Goal: Task Accomplishment & Management: Manage account settings

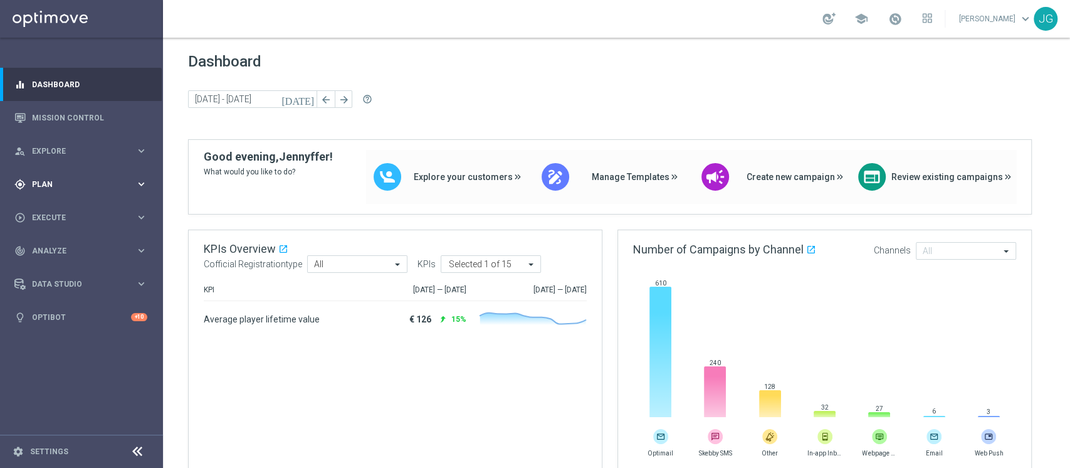
click at [119, 181] on span "Plan" at bounding box center [83, 185] width 103 height 8
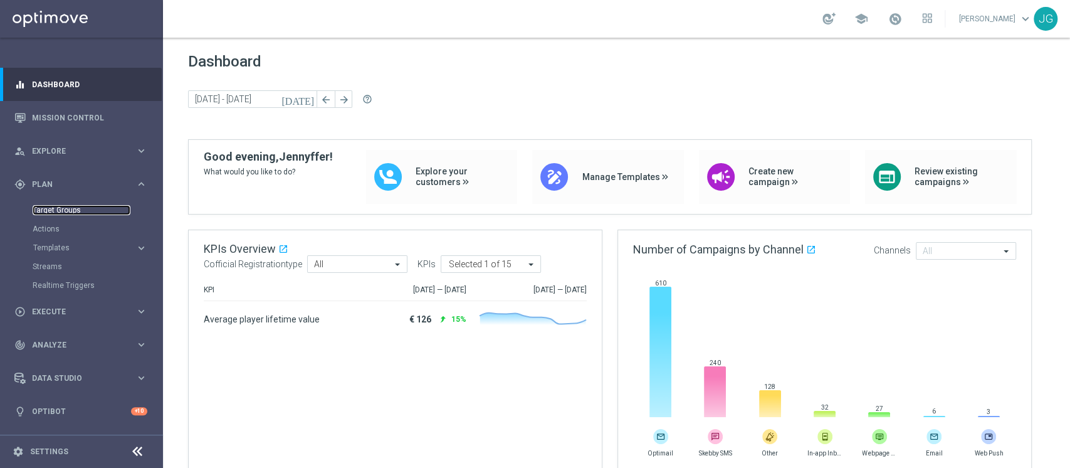
click at [56, 211] on link "Target Groups" at bounding box center [82, 210] width 98 height 10
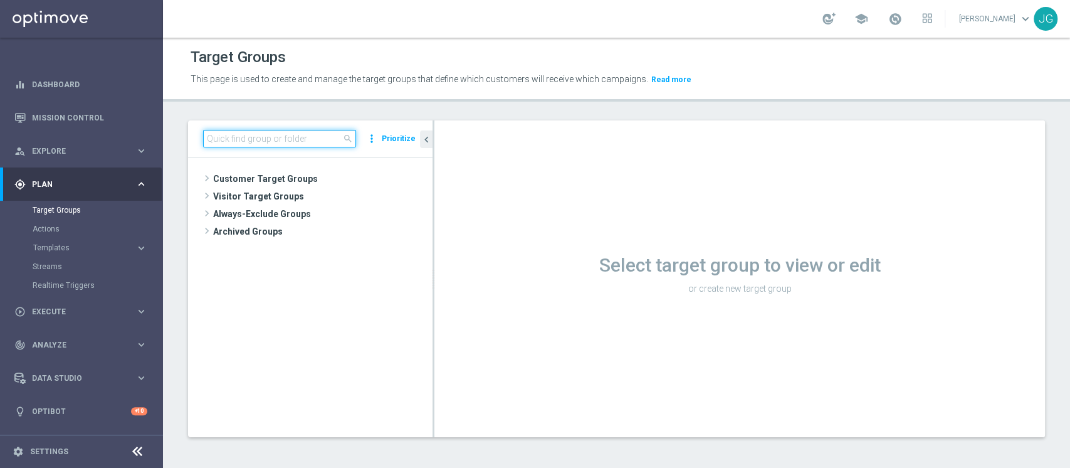
click at [280, 135] on input at bounding box center [279, 139] width 153 height 18
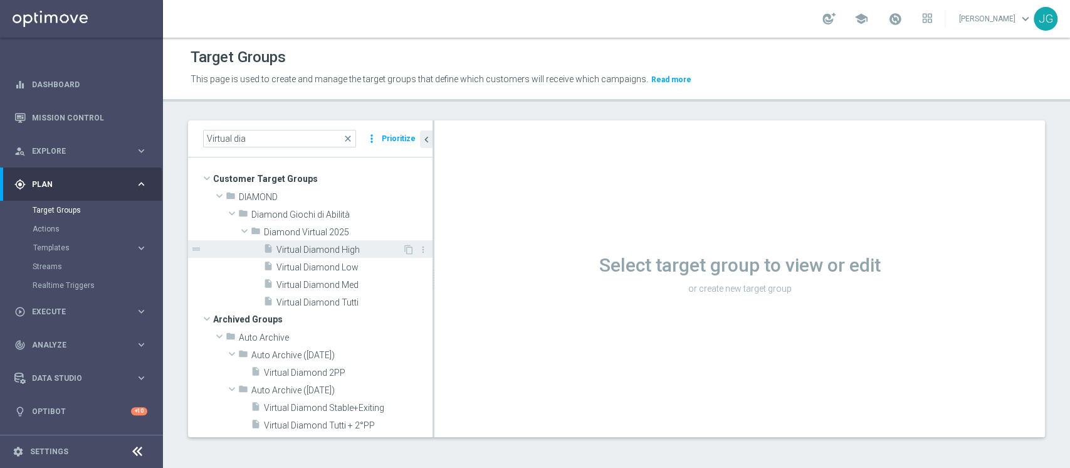
click at [337, 248] on span "Virtual Diamond High" at bounding box center [339, 249] width 126 height 11
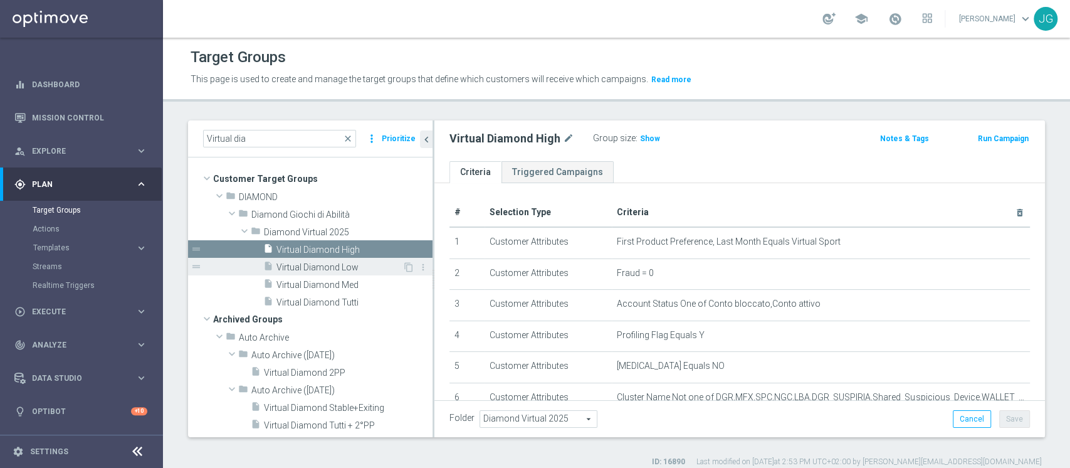
click at [341, 270] on span "Virtual Diamond Low" at bounding box center [339, 267] width 126 height 11
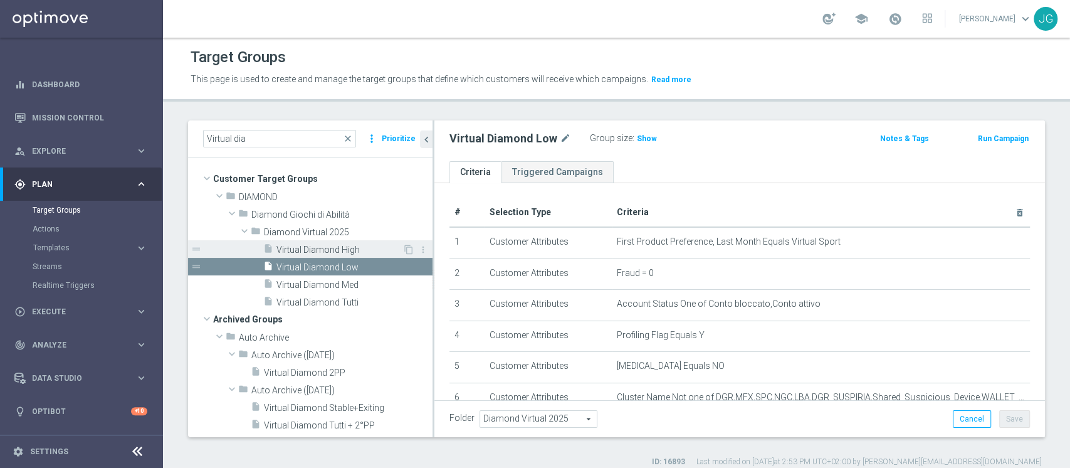
click at [332, 253] on span "Virtual Diamond High" at bounding box center [339, 249] width 126 height 11
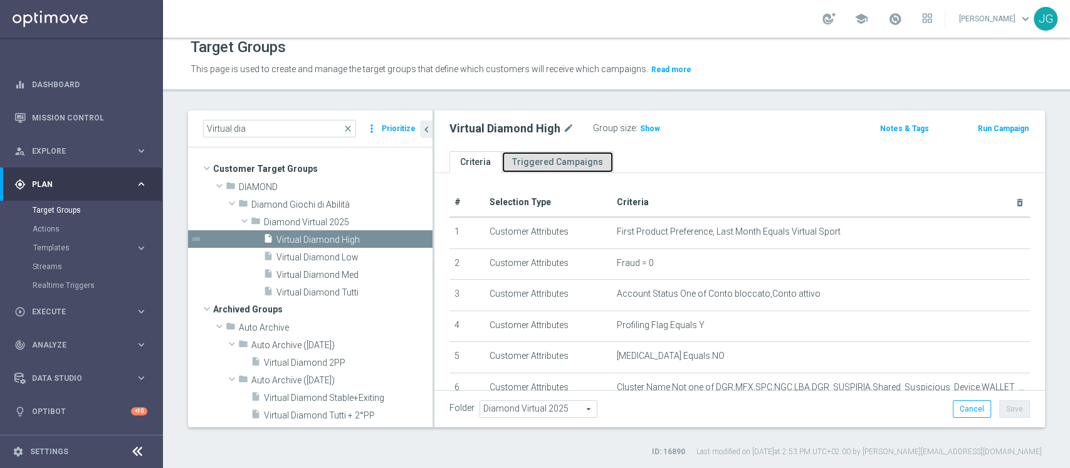
click at [533, 166] on link "Triggered Campaigns" at bounding box center [558, 162] width 112 height 22
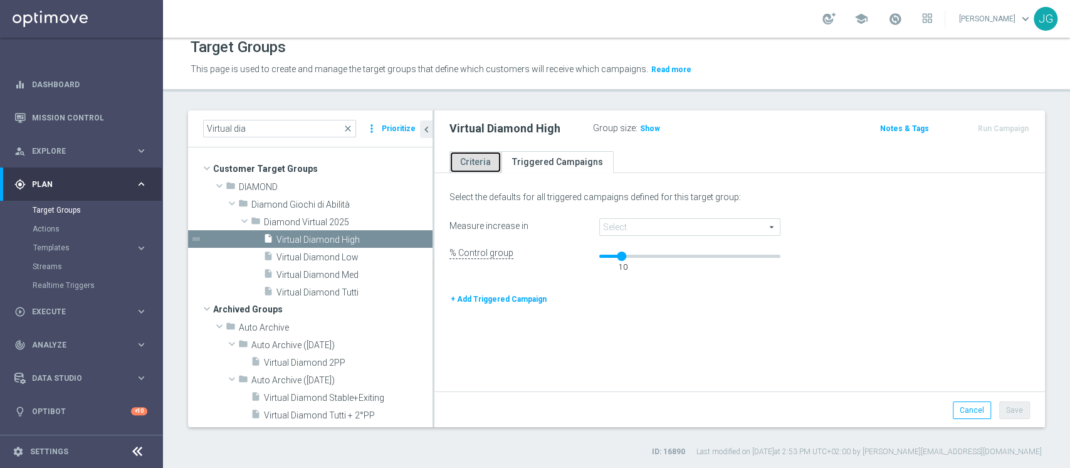
click at [461, 160] on link "Criteria" at bounding box center [475, 162] width 52 height 22
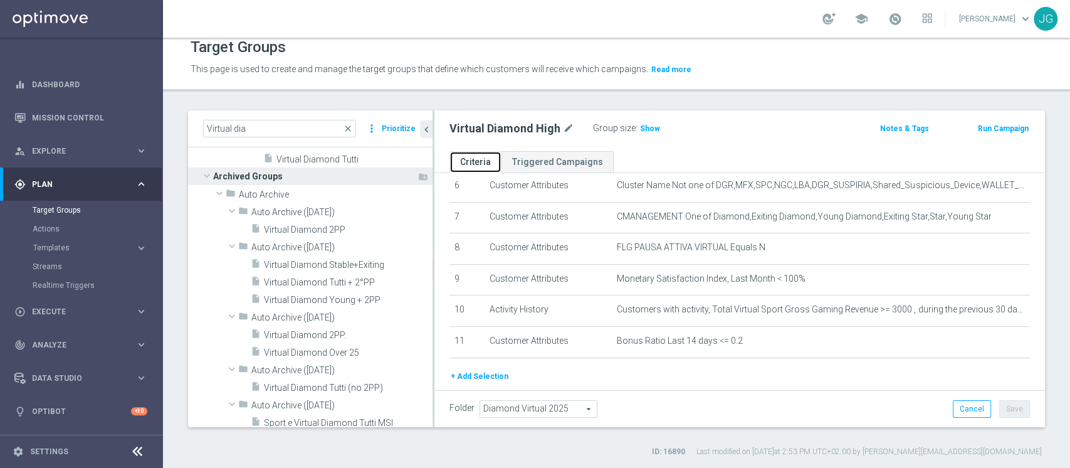
scroll to position [142, 0]
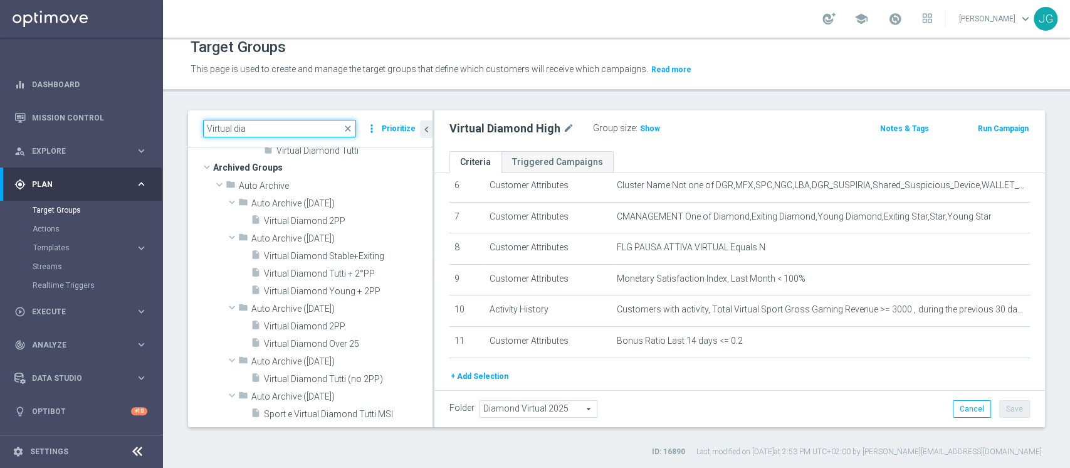
click at [280, 133] on input "Virtual dia" at bounding box center [279, 129] width 153 height 18
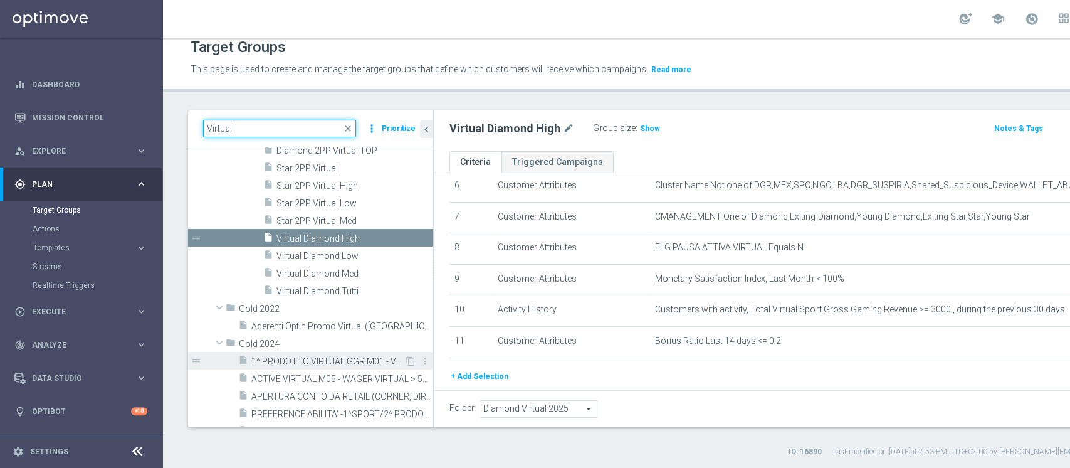
type input "Virtual"
click at [315, 358] on span "1^ PRODOTTO VIRTUAL GGR M01 - VARIAZIONE GGR VIRTUAL M01 RISPETTO A GGR VIRTUAL…" at bounding box center [327, 361] width 153 height 11
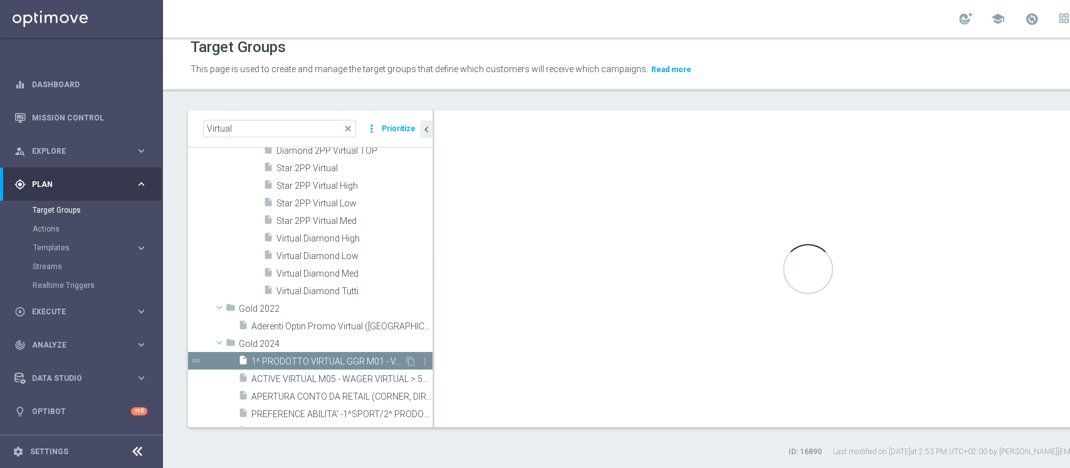
checkbox input "true"
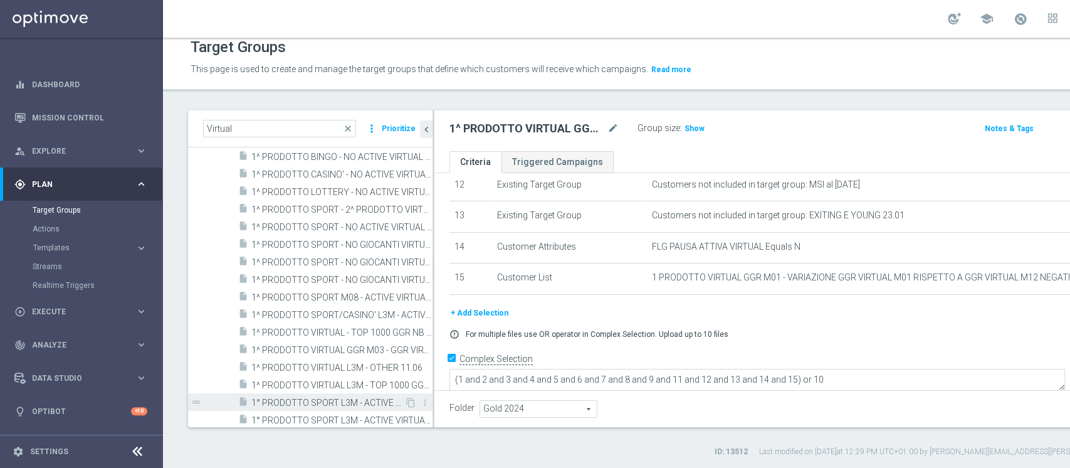
scroll to position [443, 0]
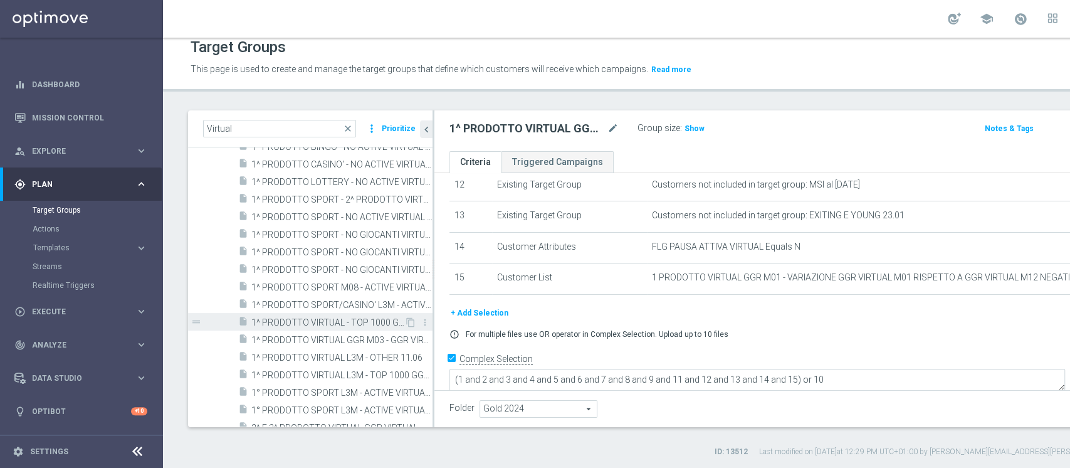
click at [331, 320] on span "1^ PRODOTTO VIRTUAL - TOP 1000 GGR NB VIRTUAL M06 10.07" at bounding box center [327, 322] width 153 height 11
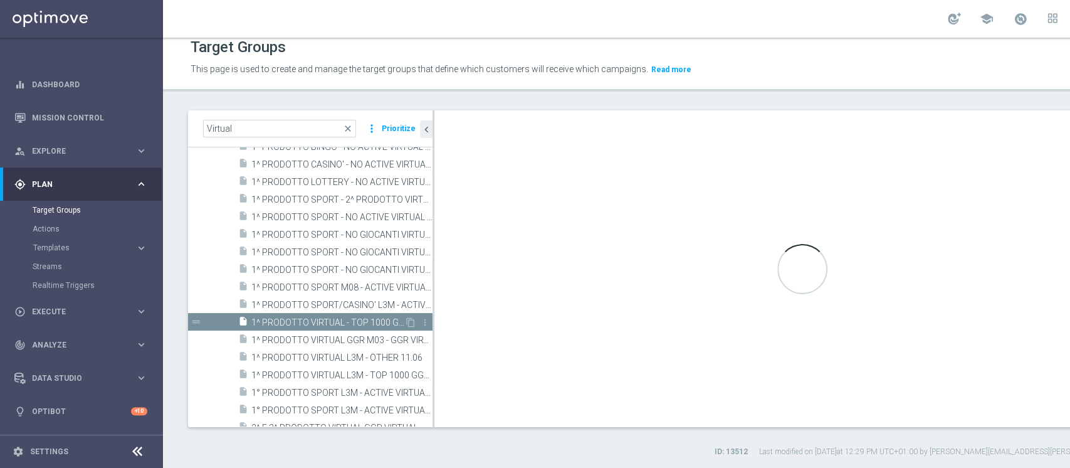
type input "Gold 2025"
type textarea "(1 AND 2 AND 3 AND 5 AND 6 AND 7) OR 4"
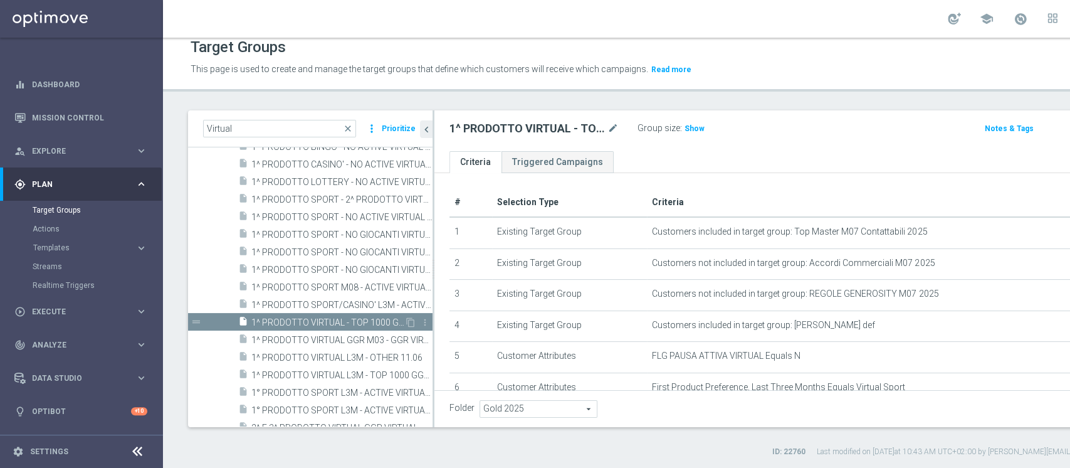
click at [328, 322] on span "1^ PRODOTTO VIRTUAL - TOP 1000 GGR NB VIRTUAL M06 10.07" at bounding box center [327, 322] width 153 height 11
click at [341, 317] on span "1^ PRODOTTO VIRTUAL - TOP 1000 GGR NB VIRTUAL M06 10.07" at bounding box center [327, 322] width 153 height 11
click at [406, 319] on icon "content_copy" at bounding box center [411, 322] width 10 height 10
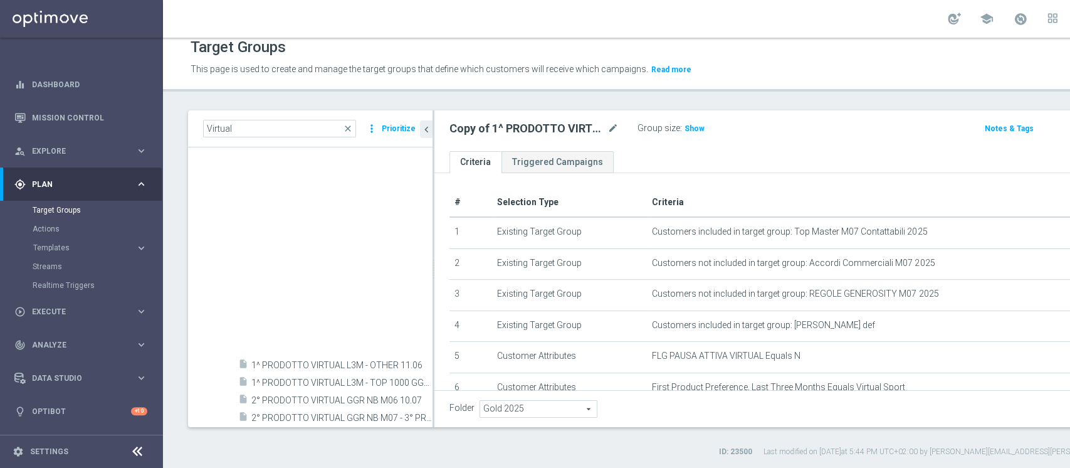
scroll to position [953, 0]
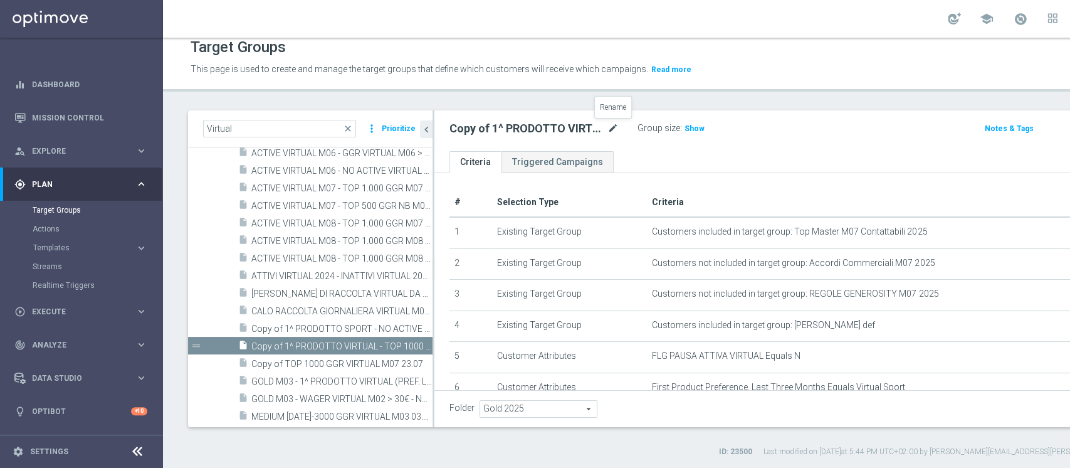
click at [617, 124] on icon "mode_edit" at bounding box center [612, 128] width 11 height 15
click at [510, 123] on input "Copy of 1^ PRODOTTO VIRTUAL - TOP 1000 GGR NB VIRTUAL M06 10.07" at bounding box center [533, 130] width 169 height 18
click at [510, 123] on h2 "Copy of 1^ PRODOTTO VIRTUAL - TOP 1000 GGR NB VIRTUAL M06 10.07" at bounding box center [526, 128] width 155 height 15
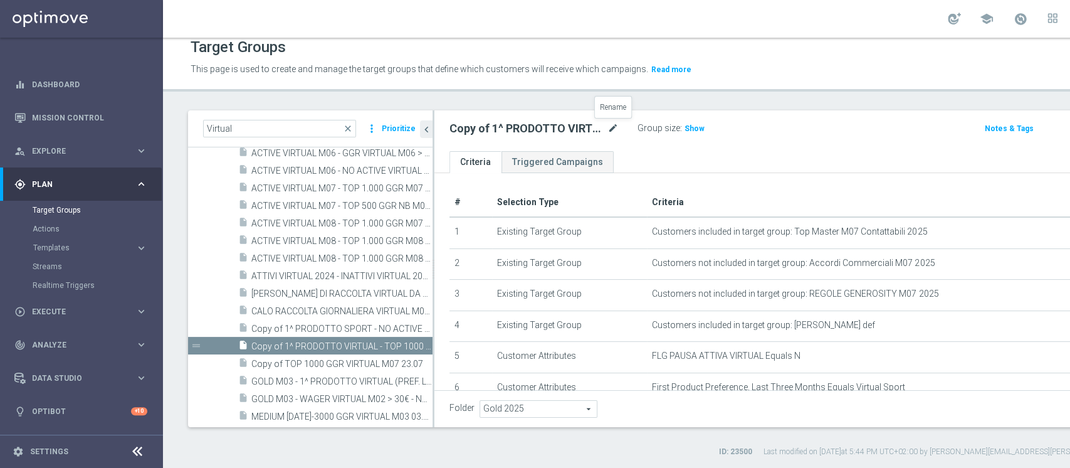
click at [614, 127] on icon "mode_edit" at bounding box center [612, 128] width 11 height 15
click at [491, 123] on input "Copy of 1^ PRODOTTO VIRTUAL - TOP 1000 GGR NB VIRTUAL M06 10.07" at bounding box center [533, 130] width 169 height 18
type input "1^ PRODOTTO VIRTUAL - TOP 1000 GGR NB VIRTUAL M08 27.08"
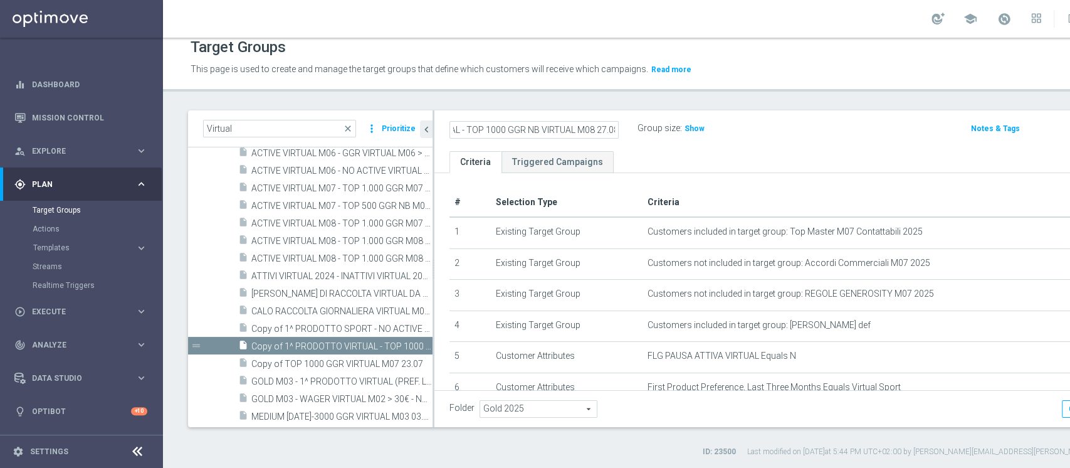
click at [795, 144] on div "1^ PRODOTTO VIRTUAL - TOP 1000 GGR NB VIRTUAL M08 27.08 Group size : Show Notes…" at bounding box center [794, 130] width 720 height 41
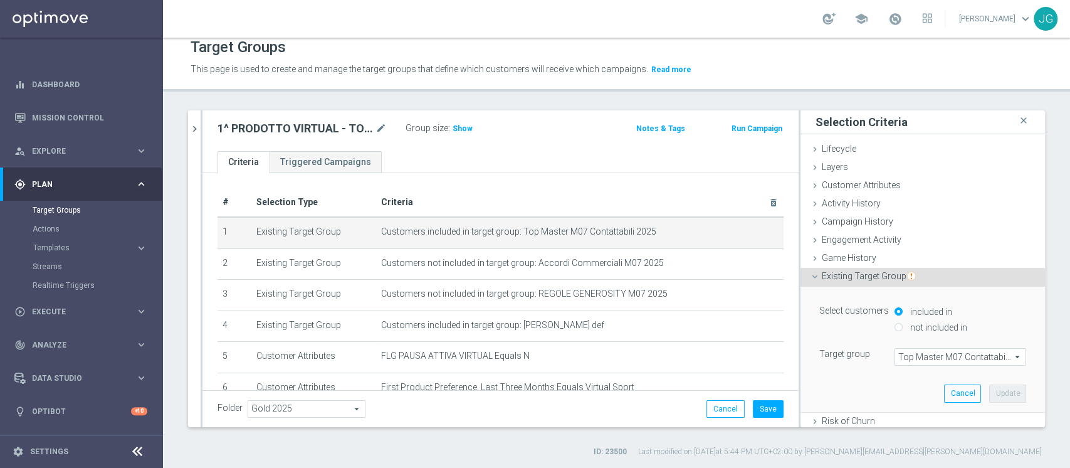
click at [935, 357] on span "Top Master M07 Contattabili 2025" at bounding box center [960, 357] width 130 height 16
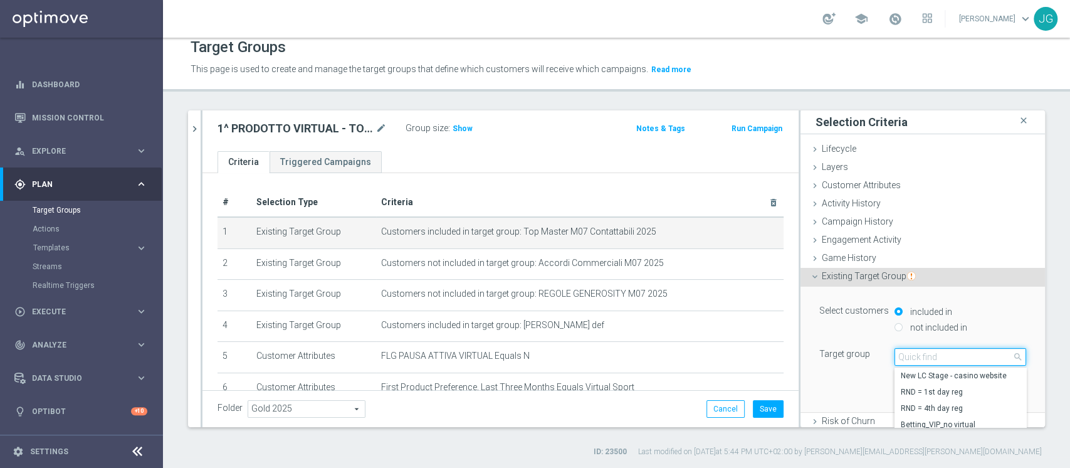
click at [935, 357] on input "search" at bounding box center [961, 357] width 132 height 18
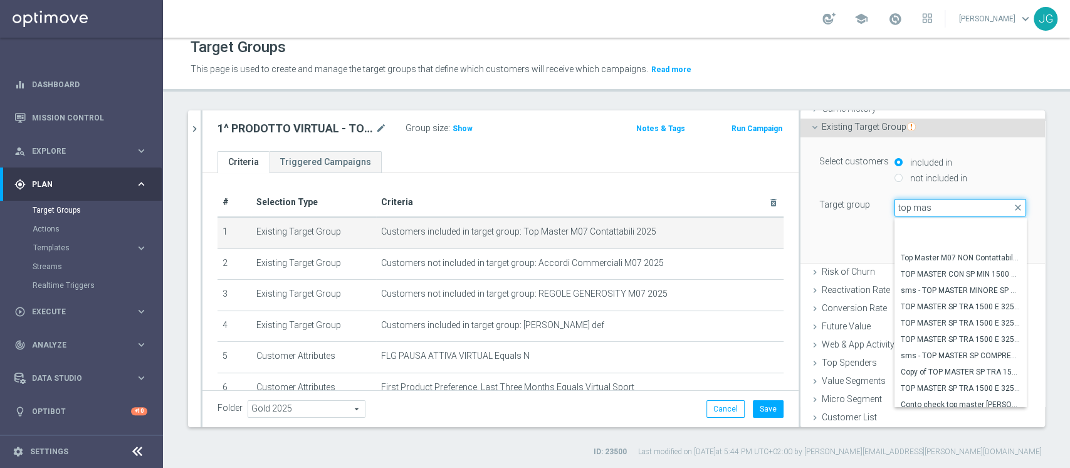
scroll to position [117, 0]
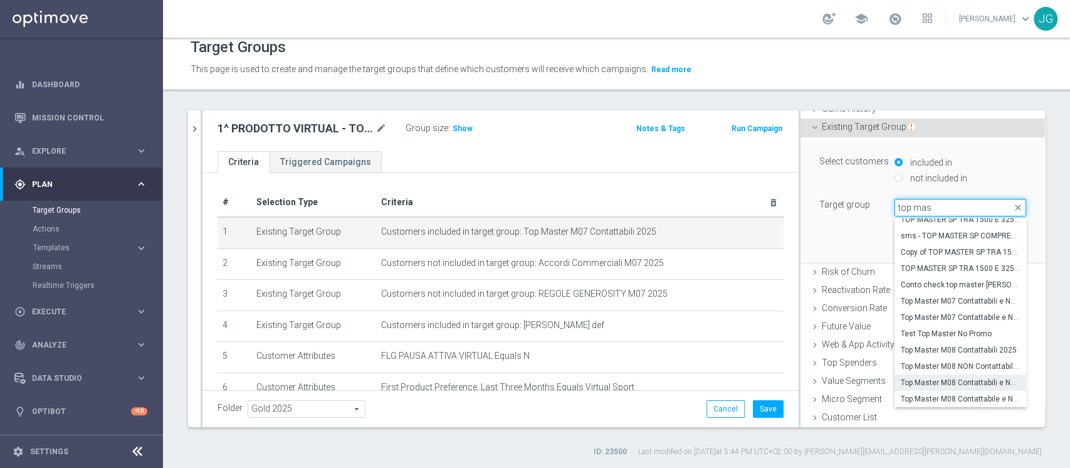
type input "top mas"
click at [948, 382] on span "Top Master M08 Contattabili e NON Contattabili 2025" at bounding box center [960, 382] width 119 height 10
type input "Top Master M08 Contattabili e NON Contattabili 2025"
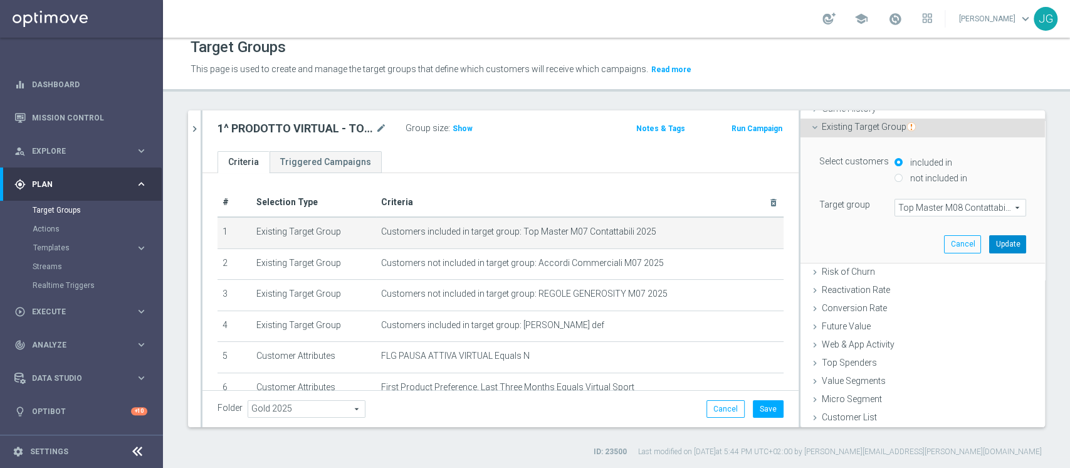
click at [992, 239] on button "Update" at bounding box center [1007, 244] width 37 height 18
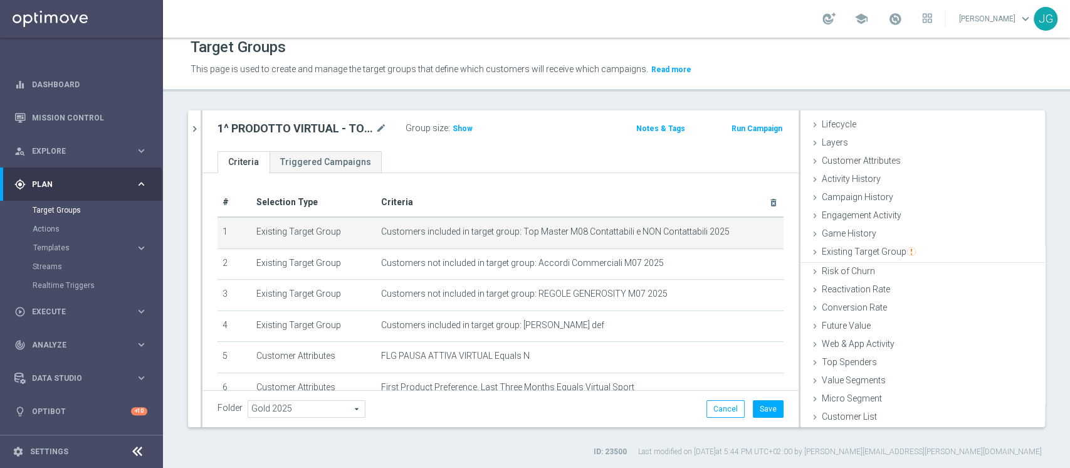
scroll to position [23, 0]
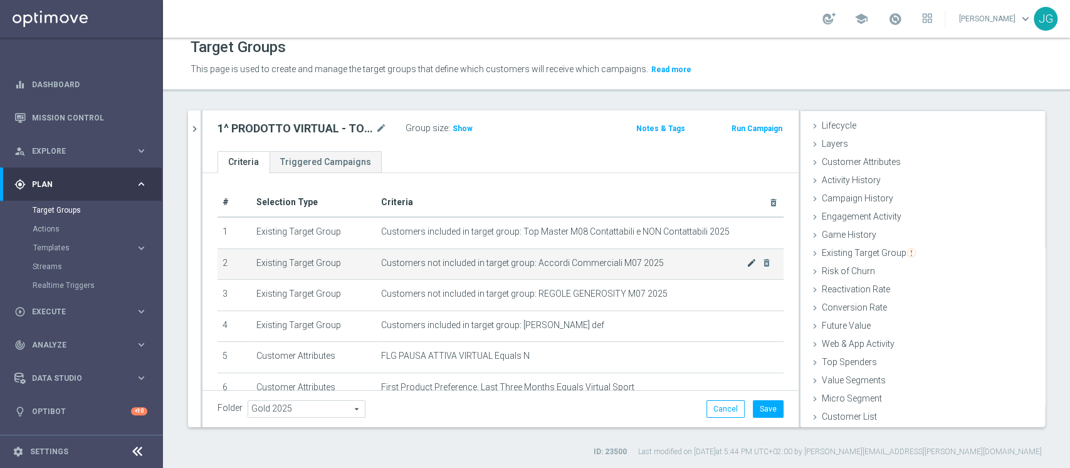
click at [747, 263] on icon "mode_edit" at bounding box center [752, 263] width 10 height 10
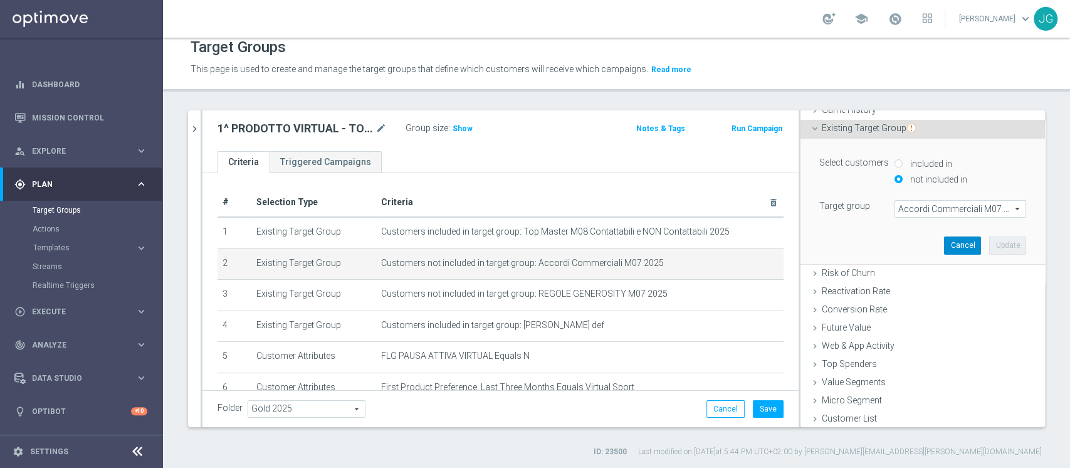
scroll to position [149, 0]
click at [943, 208] on span "Accordi Commerciali M07 2025" at bounding box center [960, 207] width 130 height 16
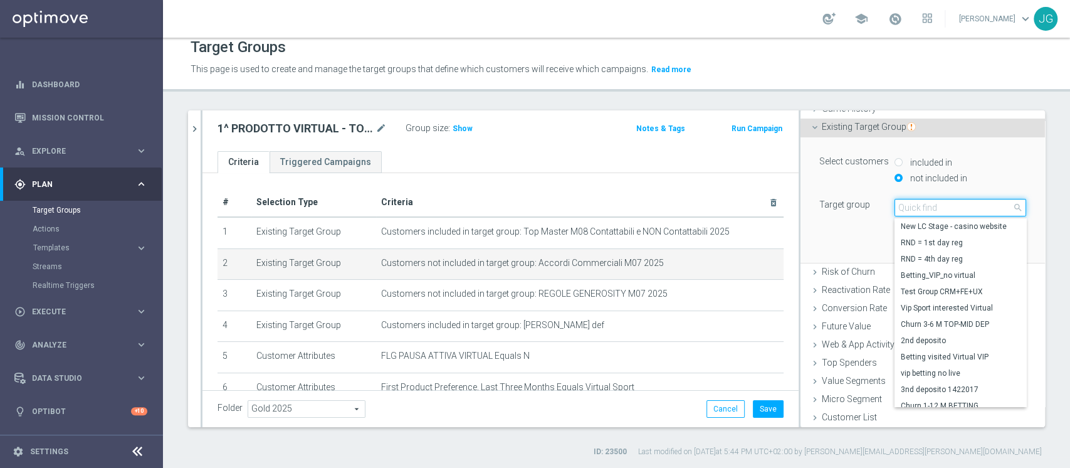
click at [943, 208] on input "search" at bounding box center [961, 208] width 132 height 18
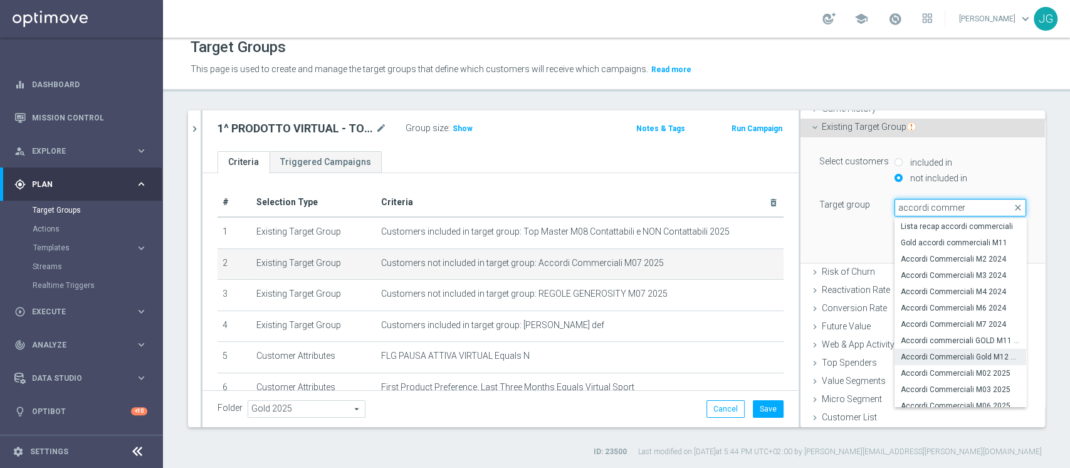
scroll to position [54, 0]
type input "accordi commer"
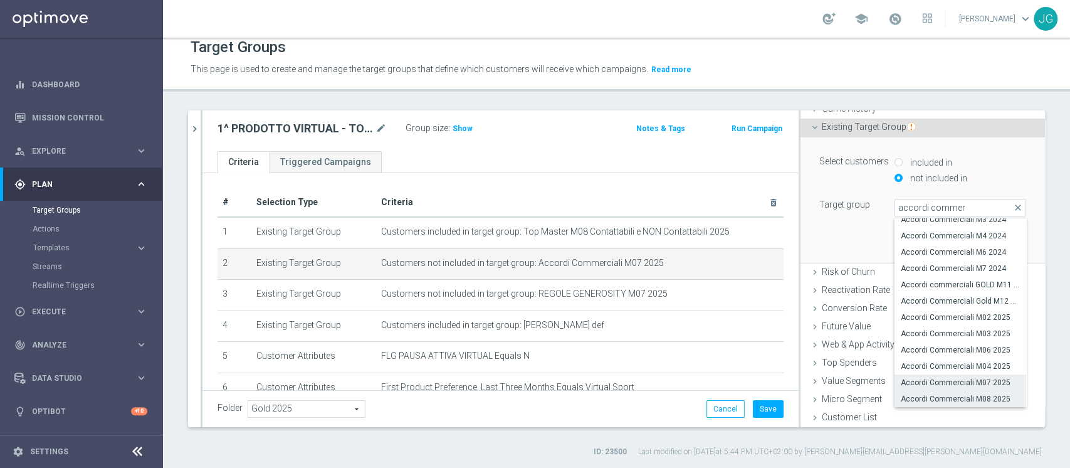
click at [971, 399] on span "Accordi Commerciali M08 2025" at bounding box center [960, 399] width 119 height 10
type input "Accordi Commerciali M08 2025"
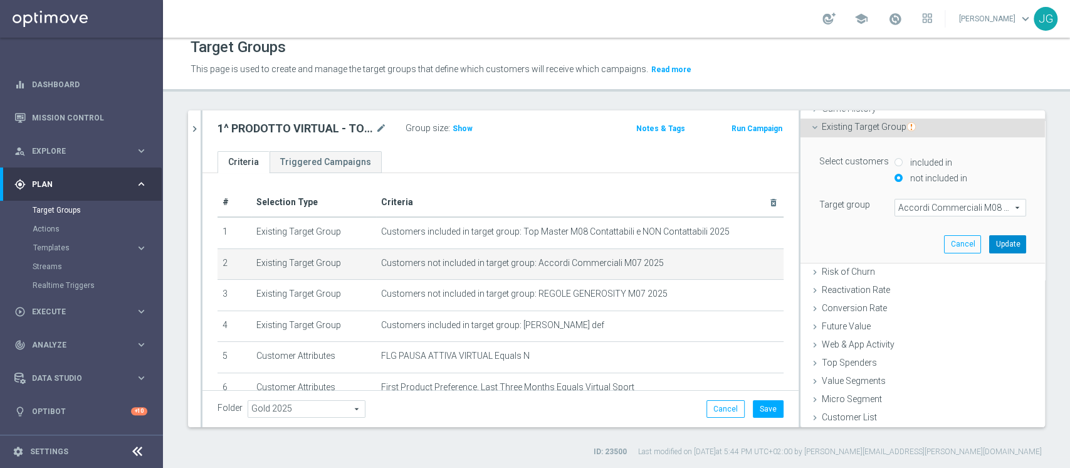
click at [989, 241] on button "Update" at bounding box center [1007, 244] width 37 height 18
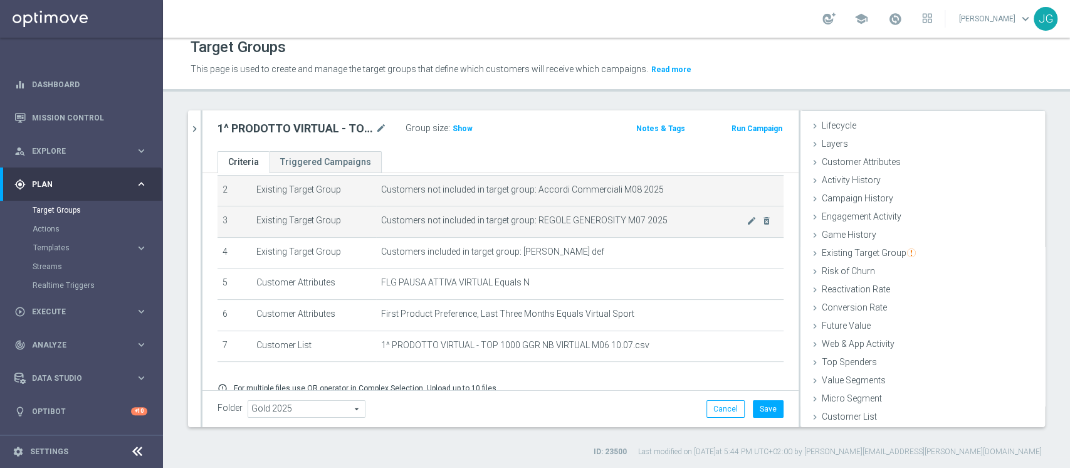
scroll to position [75, 0]
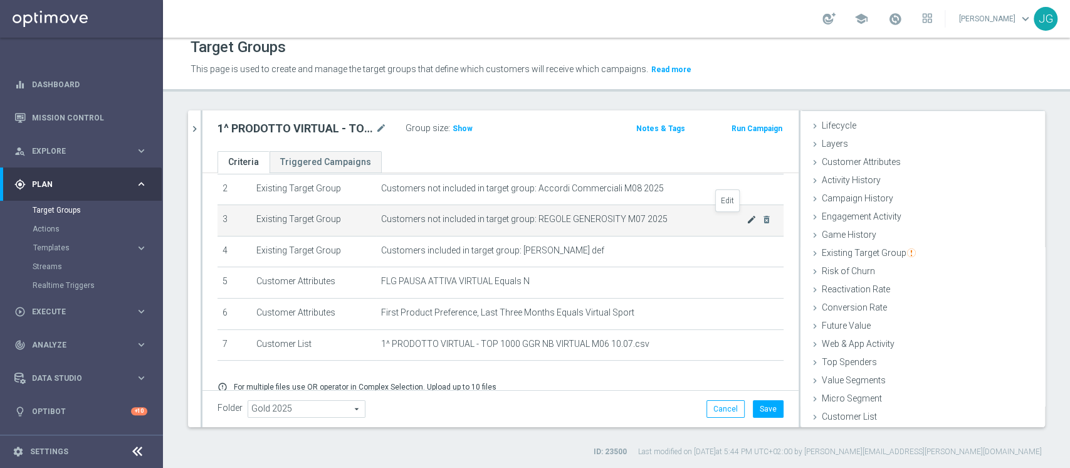
click at [747, 216] on icon "mode_edit" at bounding box center [752, 219] width 10 height 10
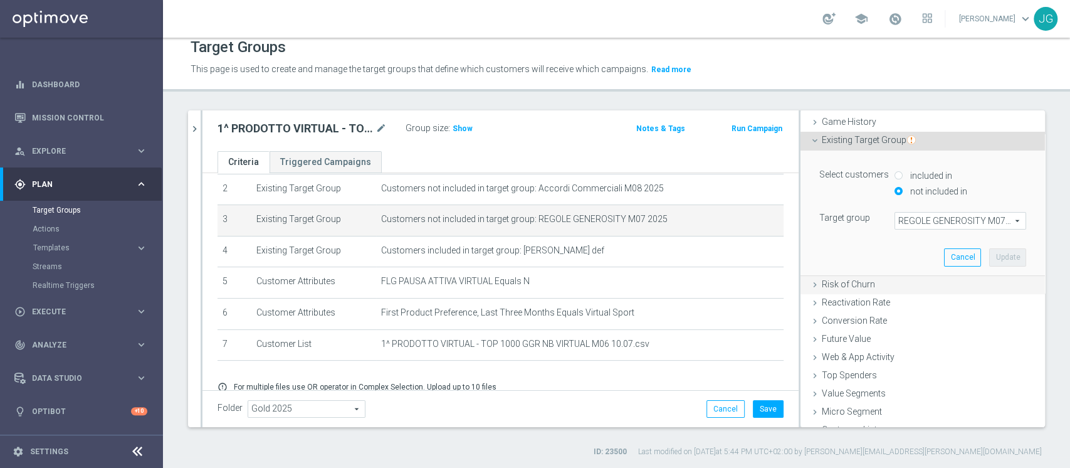
scroll to position [149, 0]
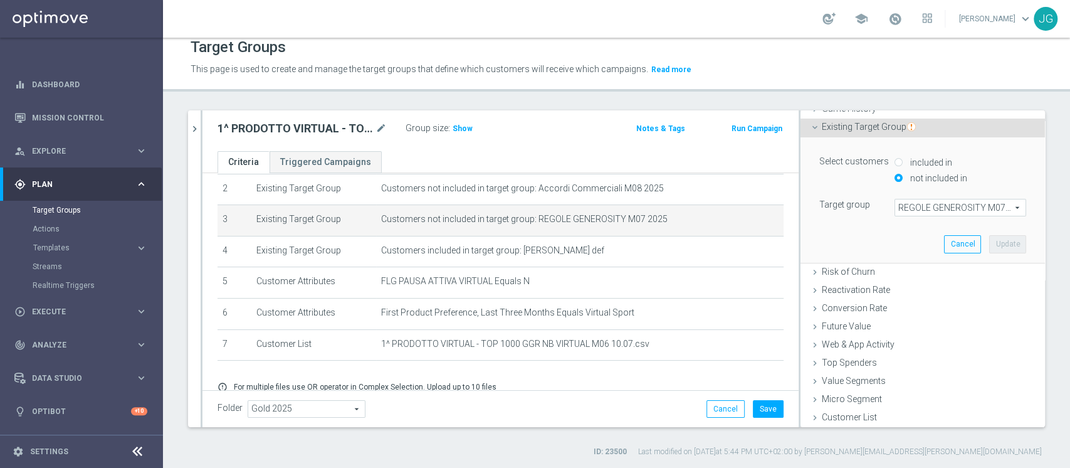
click at [933, 204] on span "REGOLE GENEROSITY M07 2025" at bounding box center [960, 207] width 130 height 16
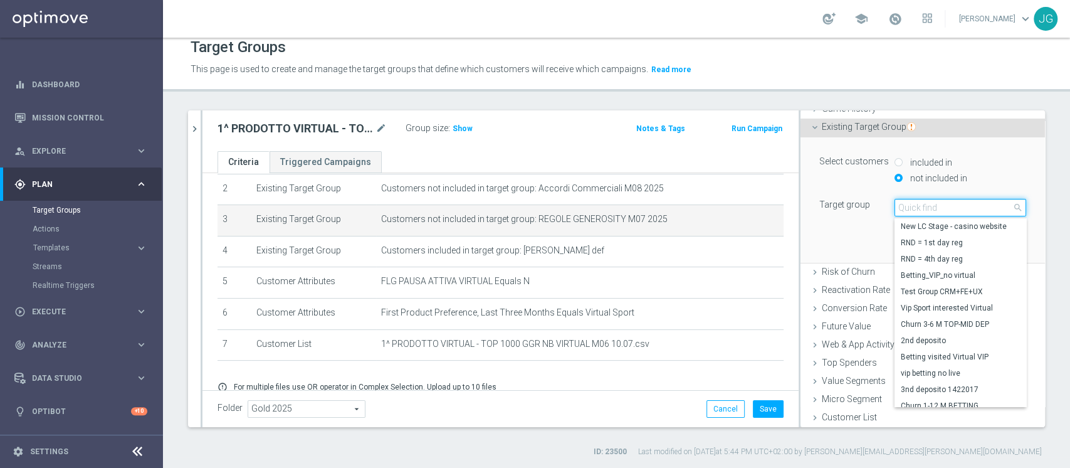
click at [933, 204] on input "search" at bounding box center [961, 208] width 132 height 18
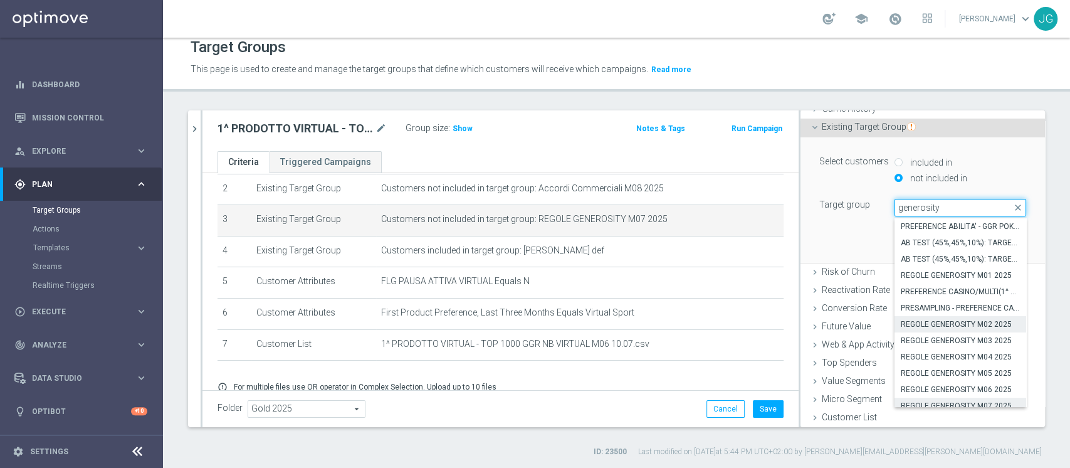
scroll to position [70, 0]
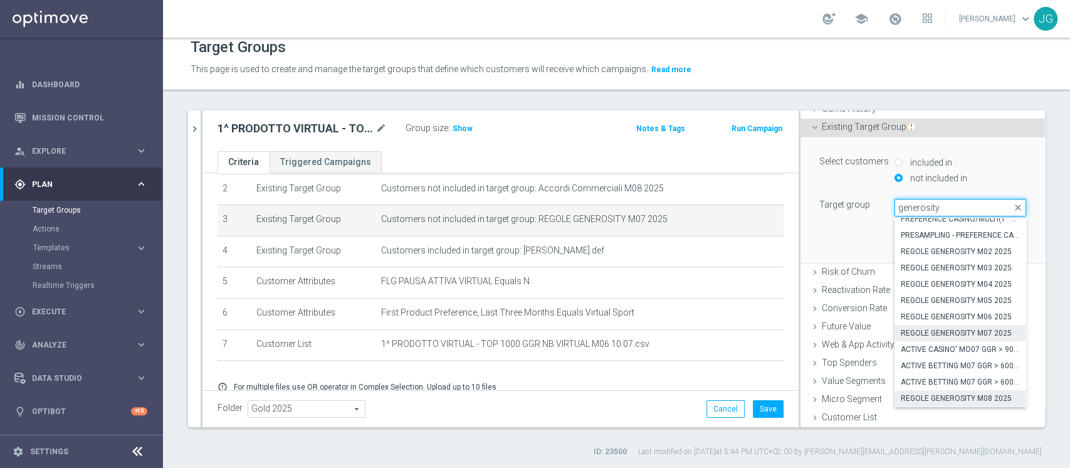
type input "generosity"
click at [967, 396] on span "REGOLE GENEROSITY M08 2025" at bounding box center [960, 398] width 119 height 10
type input "REGOLE GENEROSITY M08 2025"
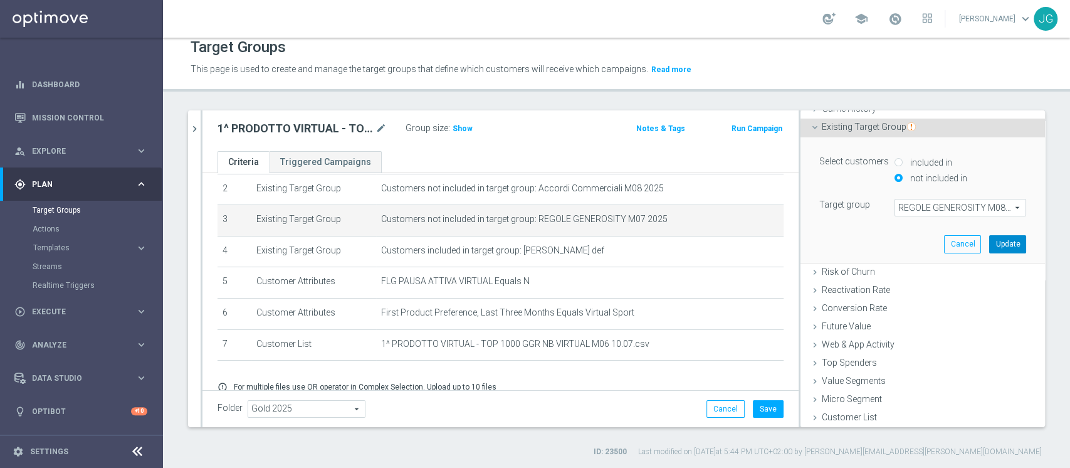
click at [989, 241] on button "Update" at bounding box center [1007, 244] width 37 height 18
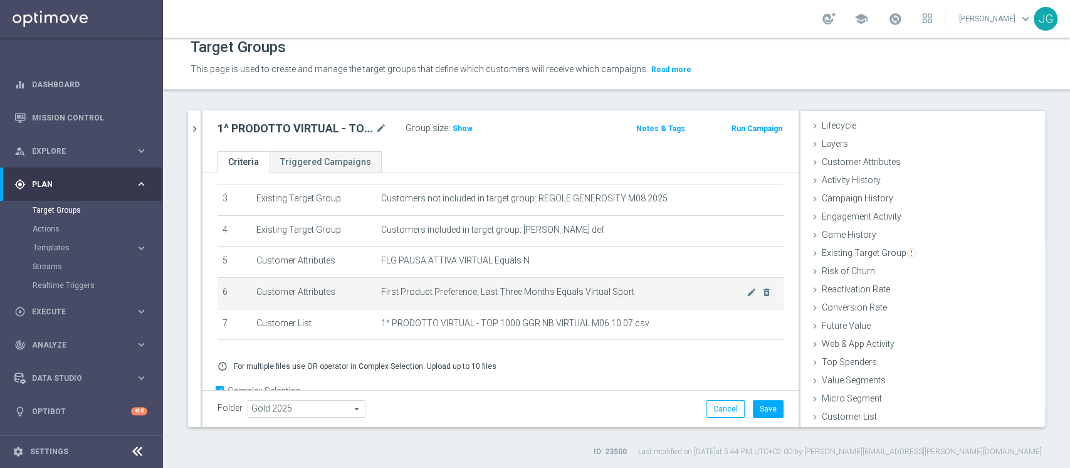
scroll to position [103, 0]
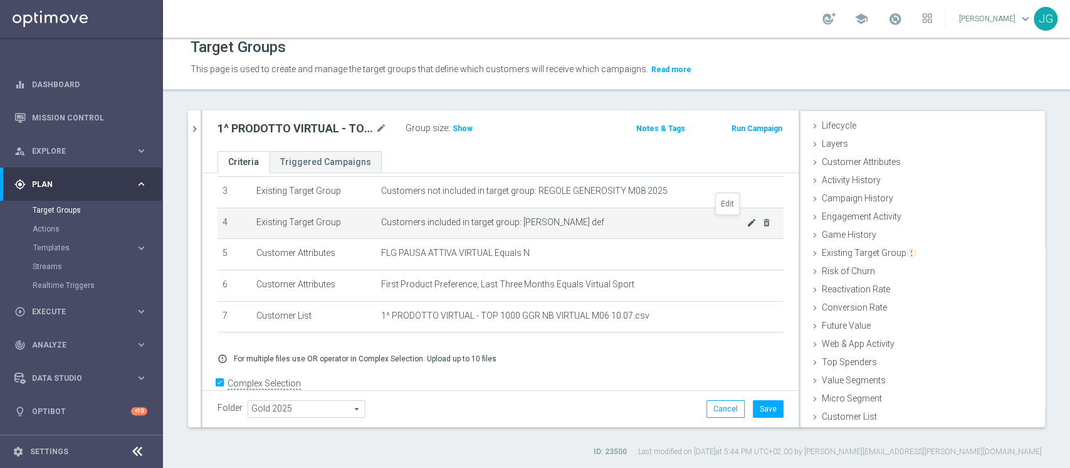
click at [747, 222] on icon "mode_edit" at bounding box center [752, 223] width 10 height 10
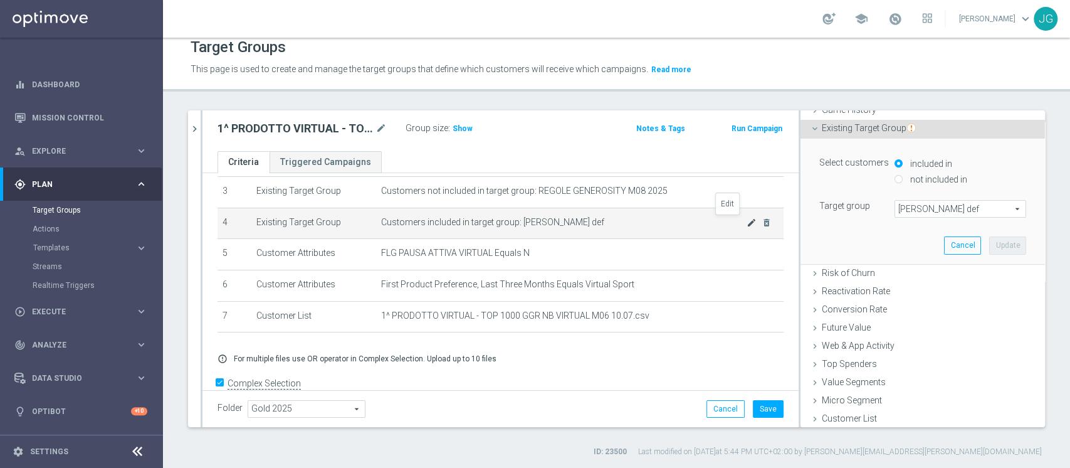
scroll to position [149, 0]
click at [943, 202] on span "[PERSON_NAME] def" at bounding box center [960, 207] width 130 height 16
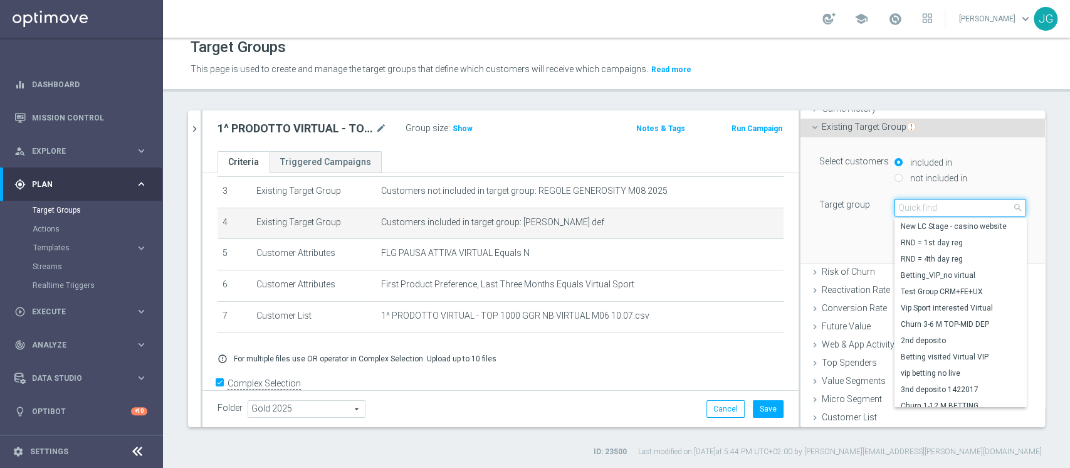
click at [943, 202] on input "search" at bounding box center [961, 208] width 132 height 18
click at [941, 203] on input "search" at bounding box center [961, 208] width 132 height 18
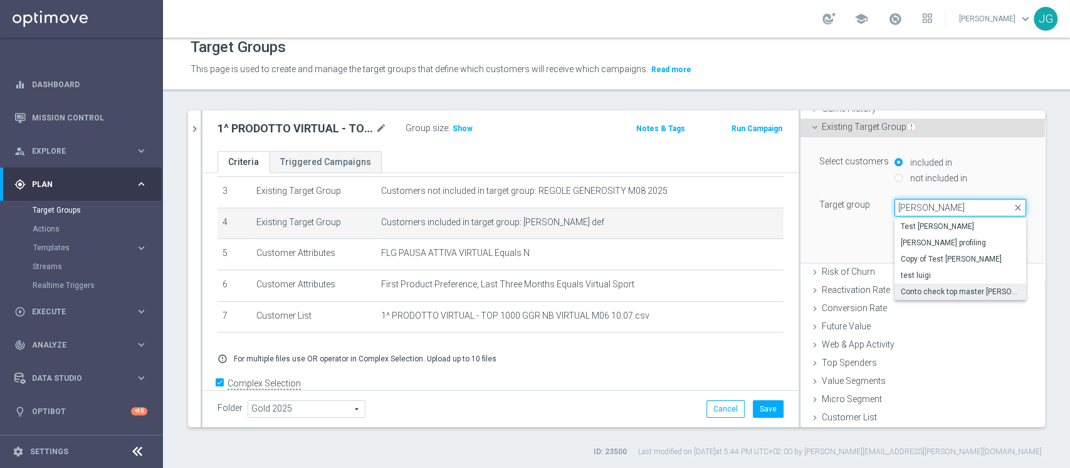
type input "[PERSON_NAME]"
click at [938, 291] on span "Conto check top master [PERSON_NAME]" at bounding box center [960, 291] width 119 height 10
type input "Conto check top master [PERSON_NAME]"
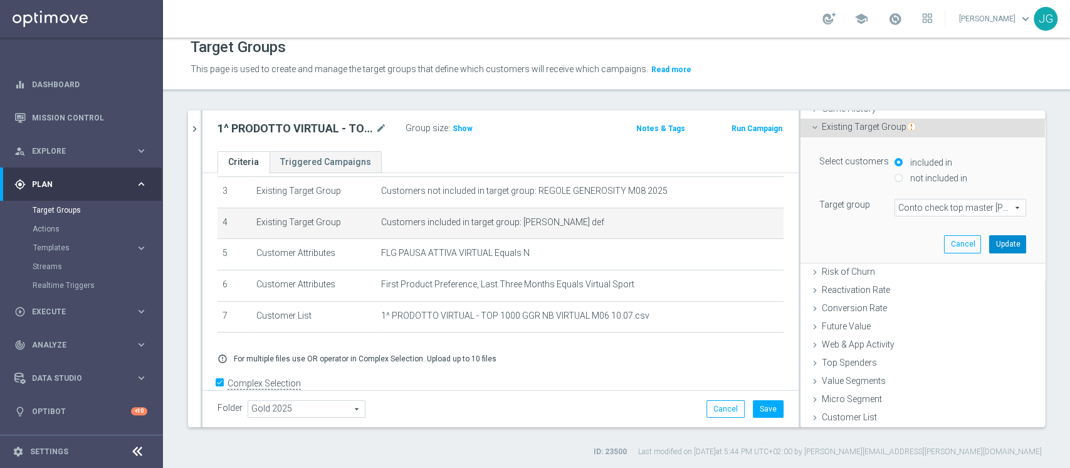
click at [993, 241] on button "Update" at bounding box center [1007, 244] width 37 height 18
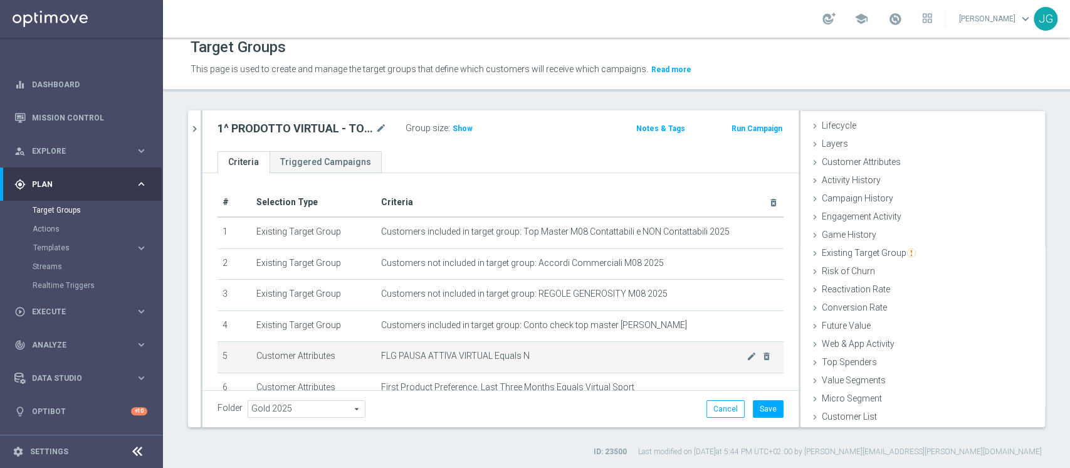
scroll to position [125, 0]
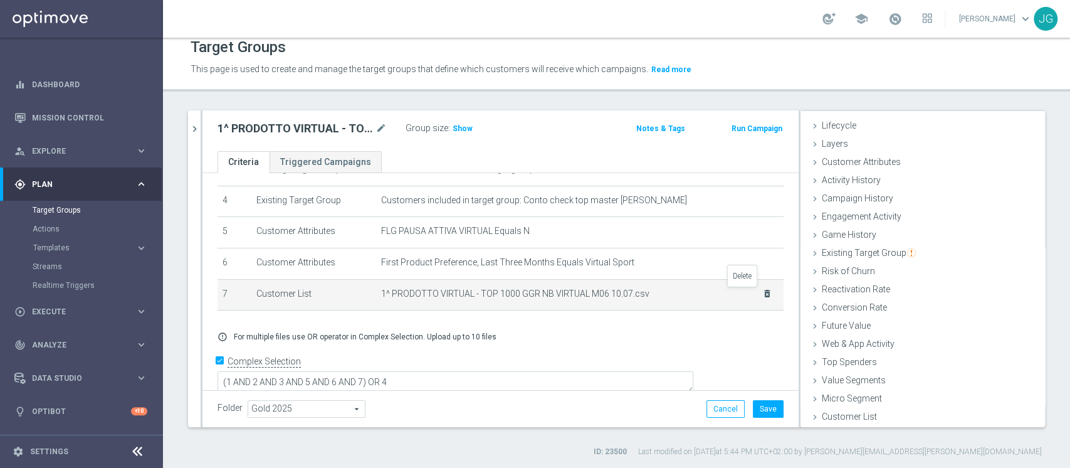
click at [762, 295] on icon "delete_forever" at bounding box center [767, 293] width 10 height 10
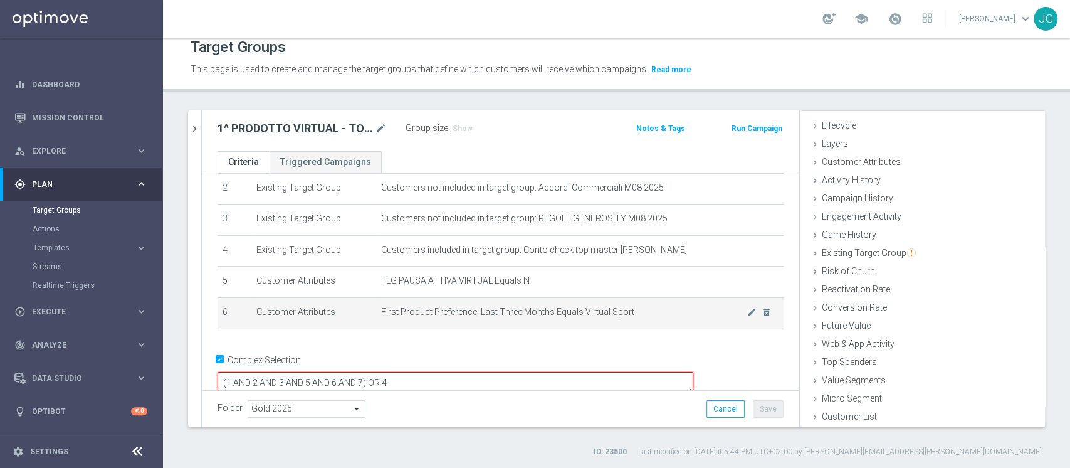
scroll to position [75, 0]
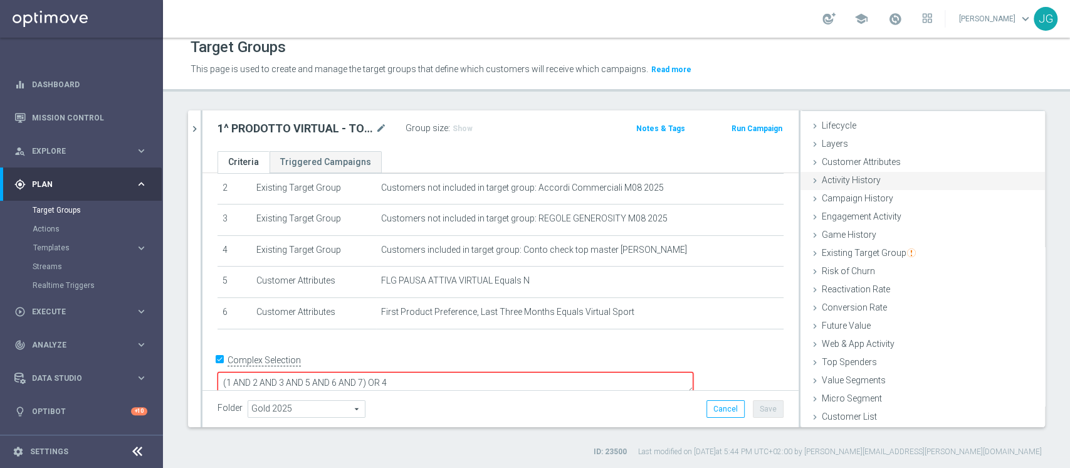
click at [861, 183] on span "Activity History" at bounding box center [851, 180] width 59 height 10
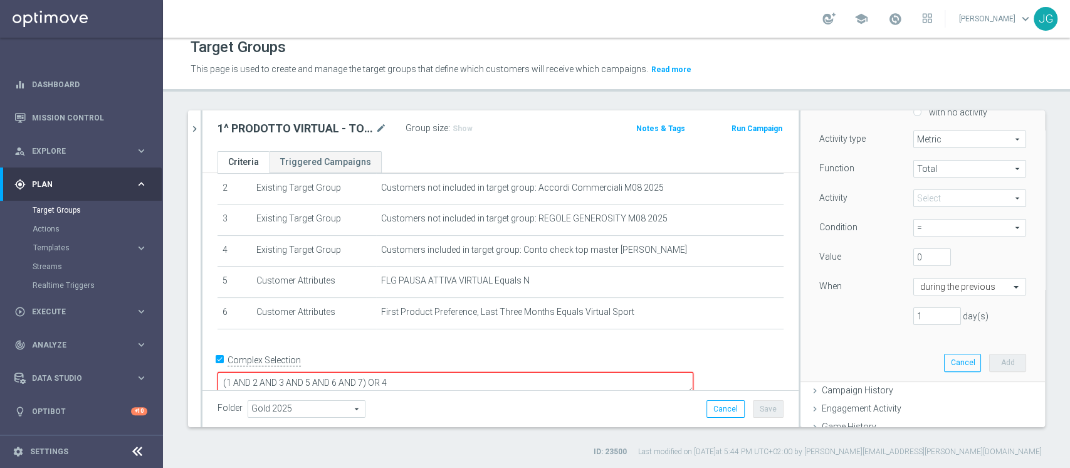
scroll to position [137, 0]
click at [927, 203] on span at bounding box center [970, 201] width 112 height 16
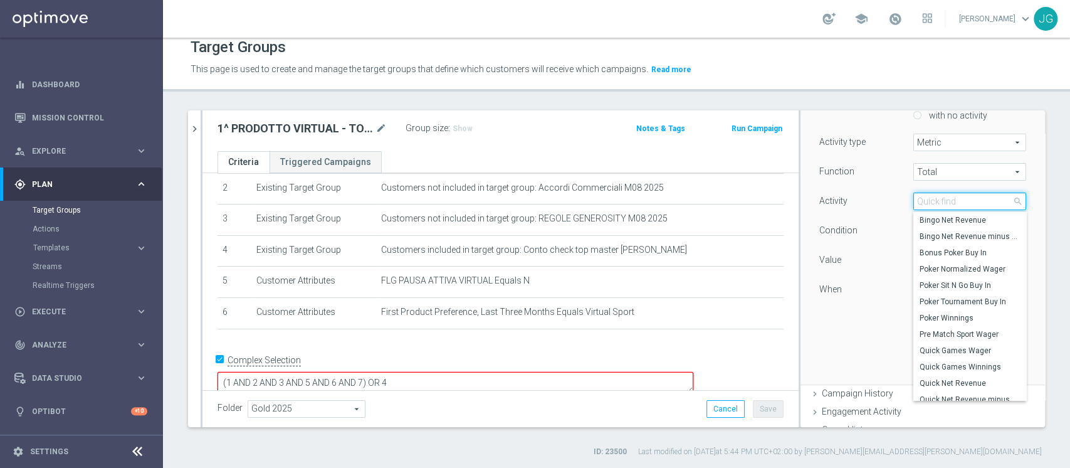
click at [927, 203] on input "search" at bounding box center [969, 201] width 113 height 18
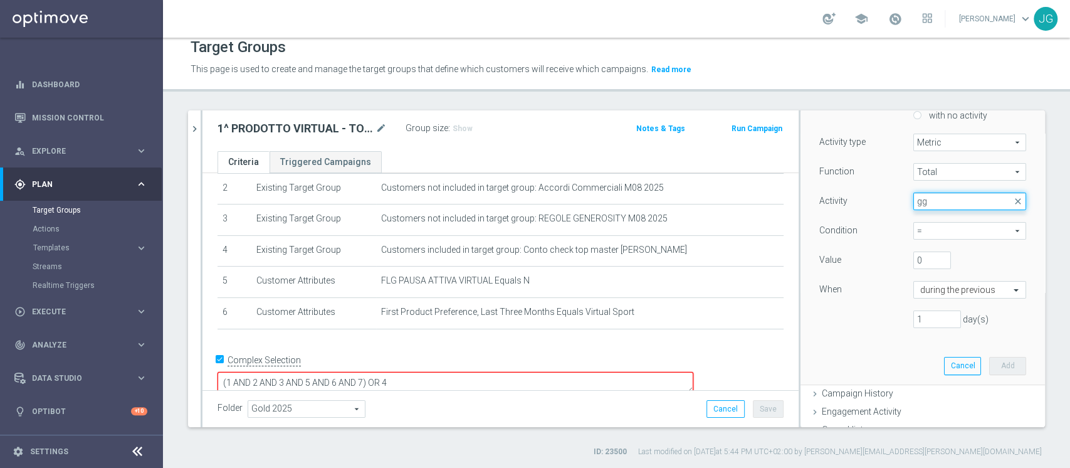
type input "g"
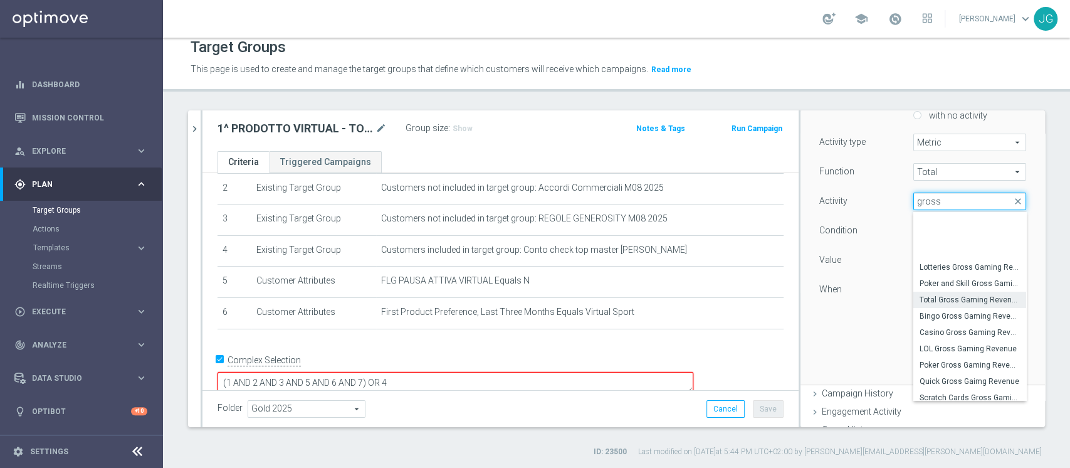
scroll to position [85, 0]
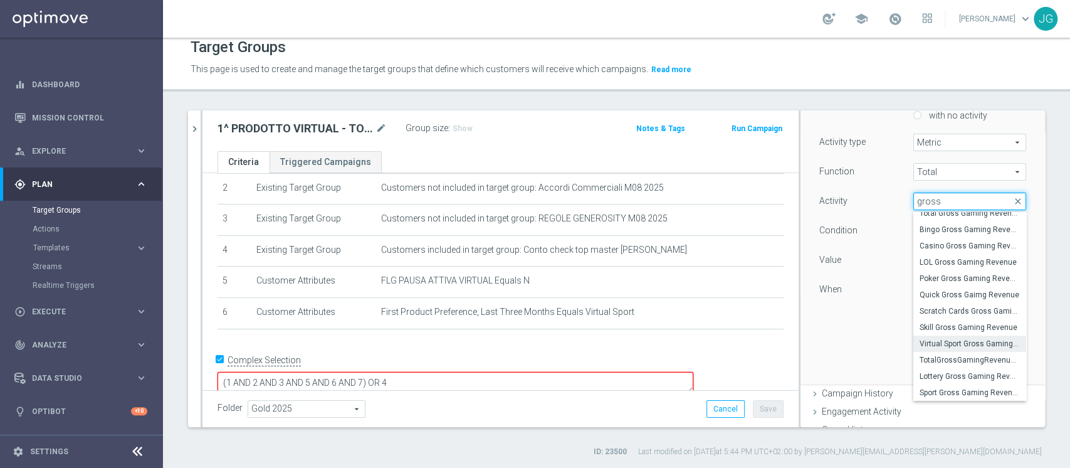
type input "gross"
click at [941, 342] on span "Virtual Sport Gross Gaming Revenue" at bounding box center [970, 344] width 100 height 10
type input "Virtual Sport Gross Gaming Revenue"
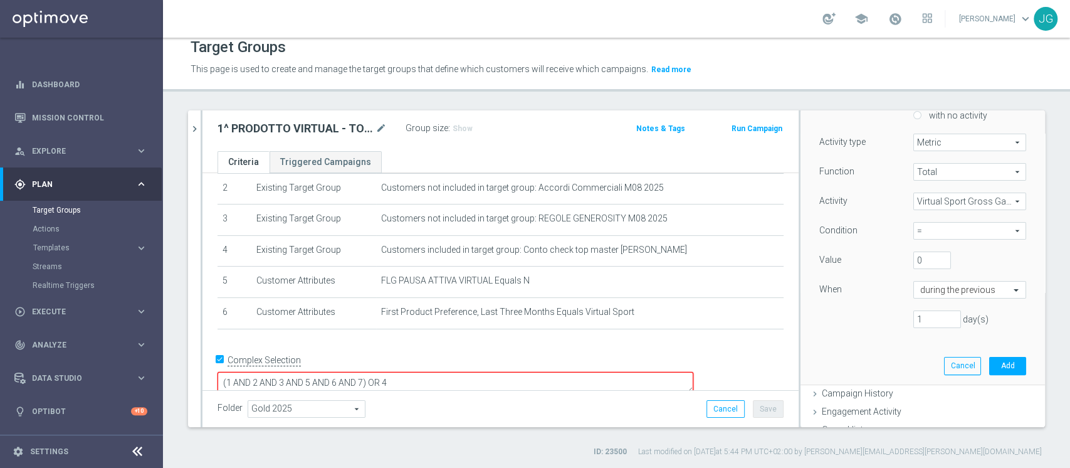
click at [930, 230] on span "=" at bounding box center [970, 231] width 112 height 16
click at [920, 280] on span ">" at bounding box center [970, 282] width 100 height 10
click at [950, 229] on span ">" at bounding box center [970, 231] width 112 height 16
click at [913, 302] on label ">=" at bounding box center [969, 298] width 113 height 16
type input ">="
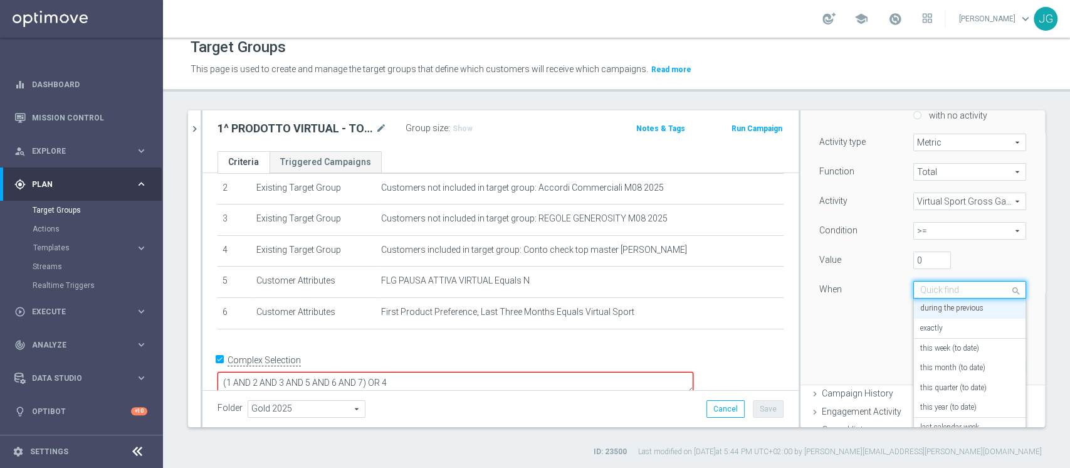
click at [1010, 290] on span at bounding box center [1018, 289] width 16 height 17
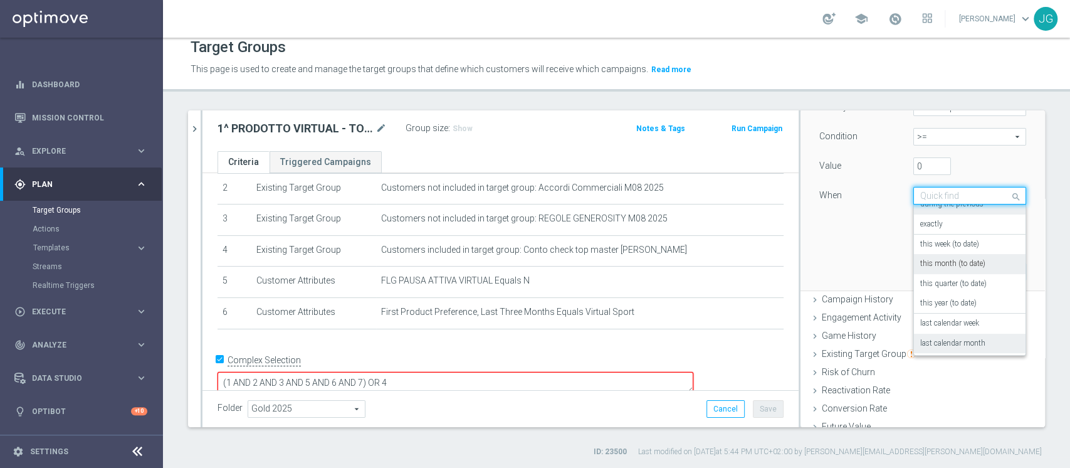
scroll to position [0, 0]
click at [950, 213] on label "during the previous" at bounding box center [951, 214] width 63 height 10
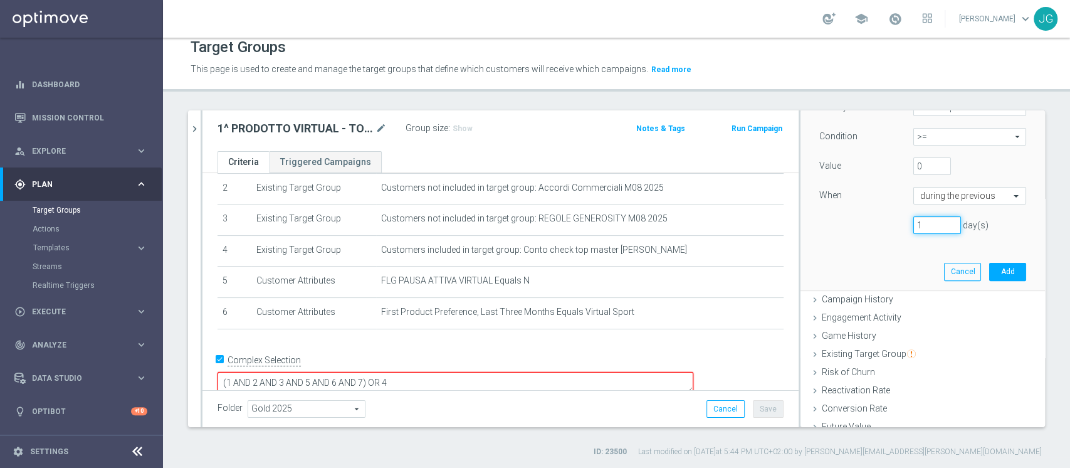
click at [913, 228] on input "1" at bounding box center [937, 225] width 48 height 18
type input "30"
click at [913, 163] on input "0" at bounding box center [932, 166] width 38 height 18
type input "400"
click at [989, 269] on button "Add" at bounding box center [1007, 272] width 37 height 18
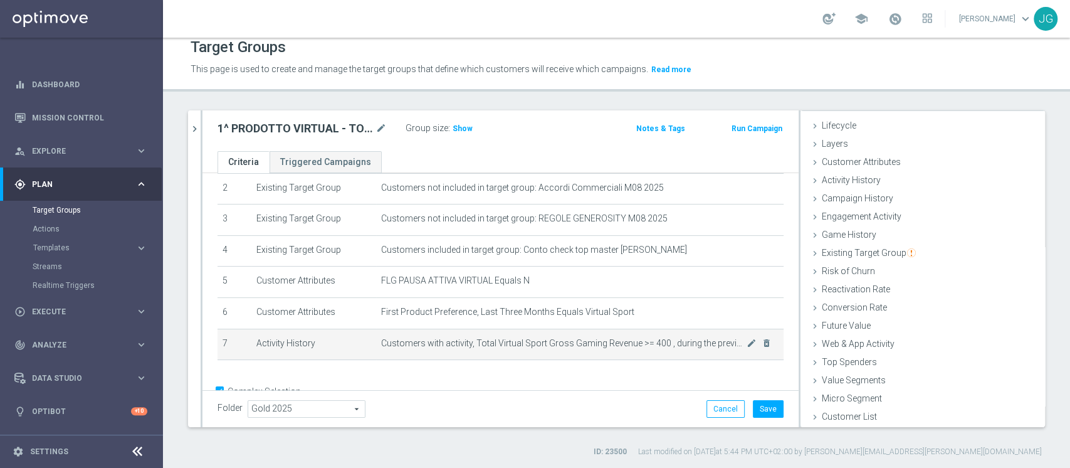
scroll to position [105, 0]
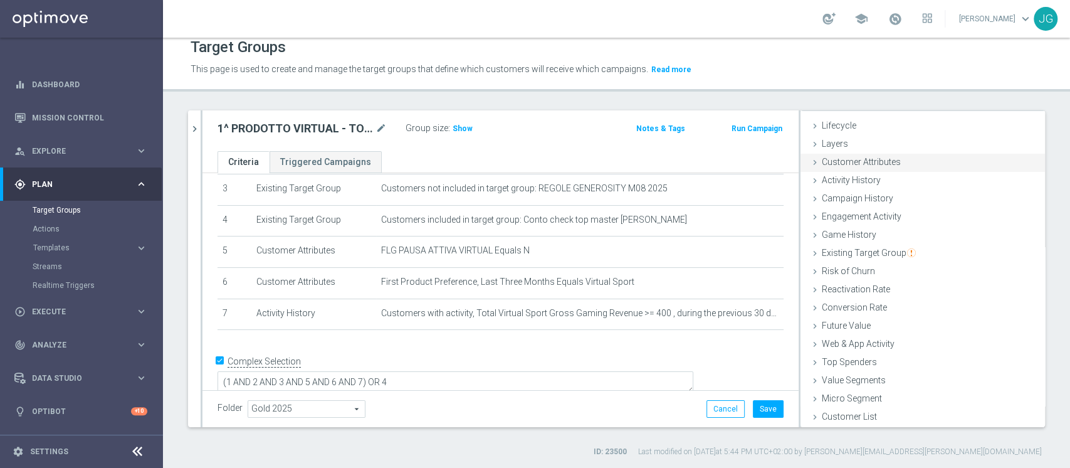
click at [871, 160] on span "Customer Attributes" at bounding box center [861, 162] width 79 height 10
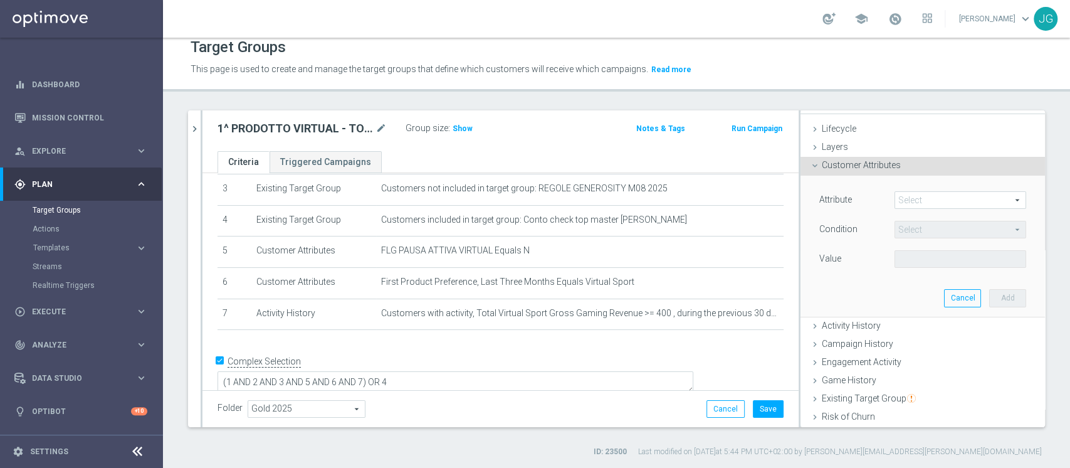
scroll to position [0, 0]
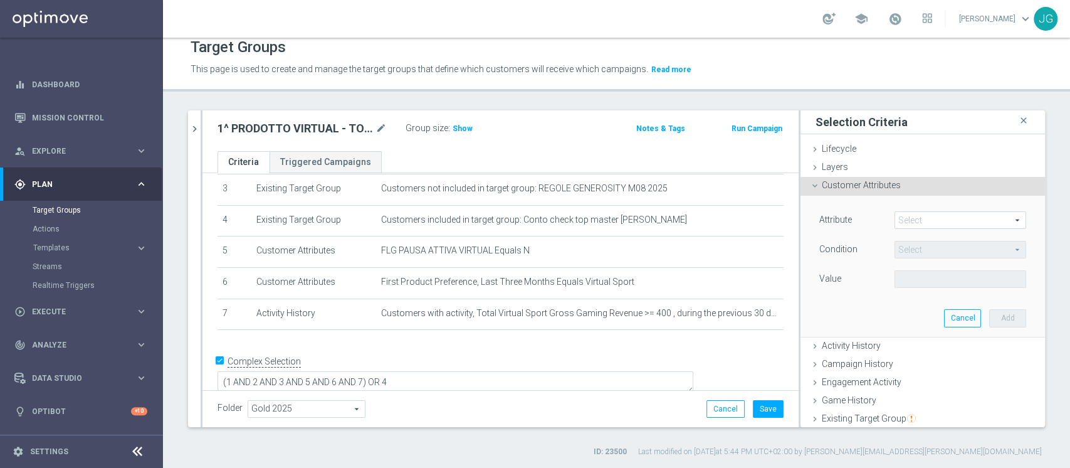
click at [901, 221] on span at bounding box center [960, 220] width 130 height 16
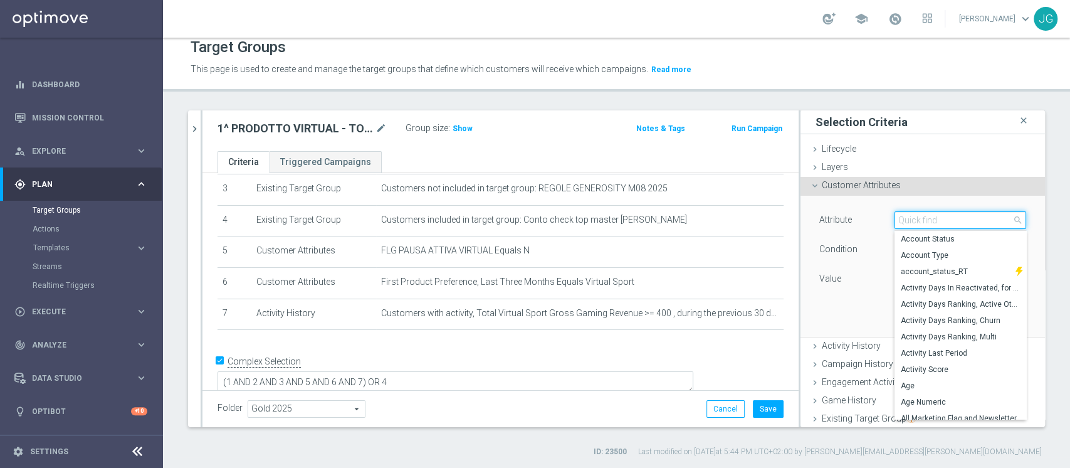
click at [901, 221] on input "search" at bounding box center [961, 220] width 132 height 18
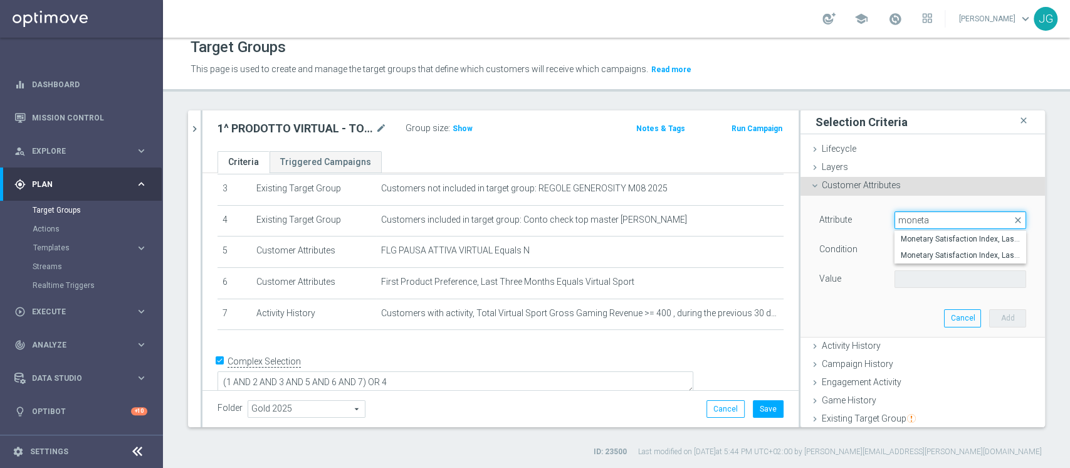
type input "moneta"
click at [965, 238] on span "Monetary Satisfaction Index, Last Month" at bounding box center [960, 239] width 119 height 10
type input "Monetary Satisfaction Index, Last Month"
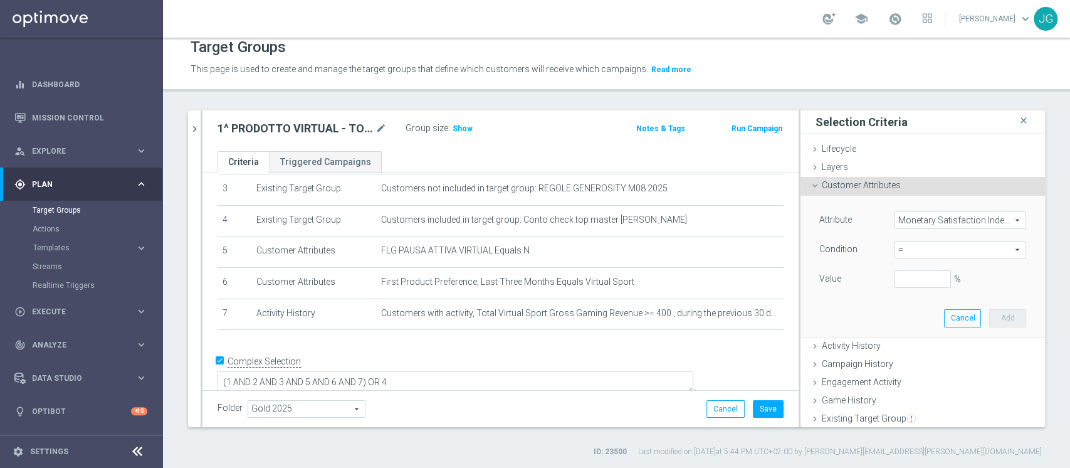
click at [905, 253] on span "=" at bounding box center [960, 249] width 130 height 16
click at [905, 267] on span "<" at bounding box center [960, 268] width 119 height 10
type input "<"
click at [895, 282] on input "%" at bounding box center [923, 279] width 56 height 18
click at [993, 319] on button "Add" at bounding box center [1007, 318] width 37 height 18
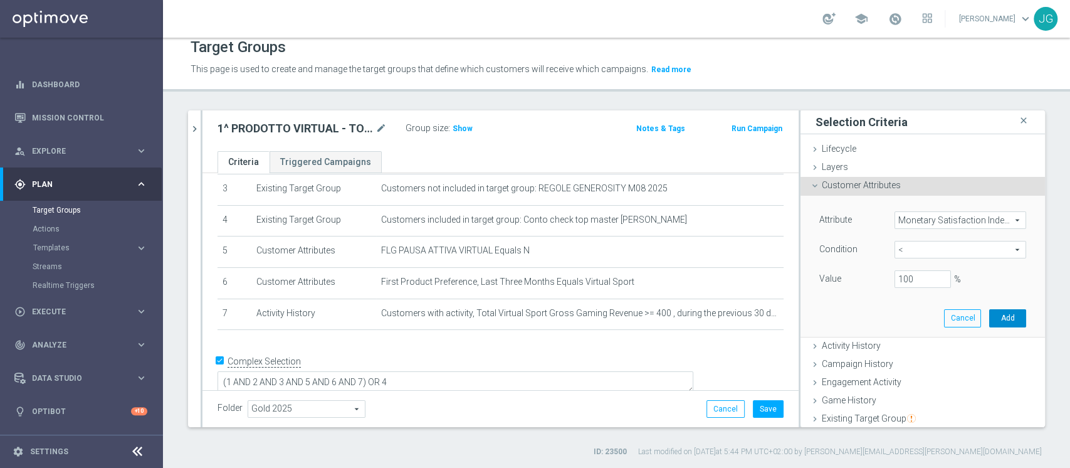
type input "1"
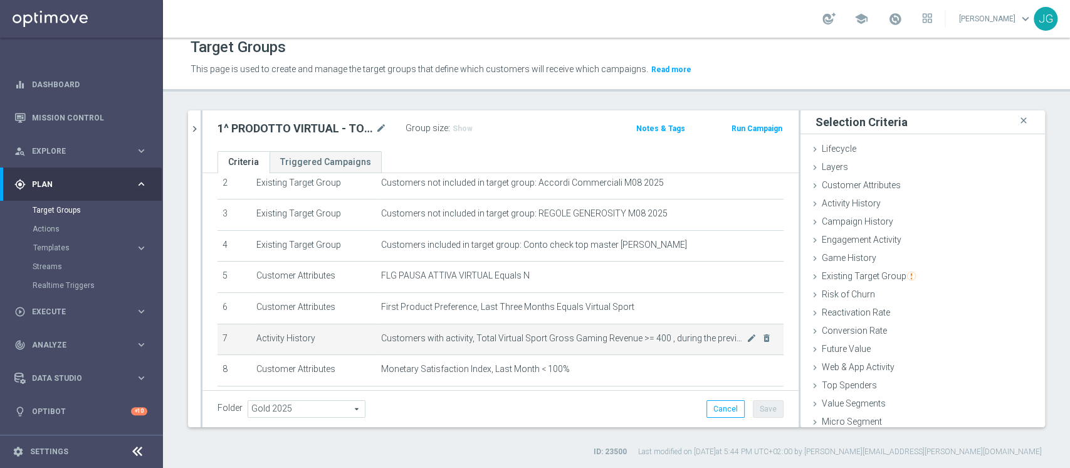
scroll to position [138, 0]
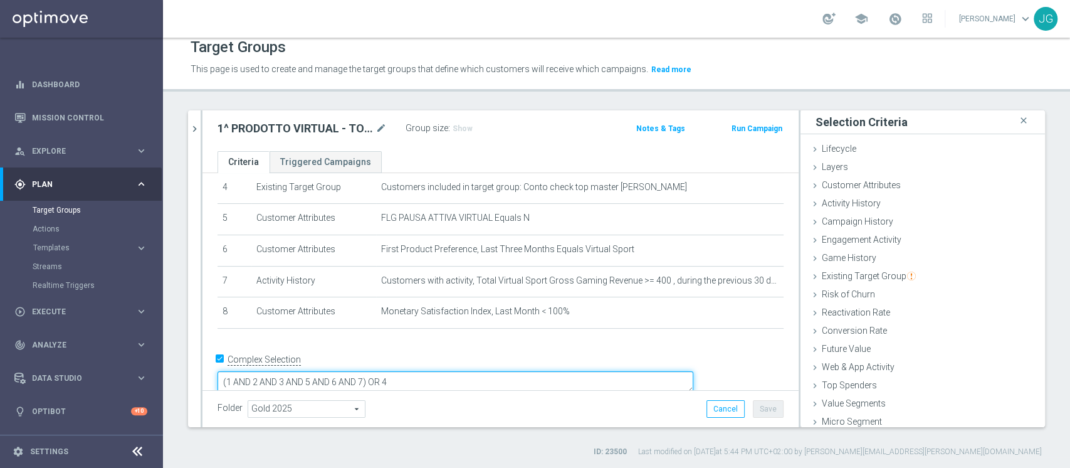
click at [453, 371] on textarea "(1 AND 2 AND 3 AND 5 AND 6 AND 7) OR 4" at bounding box center [456, 382] width 476 height 22
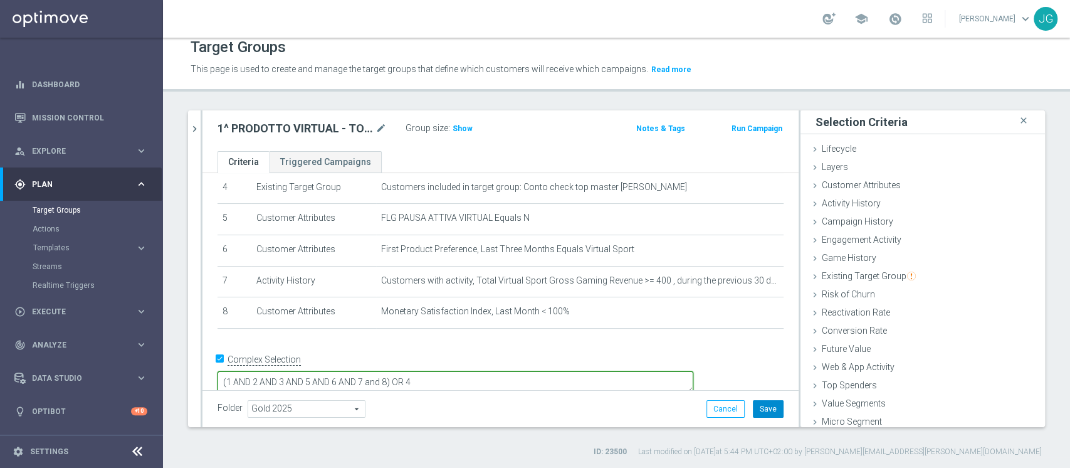
type textarea "(1 AND 2 AND 3 AND 5 AND 6 AND 7 and 8) OR 4"
click at [760, 407] on button "Save" at bounding box center [768, 409] width 31 height 18
click at [461, 132] on h3 "Show" at bounding box center [462, 129] width 23 height 14
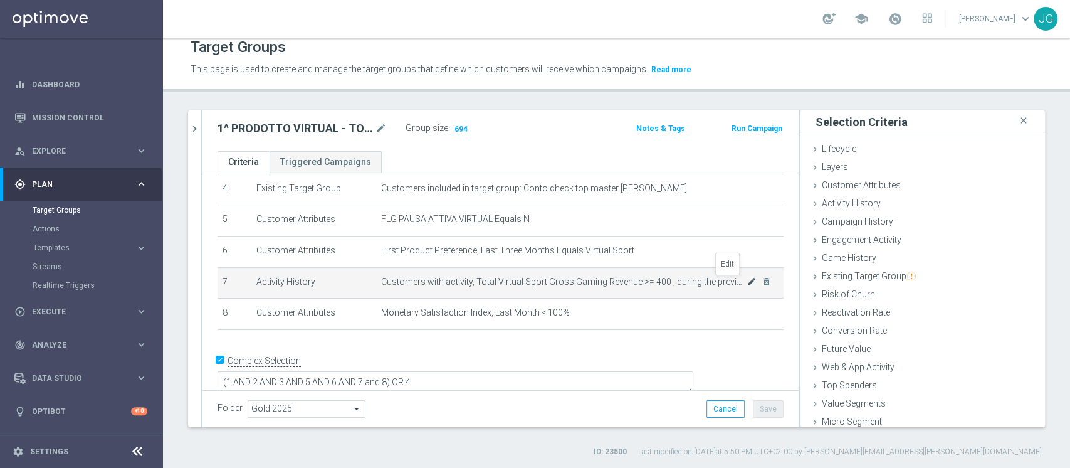
click at [747, 282] on icon "mode_edit" at bounding box center [752, 281] width 10 height 10
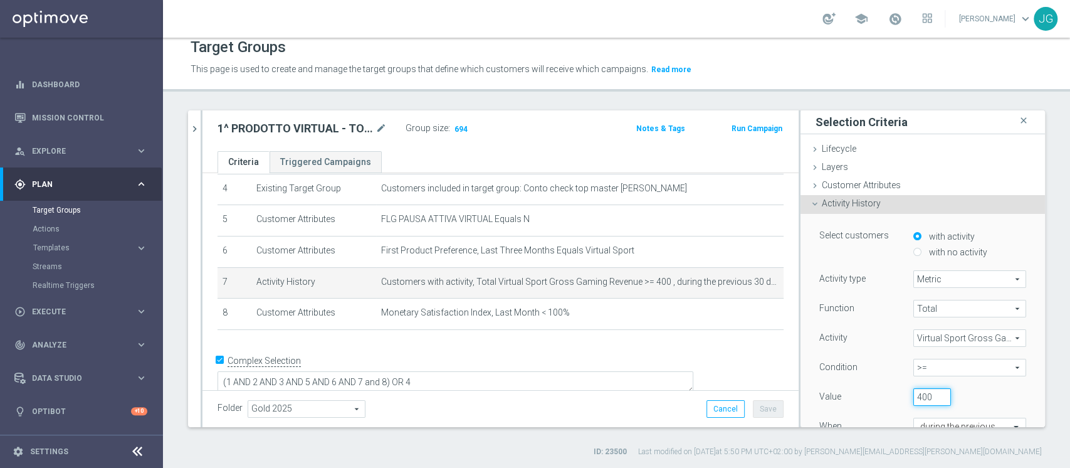
click at [913, 392] on input "400" at bounding box center [932, 397] width 38 height 18
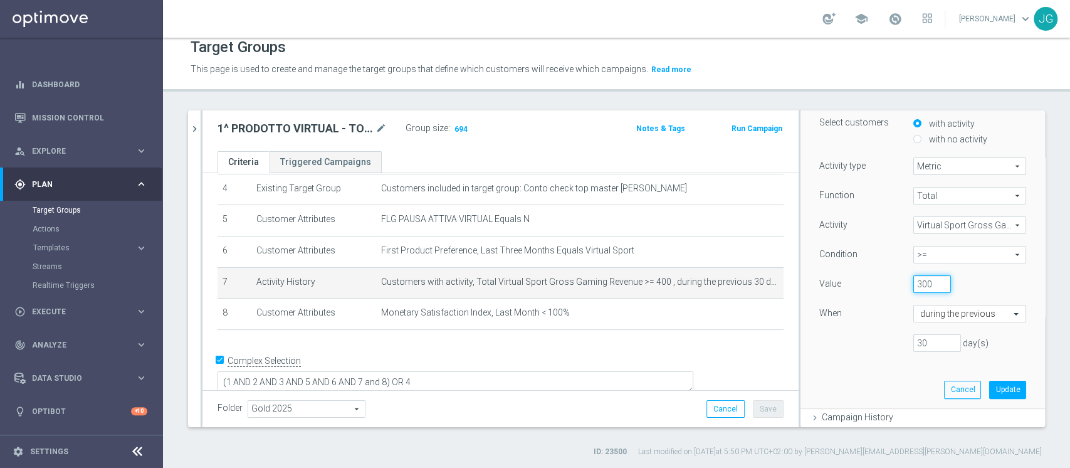
scroll to position [113, 0]
type input "300"
click at [995, 387] on button "Update" at bounding box center [1007, 389] width 37 height 18
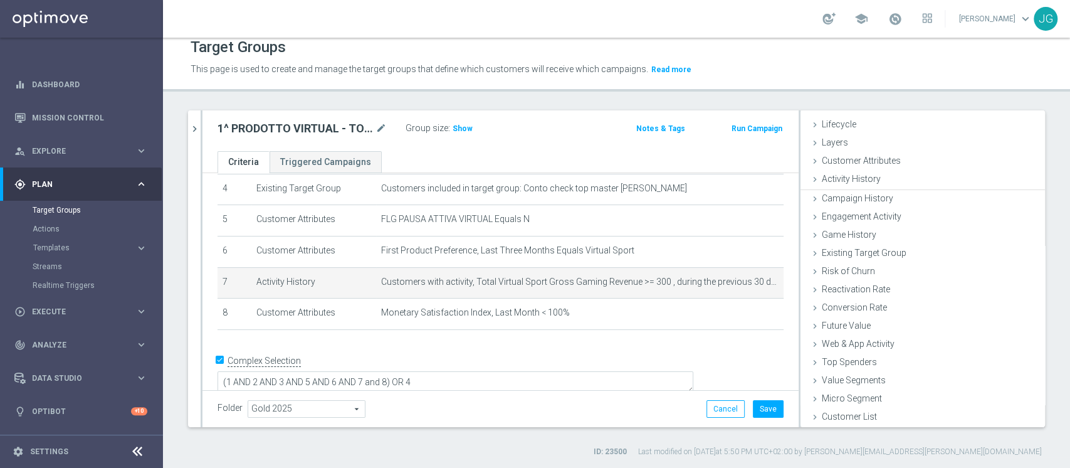
scroll to position [23, 0]
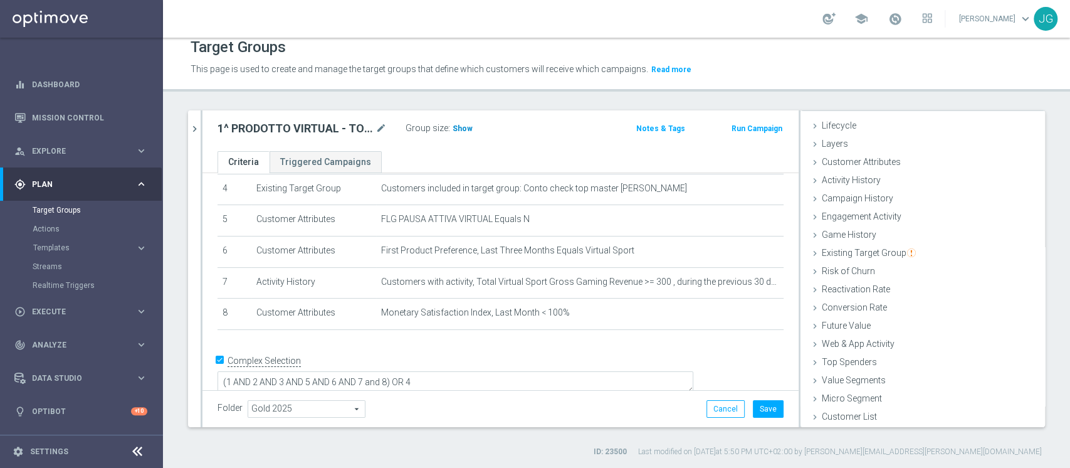
click at [465, 129] on span "Show" at bounding box center [463, 128] width 20 height 9
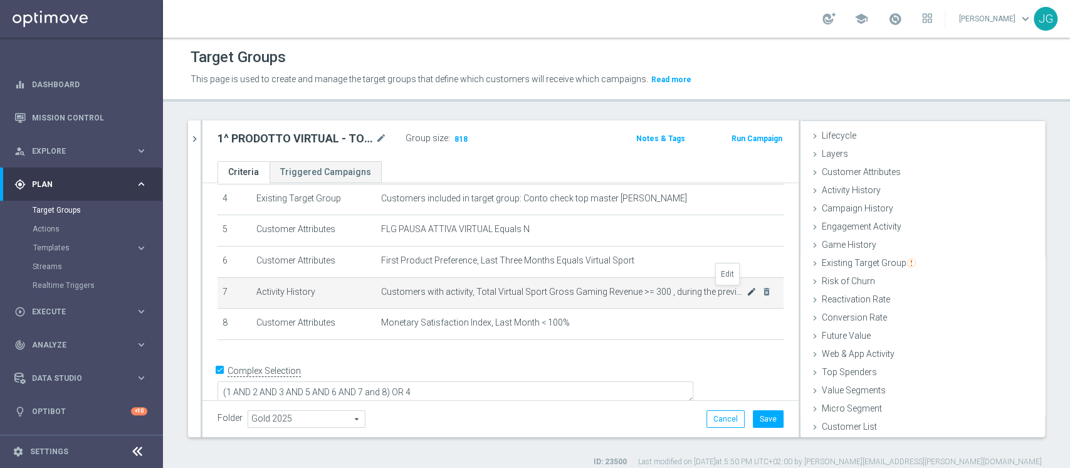
click at [747, 293] on icon "mode_edit" at bounding box center [752, 291] width 10 height 10
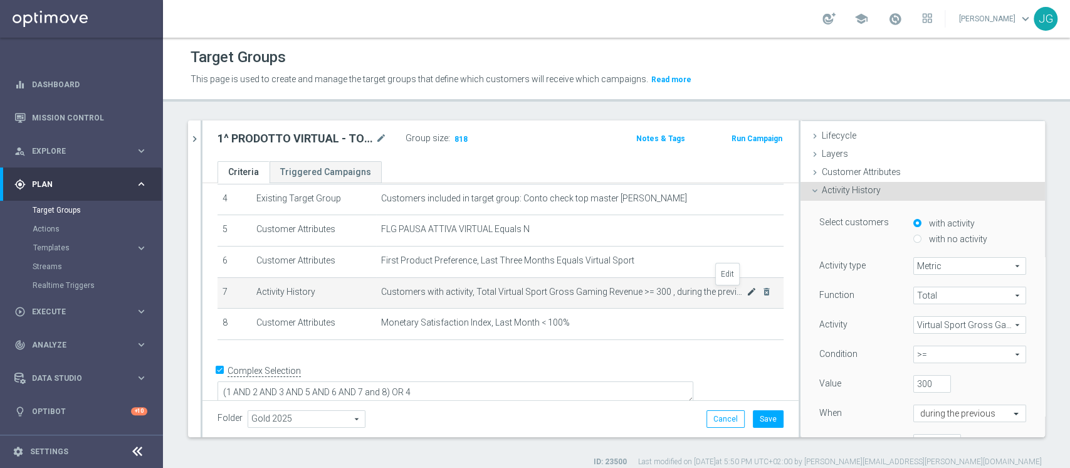
scroll to position [92, 0]
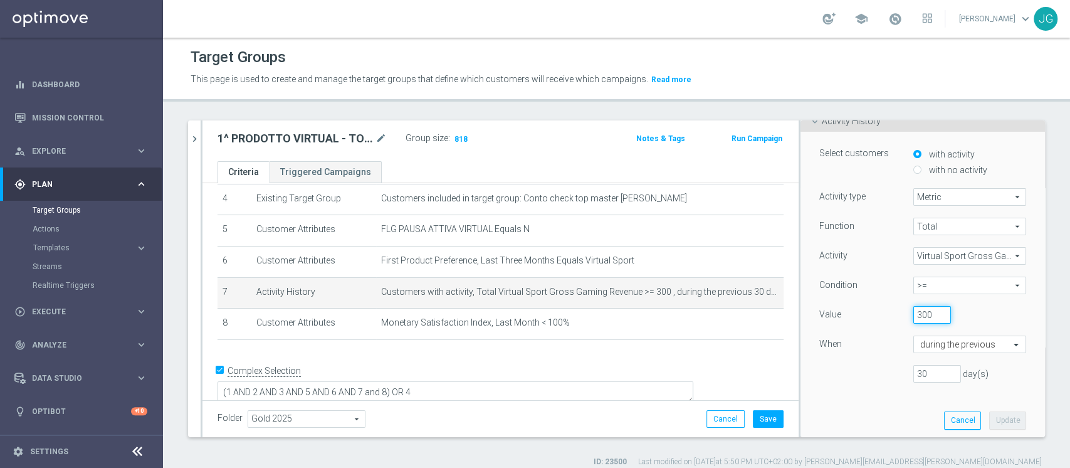
click at [913, 313] on input "300" at bounding box center [932, 315] width 38 height 18
type input "250"
click at [989, 419] on button "Update" at bounding box center [1007, 420] width 37 height 18
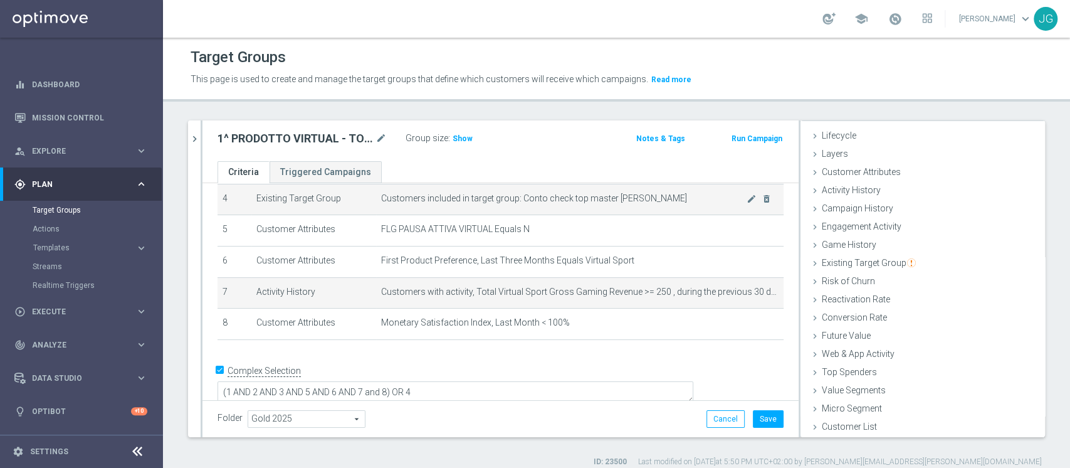
scroll to position [23, 0]
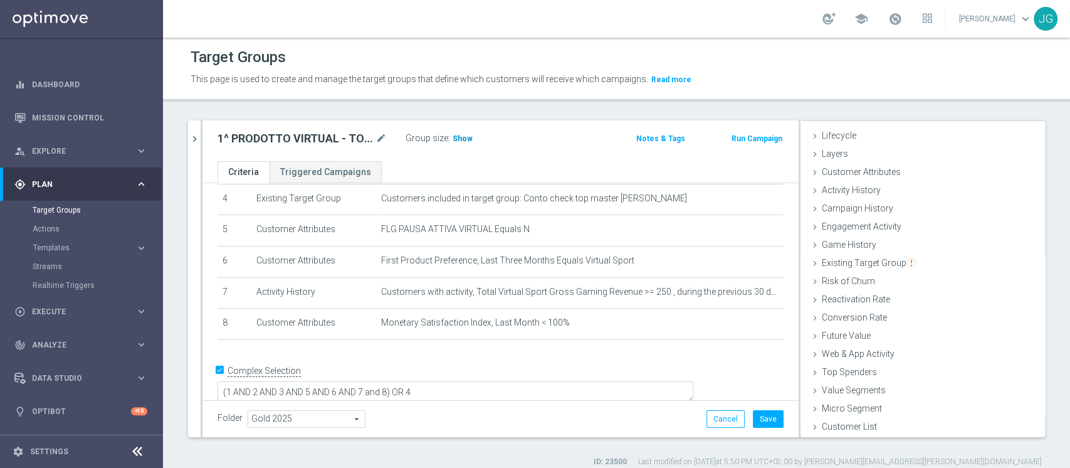
click at [461, 138] on span "Show" at bounding box center [463, 138] width 20 height 9
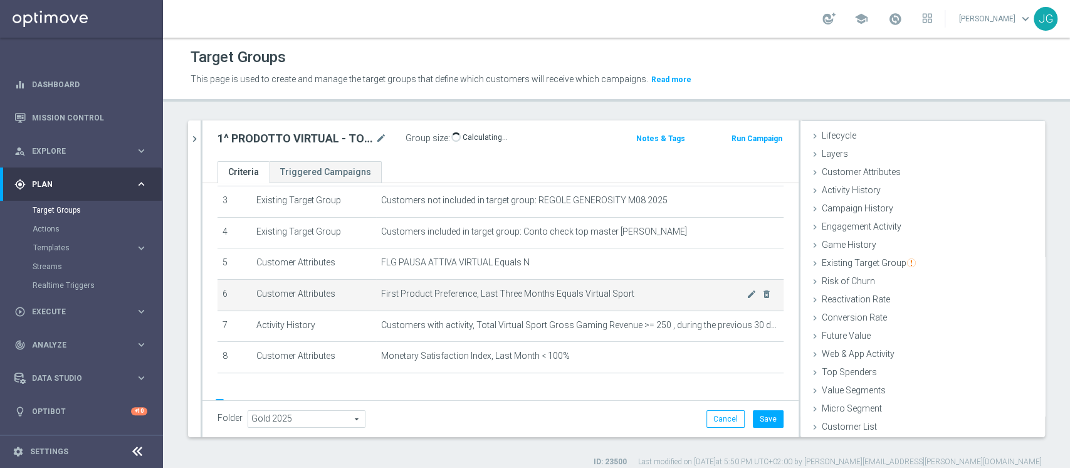
scroll to position [137, 0]
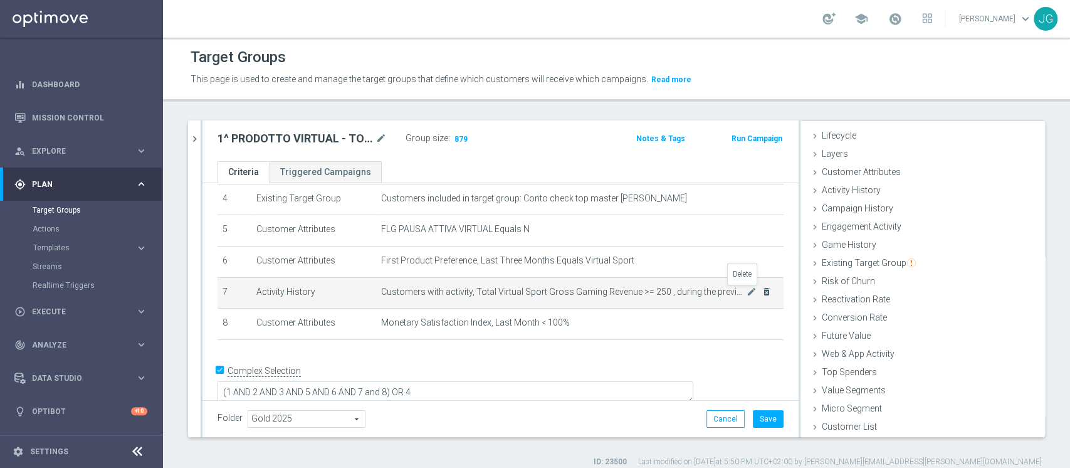
click at [762, 291] on icon "delete_forever" at bounding box center [767, 291] width 10 height 10
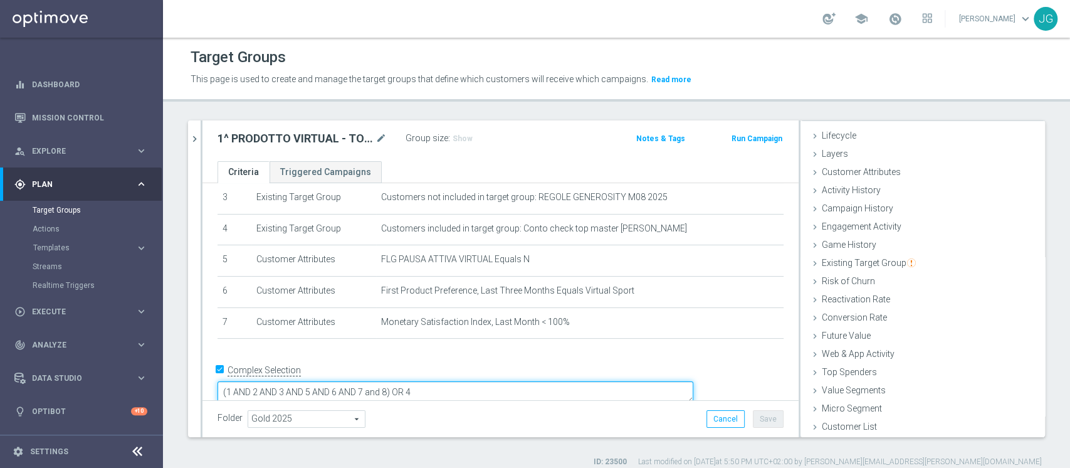
click at [477, 381] on textarea "(1 AND 2 AND 3 AND 5 AND 6 AND 7 and 8) OR 4" at bounding box center [456, 392] width 476 height 22
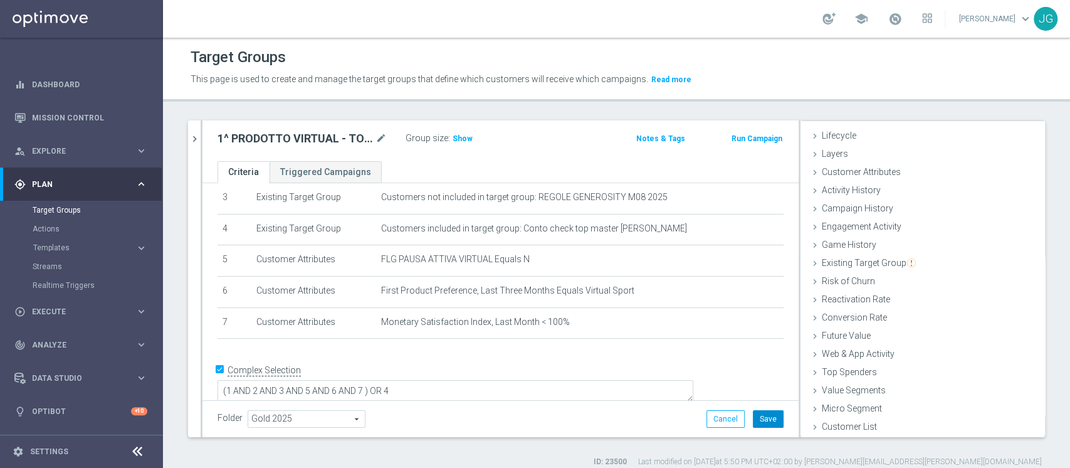
scroll to position [105, 0]
click at [754, 415] on button "Save" at bounding box center [768, 419] width 31 height 18
click at [455, 137] on span "Show" at bounding box center [463, 138] width 20 height 9
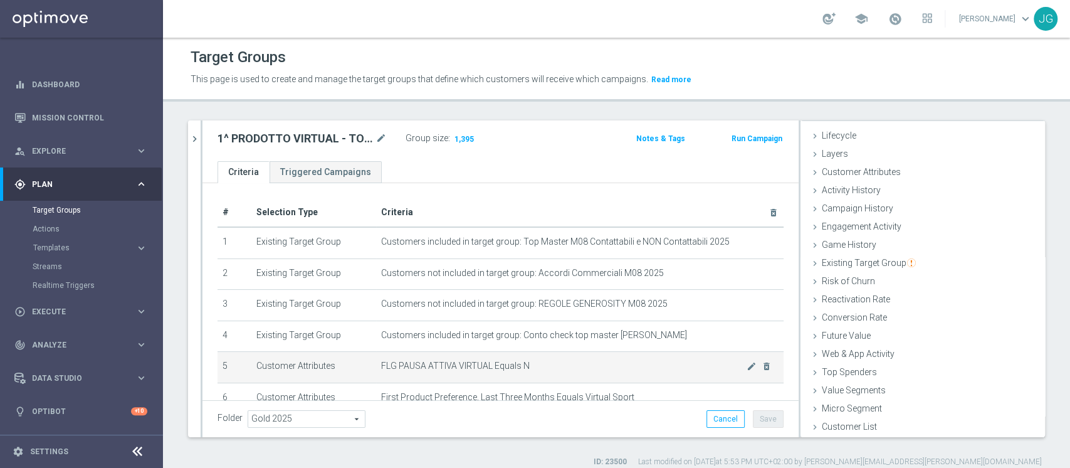
scroll to position [1, 0]
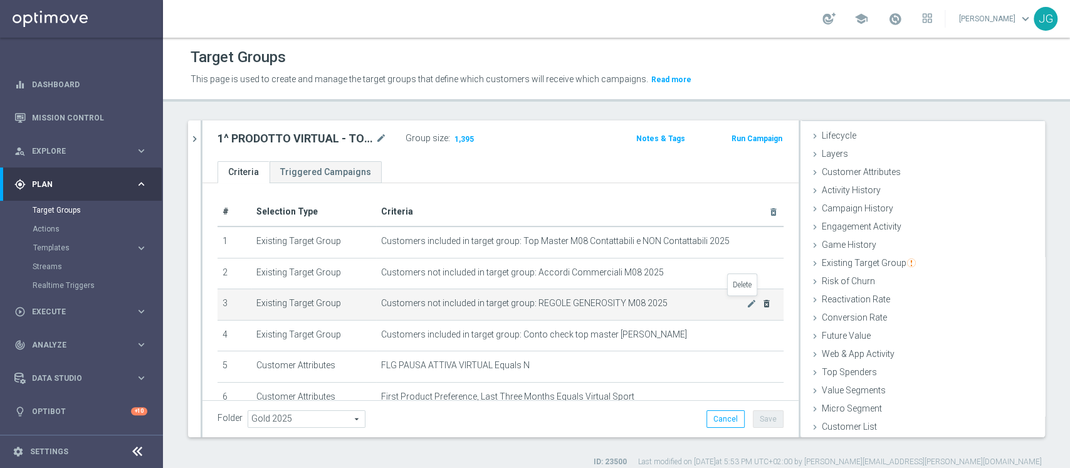
click at [762, 303] on icon "delete_forever" at bounding box center [767, 303] width 10 height 10
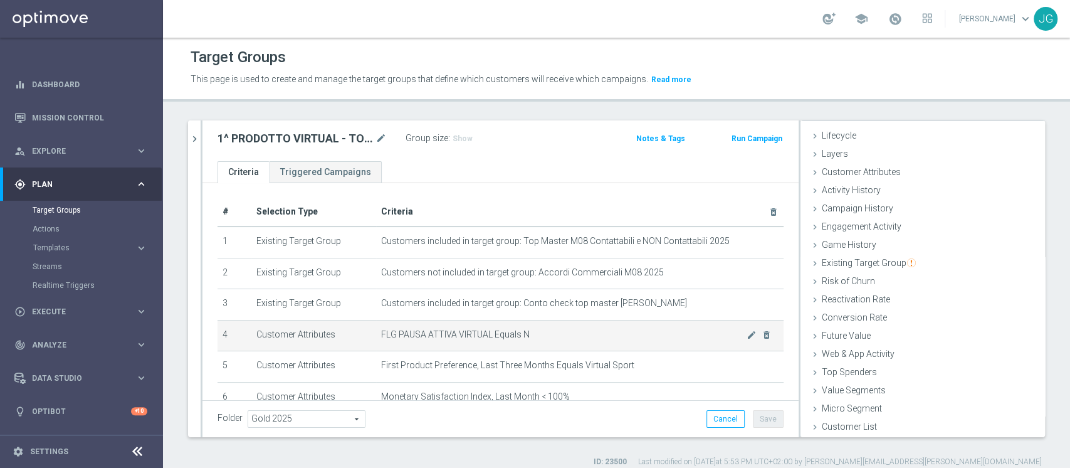
scroll to position [75, 0]
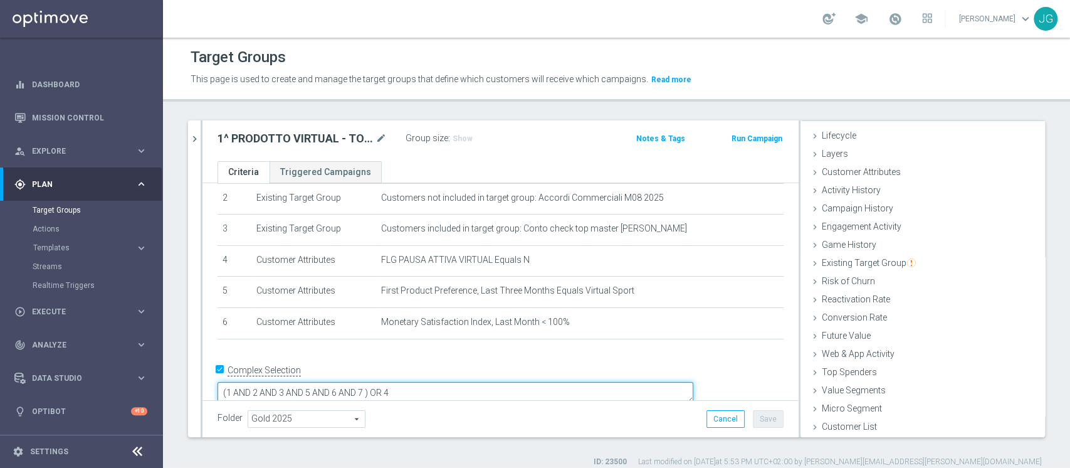
click at [456, 382] on textarea "(1 AND 2 AND 3 AND 5 AND 6 AND 7 ) OR 4" at bounding box center [456, 393] width 476 height 22
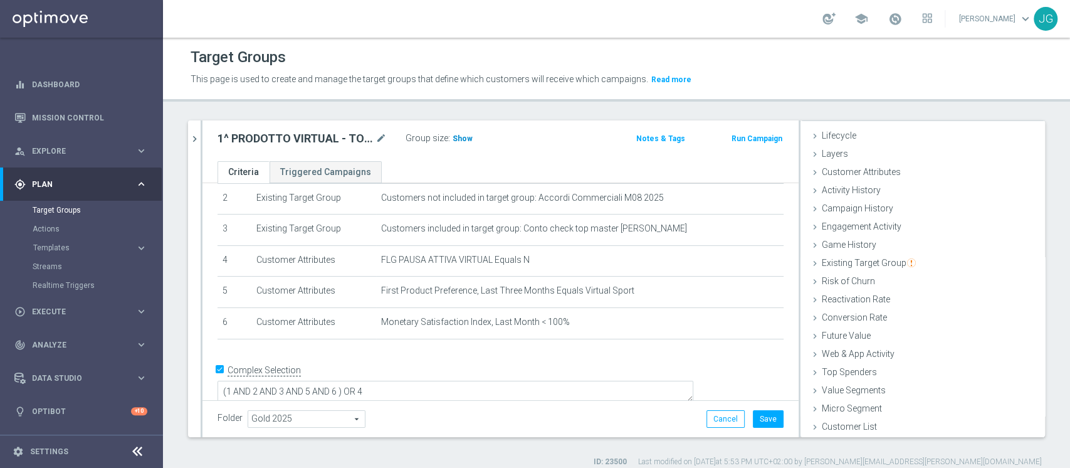
scroll to position [74, 0]
click at [465, 134] on span "Show" at bounding box center [463, 138] width 20 height 9
click at [372, 383] on textarea "(1 AND 2 AND 3 AND 5 AND 6 ) OR 4" at bounding box center [456, 394] width 476 height 22
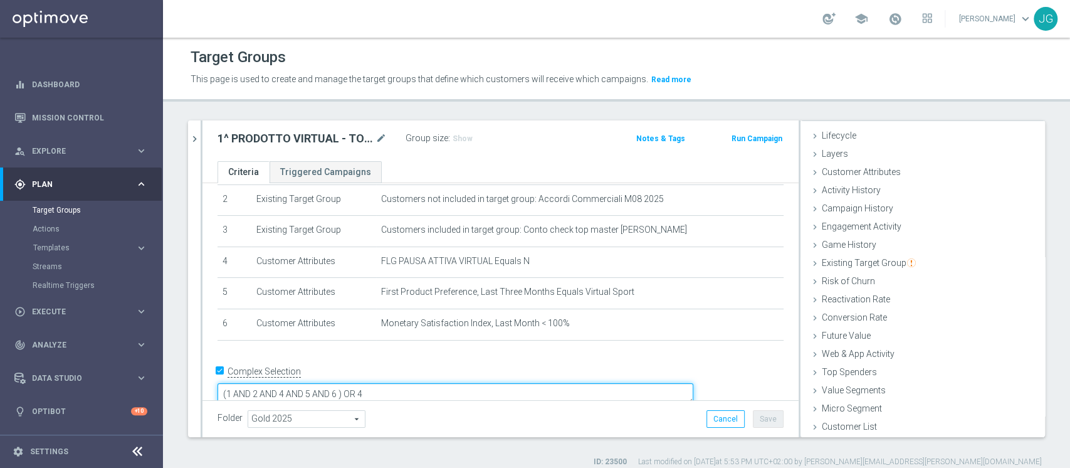
click at [471, 383] on textarea "(1 AND 2 AND 4 AND 5 AND 6 ) OR 4" at bounding box center [456, 394] width 476 height 22
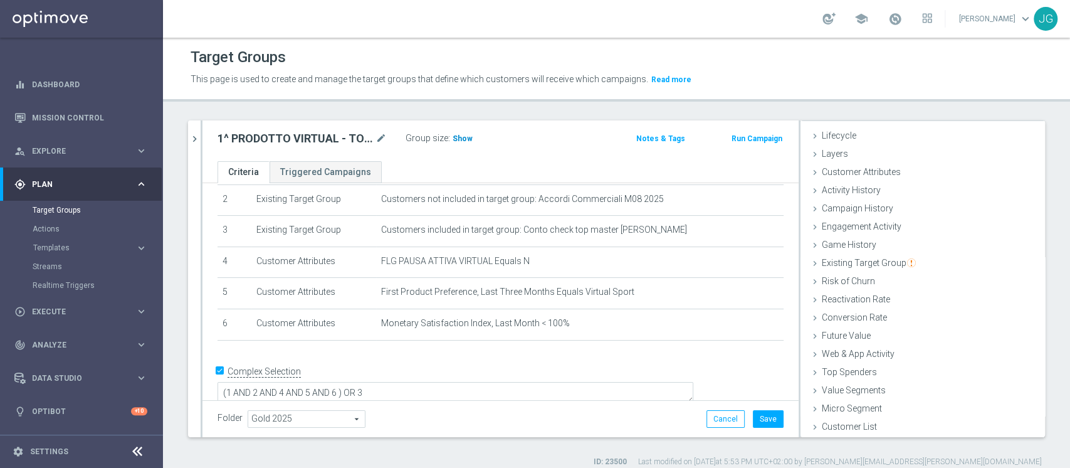
click at [461, 138] on span "Show" at bounding box center [463, 138] width 20 height 9
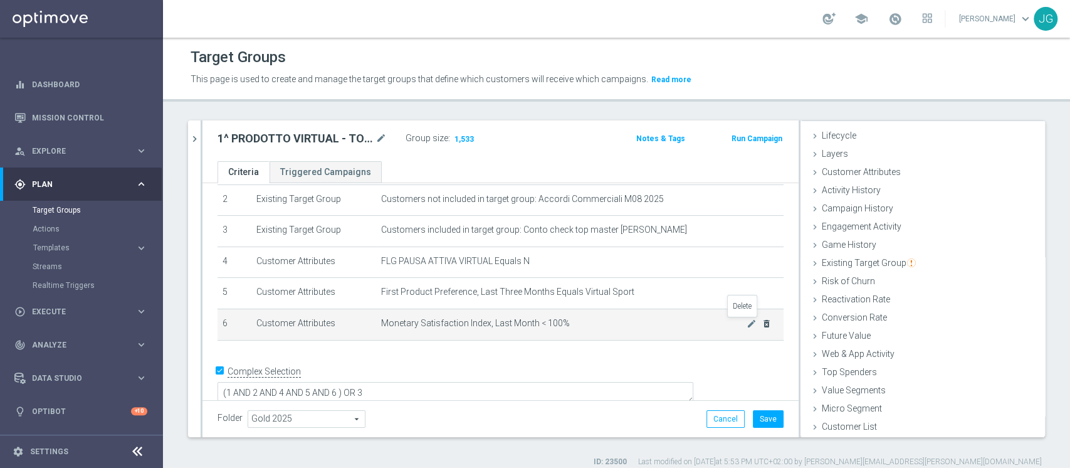
click at [762, 322] on icon "delete_forever" at bounding box center [767, 323] width 10 height 10
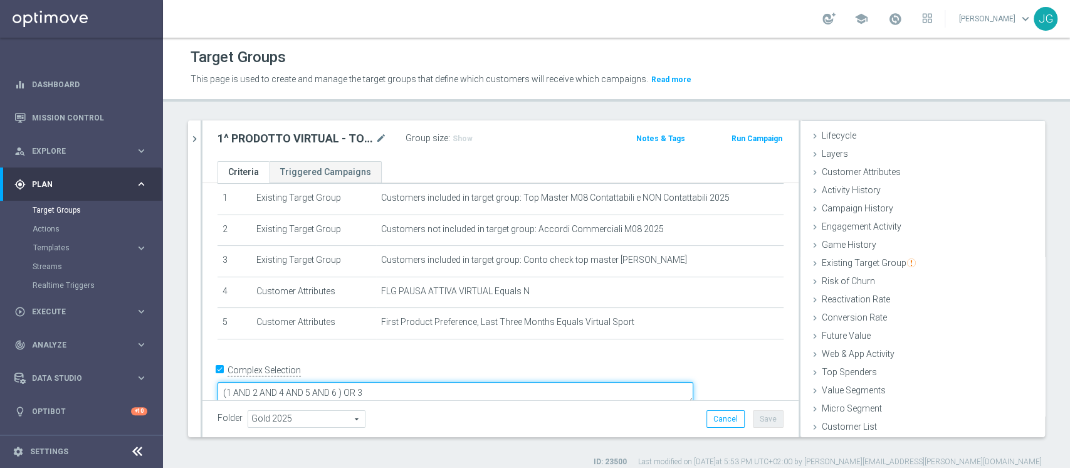
click at [428, 382] on textarea "(1 AND 2 AND 4 AND 5 AND 6 ) OR 3" at bounding box center [456, 393] width 476 height 22
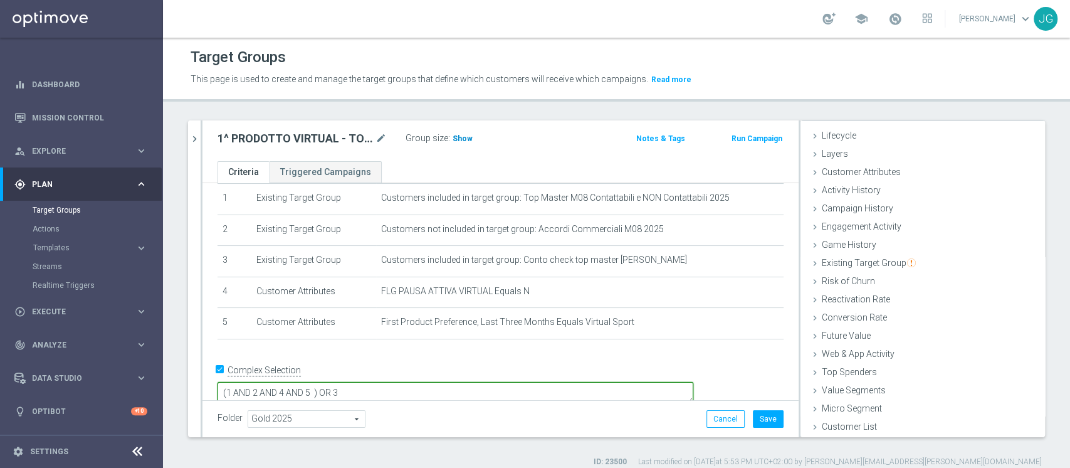
type textarea "(1 AND 2 AND 4 AND 5 ) OR 3"
click at [460, 134] on span "Show" at bounding box center [463, 138] width 20 height 9
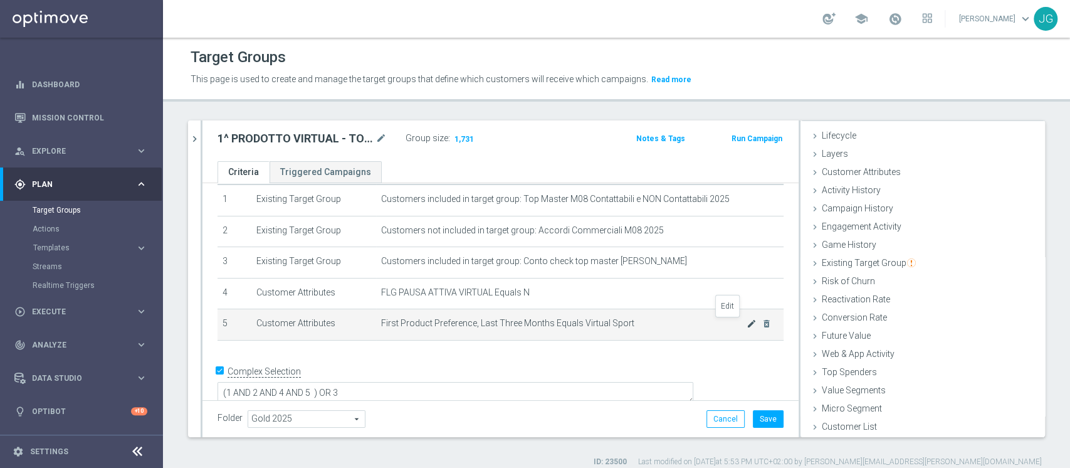
click at [747, 320] on icon "mode_edit" at bounding box center [752, 323] width 10 height 10
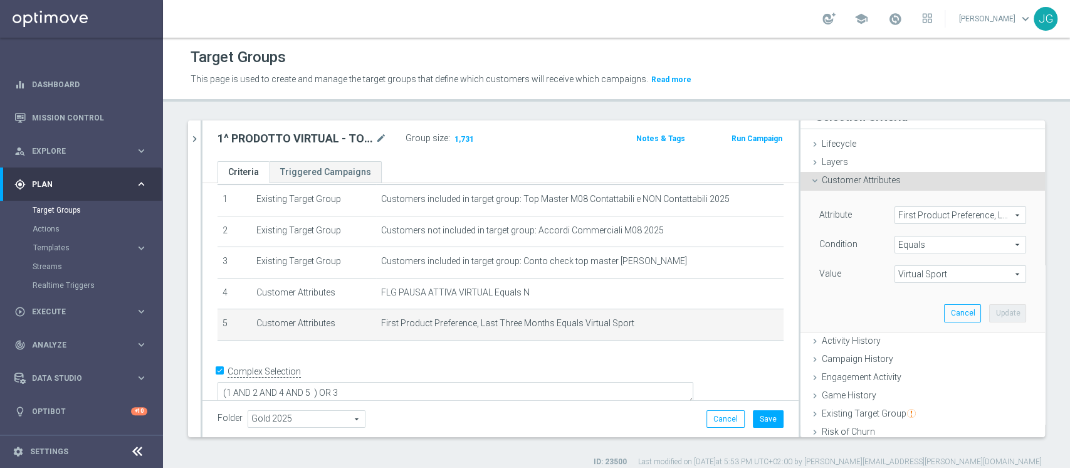
scroll to position [11, 0]
click at [917, 221] on span "First Product Preference, Last Three Months" at bounding box center [960, 219] width 130 height 16
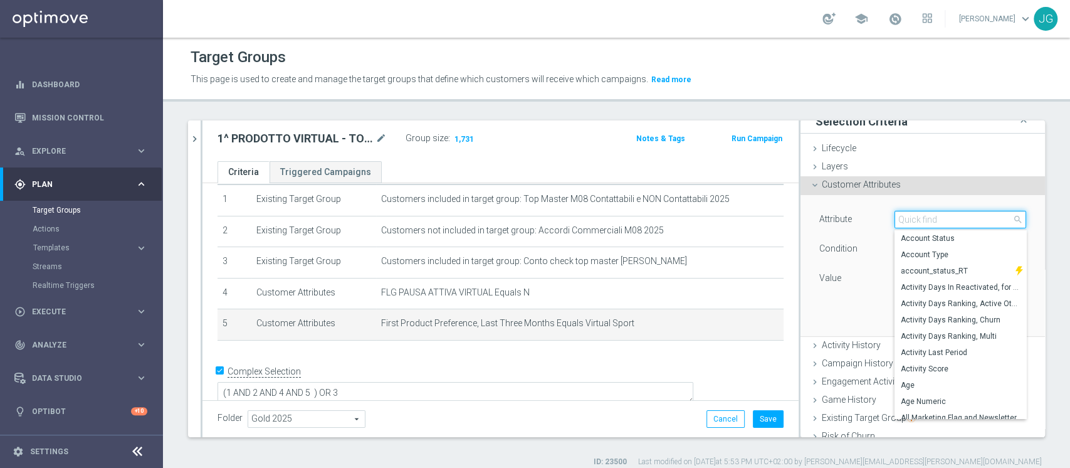
click at [917, 221] on input "search" at bounding box center [961, 220] width 132 height 18
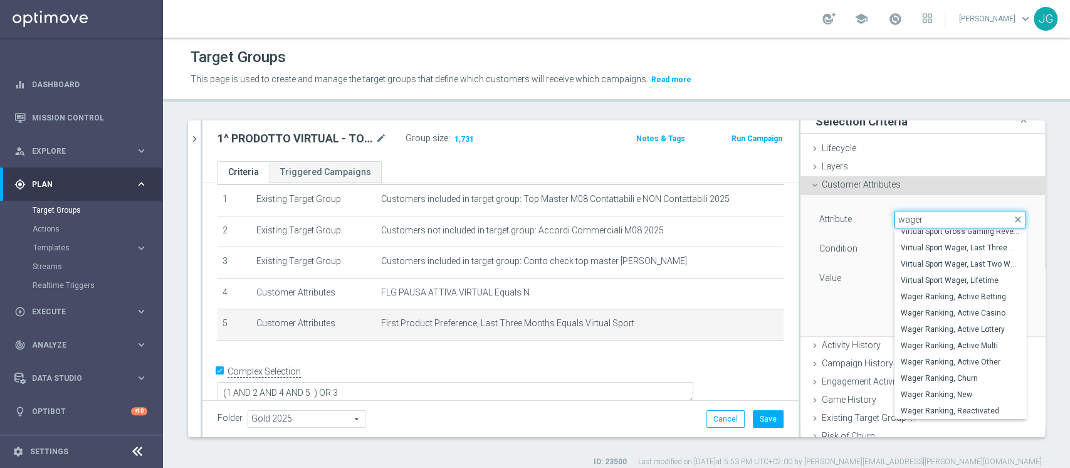
type input "wager"
click at [843, 182] on span "Customer Attributes" at bounding box center [861, 184] width 79 height 10
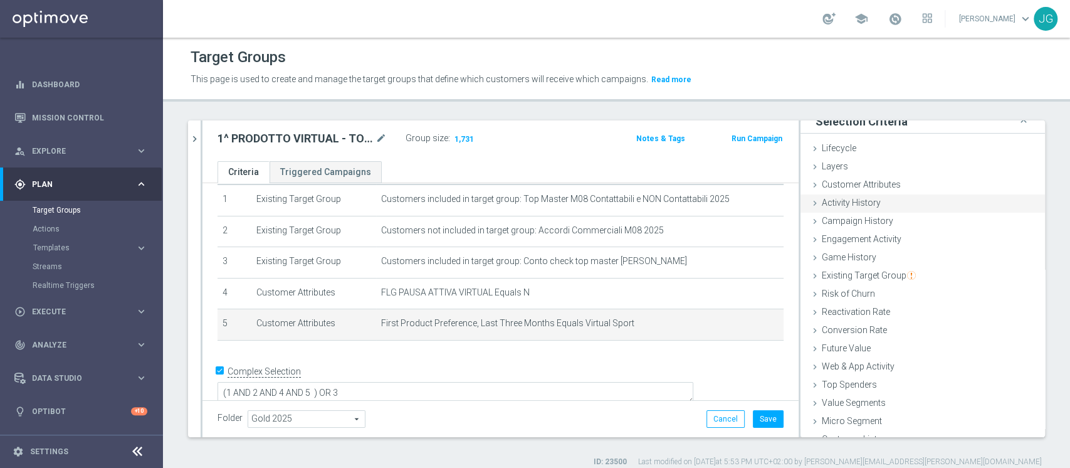
click at [827, 203] on span "Activity History" at bounding box center [851, 202] width 59 height 10
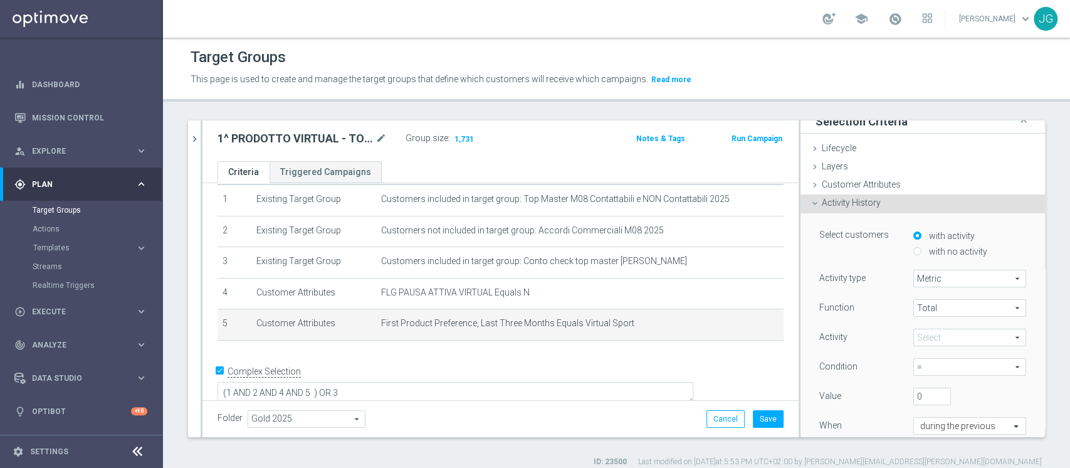
click at [930, 333] on span at bounding box center [970, 337] width 112 height 16
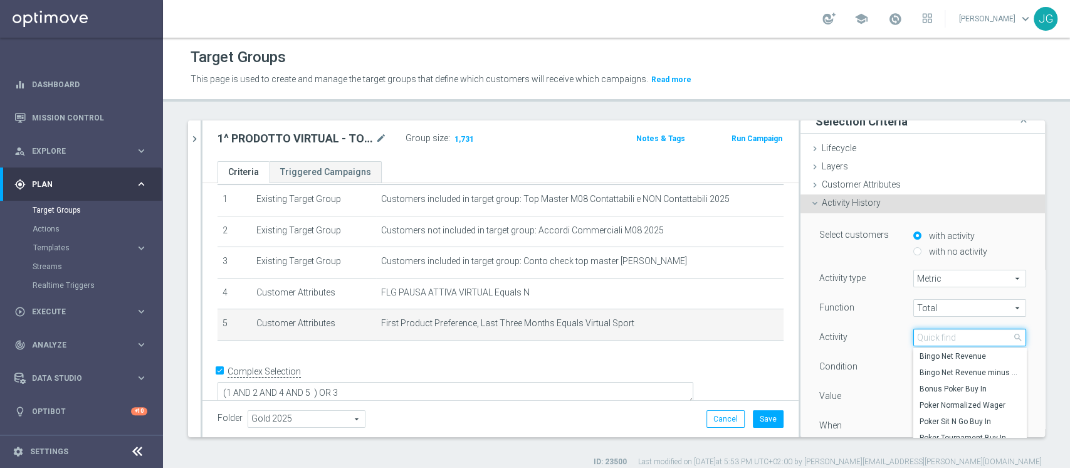
click at [930, 333] on input "search" at bounding box center [969, 337] width 113 height 18
type input "wager"
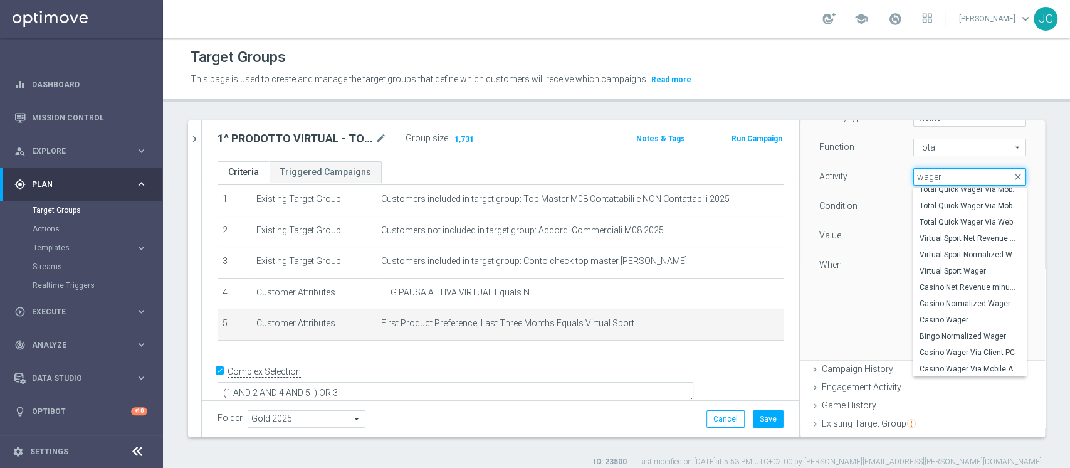
scroll to position [444, 0]
click at [930, 286] on span "Virtual Sport Wager" at bounding box center [970, 288] width 100 height 10
type input "Virtual Sport Wager"
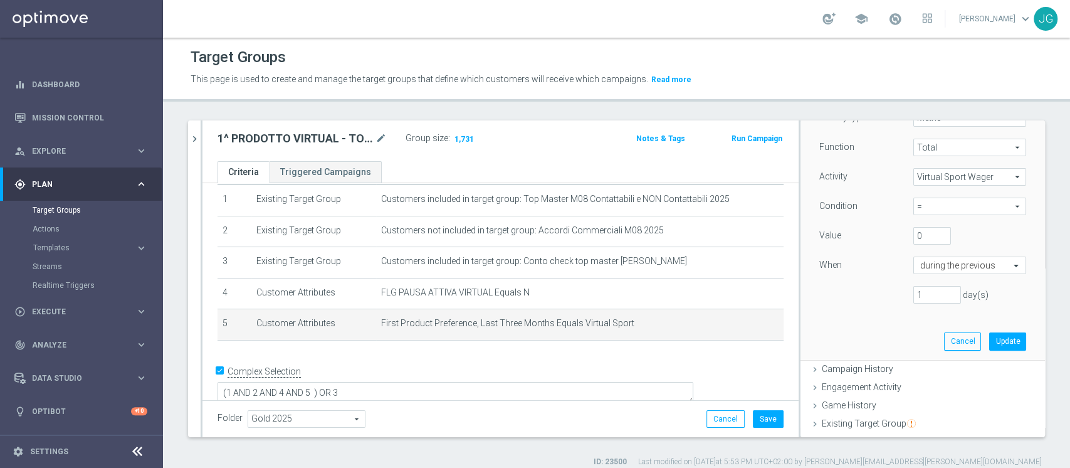
click at [956, 204] on span "=" at bounding box center [970, 206] width 112 height 16
click at [920, 258] on span ">" at bounding box center [970, 258] width 100 height 10
type input ">"
click at [913, 294] on input "1" at bounding box center [937, 295] width 48 height 18
type input "30"
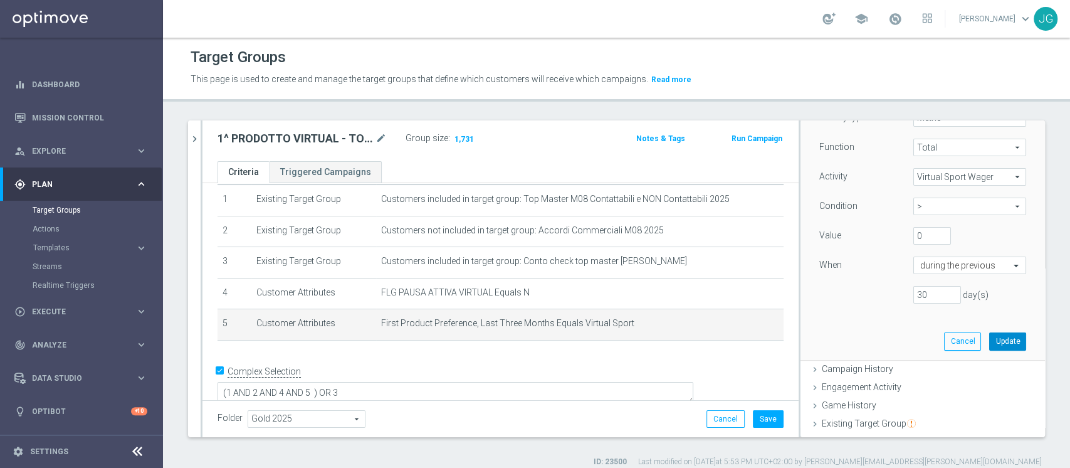
click at [989, 339] on button "Update" at bounding box center [1007, 341] width 37 height 18
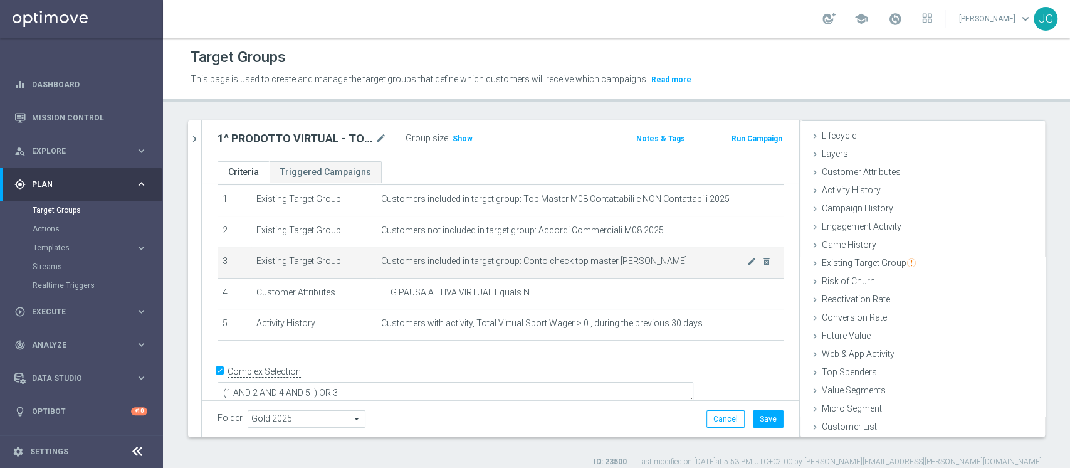
scroll to position [10, 0]
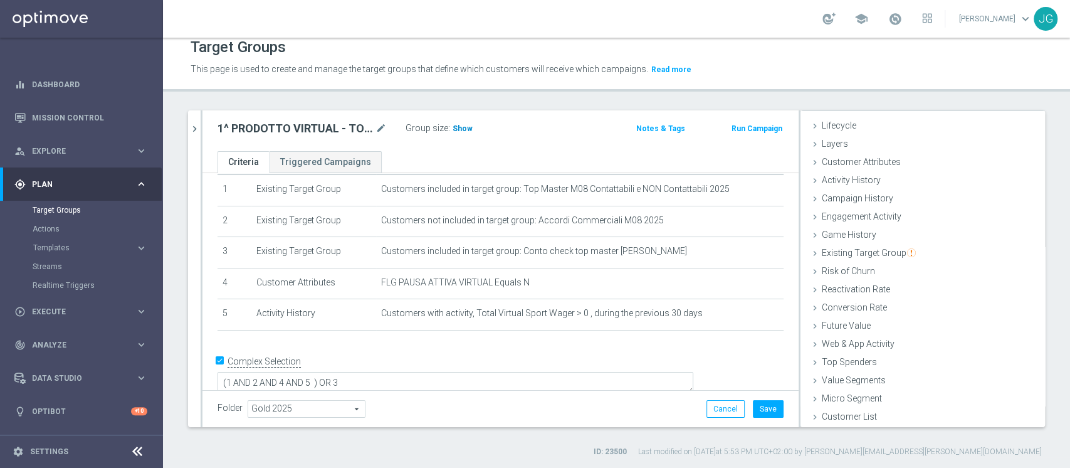
click at [460, 127] on span "Show" at bounding box center [463, 128] width 20 height 9
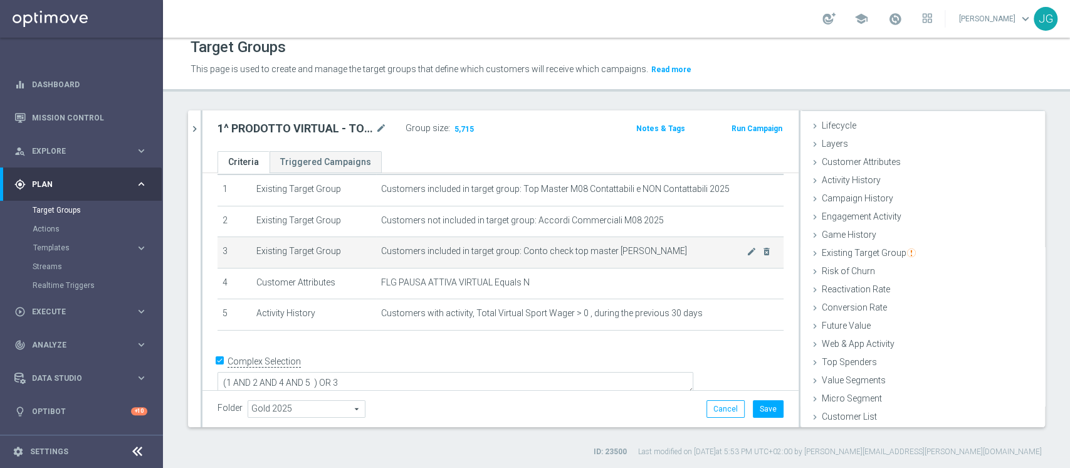
scroll to position [0, 0]
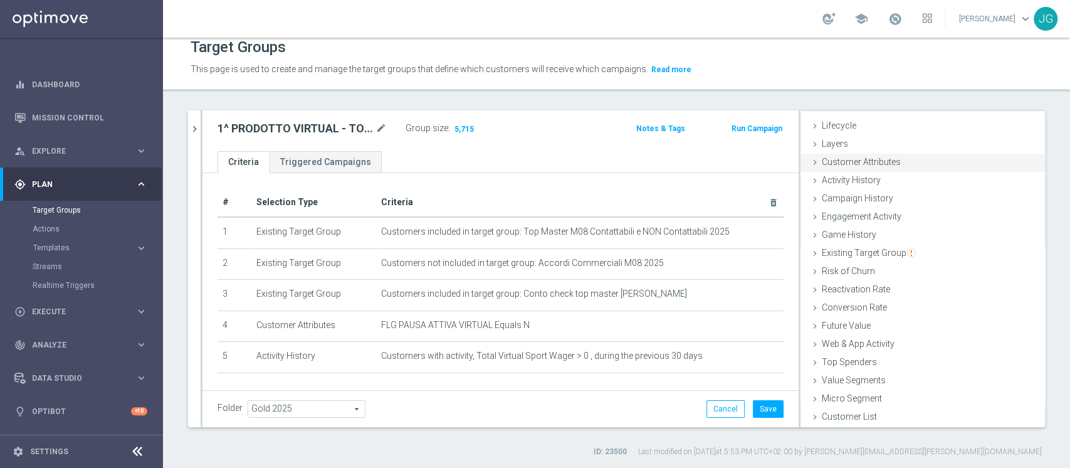
click at [838, 154] on div "Customer Attributes done selection saved" at bounding box center [923, 163] width 244 height 19
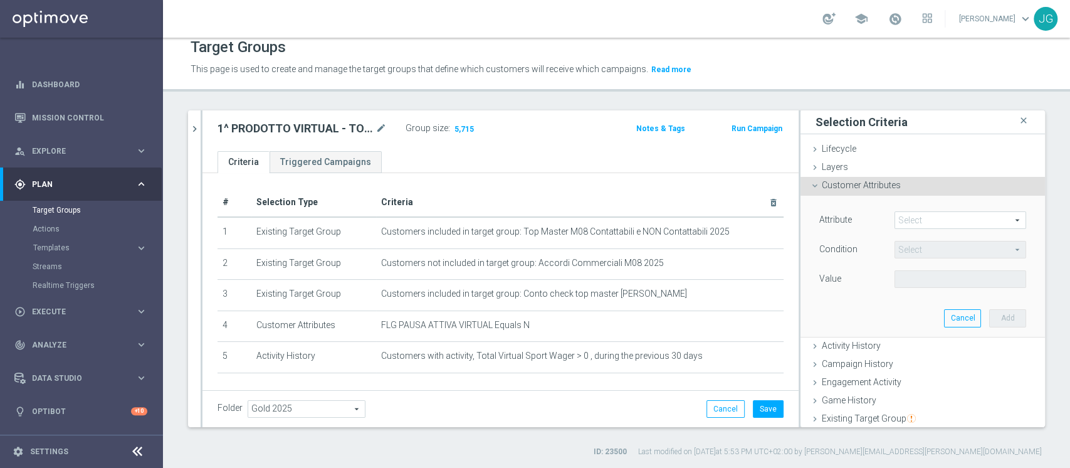
click at [913, 221] on span at bounding box center [960, 220] width 130 height 16
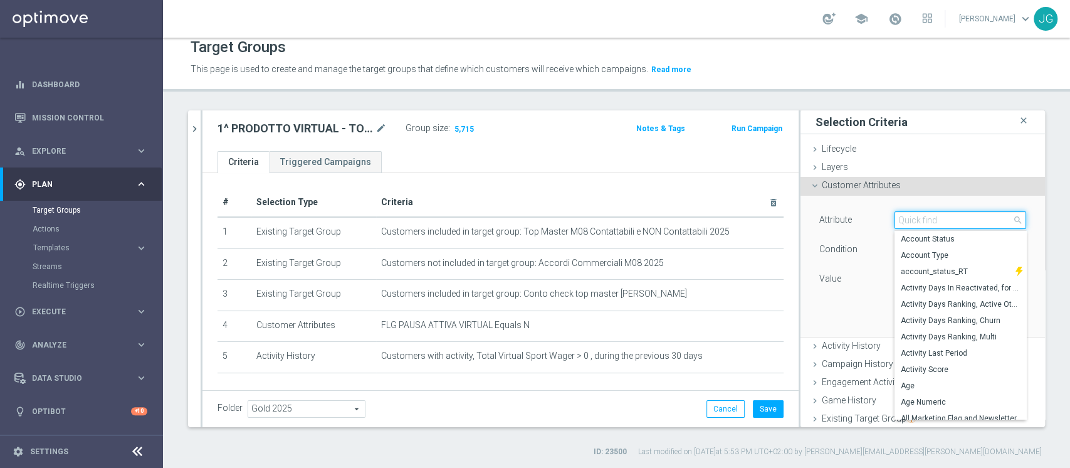
click at [913, 221] on input "search" at bounding box center [961, 220] width 132 height 18
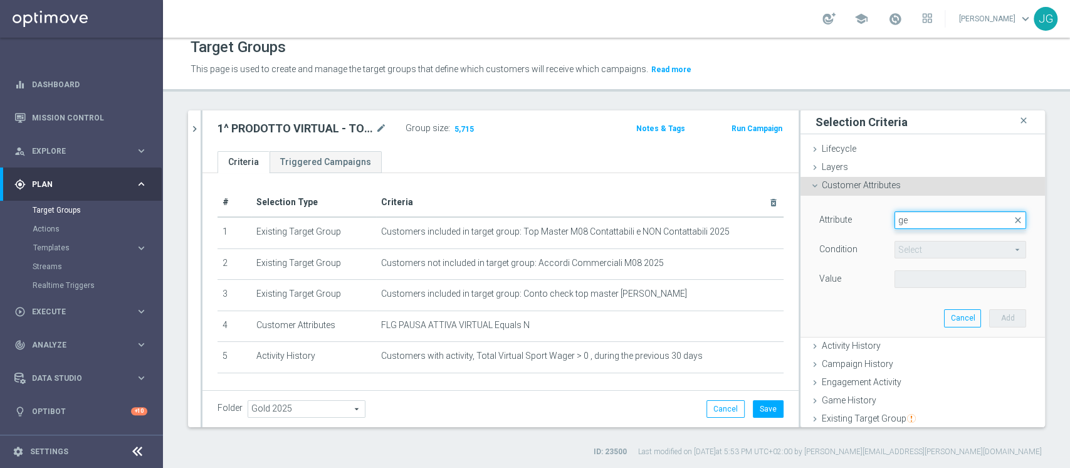
type input "g"
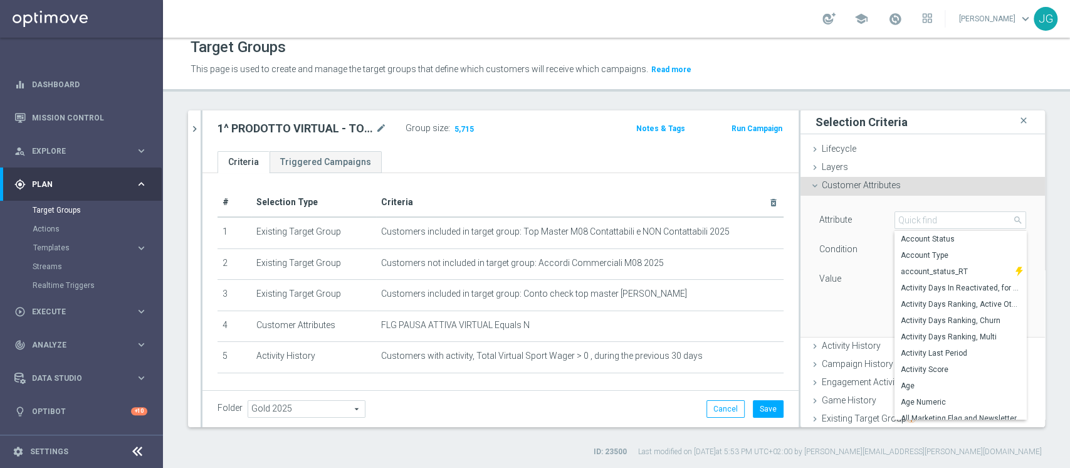
click at [826, 177] on div "Customer Attributes done selection saved" at bounding box center [923, 186] width 244 height 19
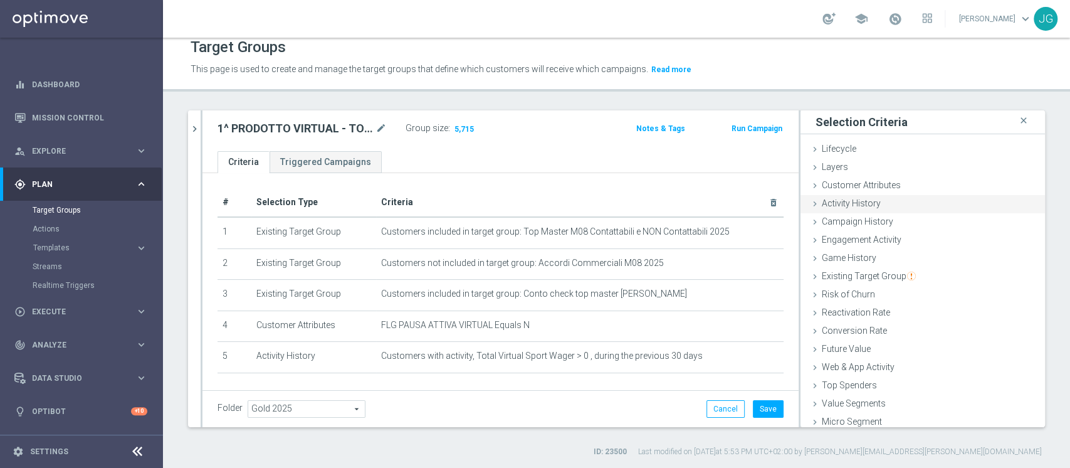
click at [836, 196] on div "Activity History done selection updated" at bounding box center [923, 204] width 244 height 19
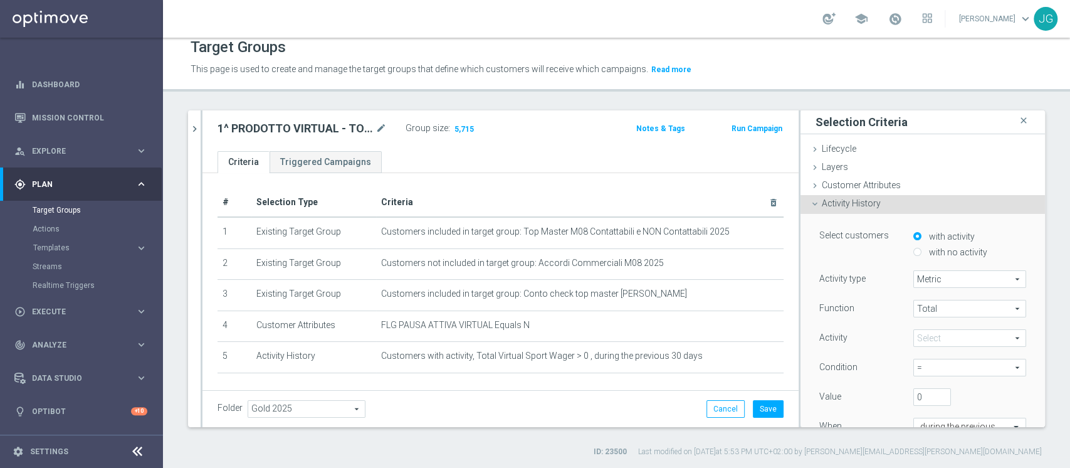
click at [836, 200] on span "Activity History" at bounding box center [851, 203] width 59 height 10
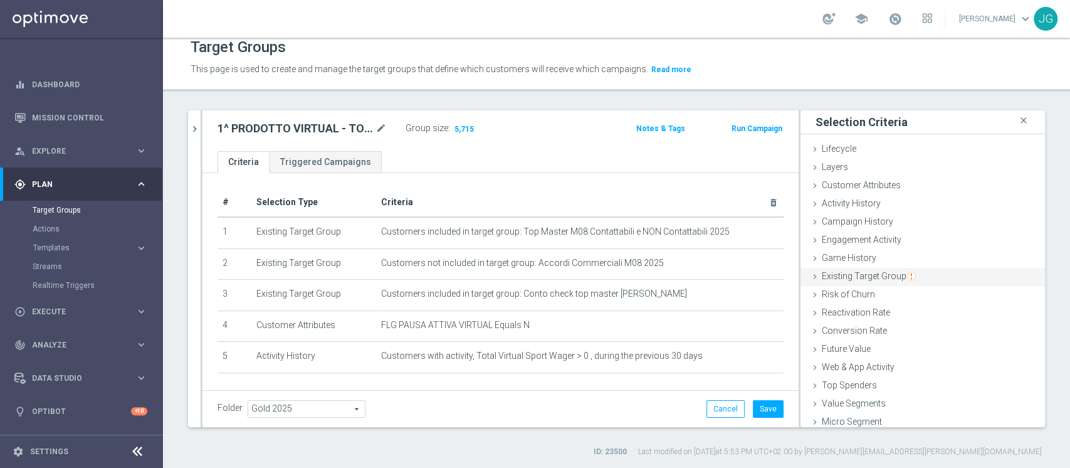
click at [838, 278] on span "Existing Target Group" at bounding box center [869, 276] width 94 height 10
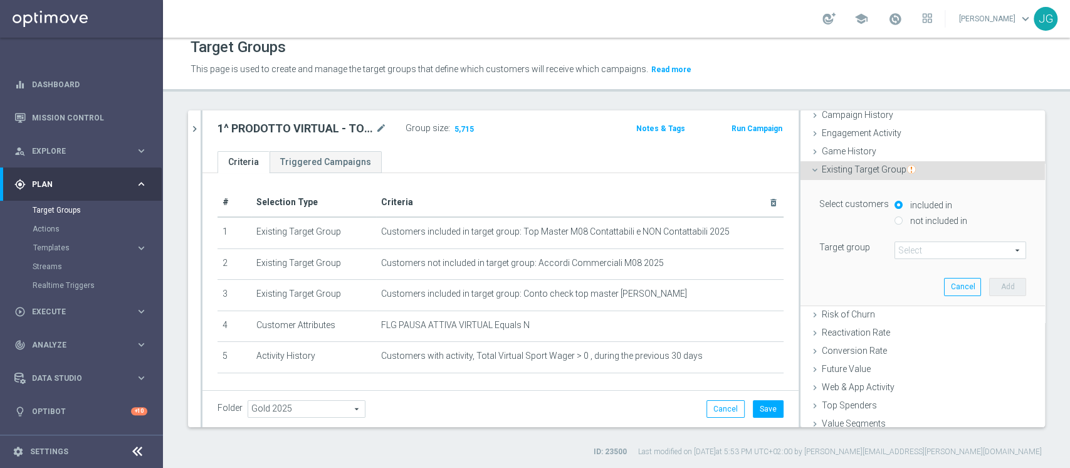
scroll to position [115, 0]
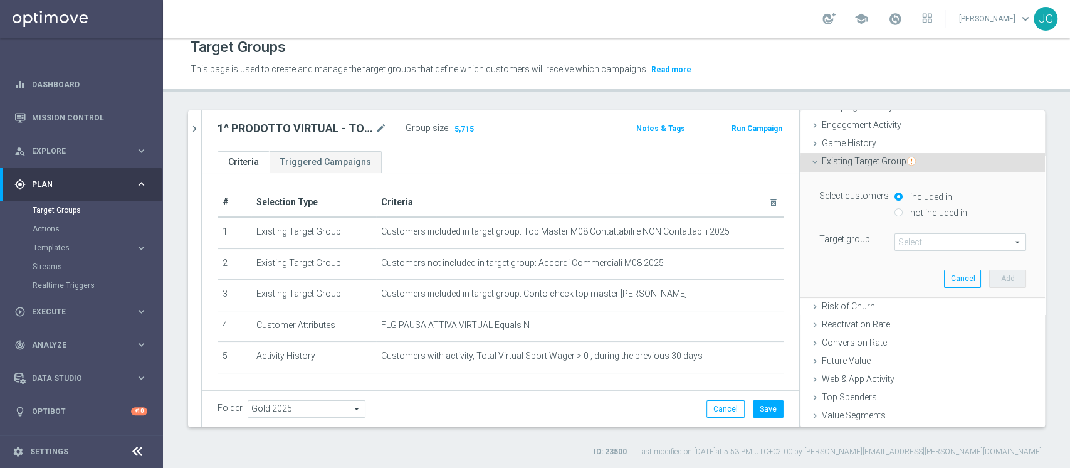
click at [895, 213] on div "not included in" at bounding box center [961, 214] width 132 height 16
click at [895, 213] on input "not included in" at bounding box center [899, 212] width 8 height 8
radio input "true"
click at [917, 241] on span at bounding box center [960, 242] width 130 height 16
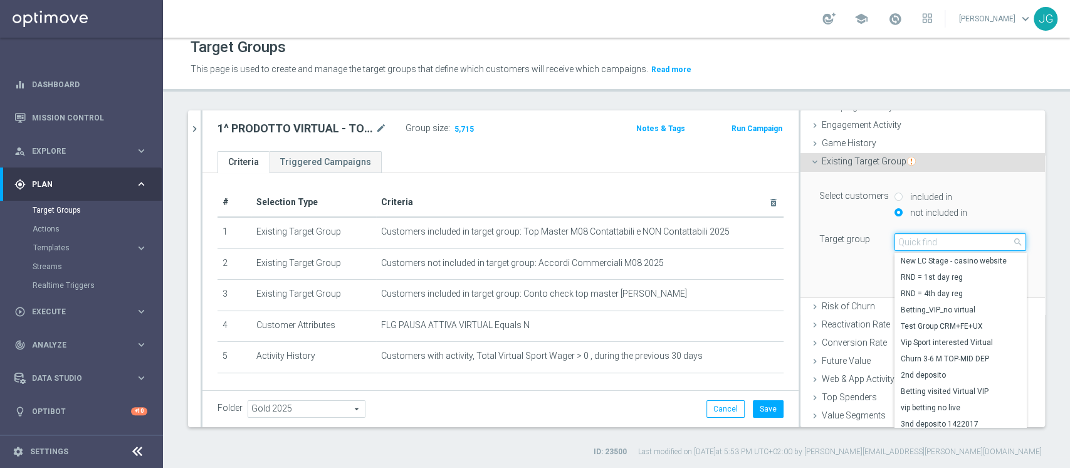
click at [917, 241] on input "search" at bounding box center [961, 242] width 132 height 18
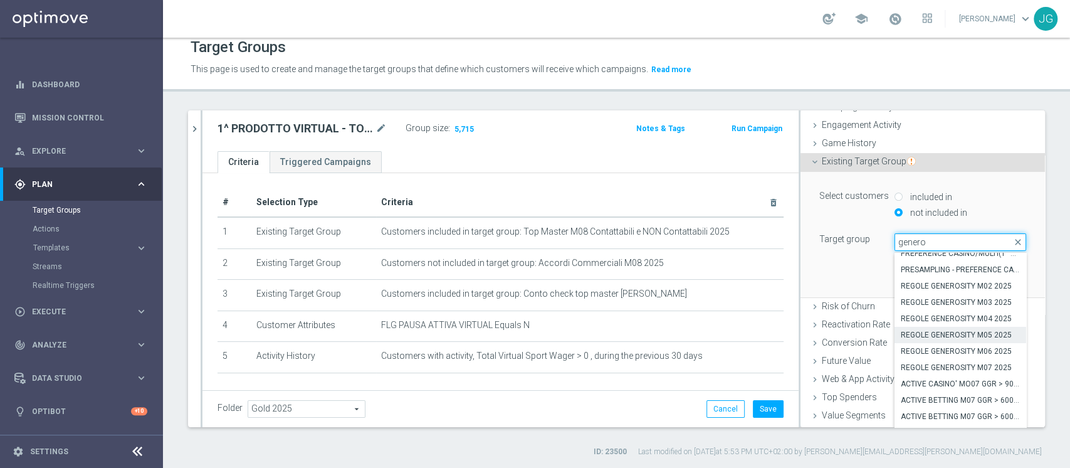
scroll to position [149, 0]
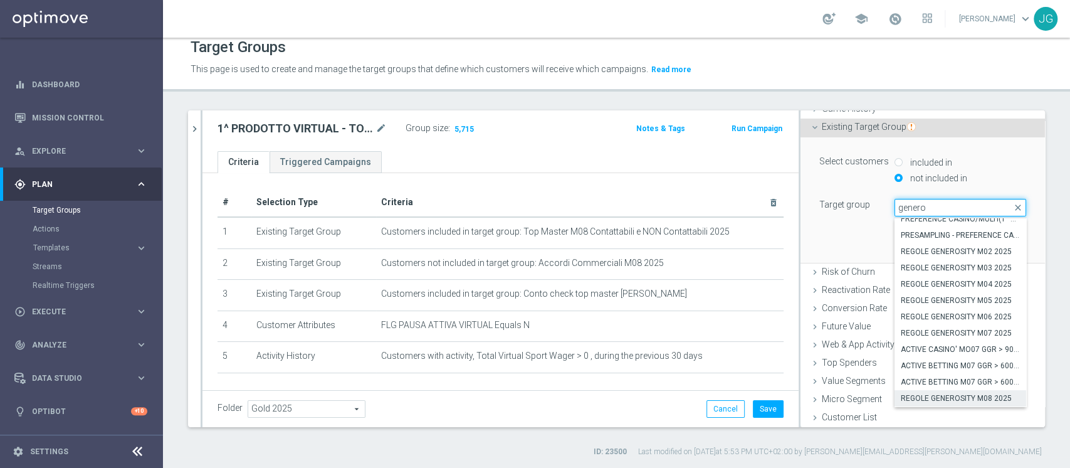
type input "genero"
click at [937, 398] on span "REGOLE GENEROSITY M08 2025" at bounding box center [960, 398] width 119 height 10
type input "REGOLE GENEROSITY M08 2025"
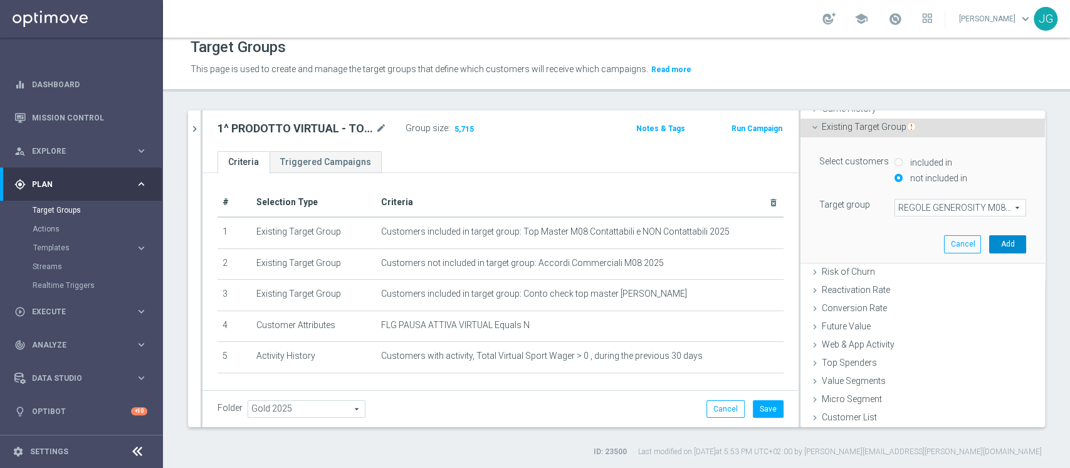
click at [989, 251] on button "Add" at bounding box center [1007, 244] width 37 height 18
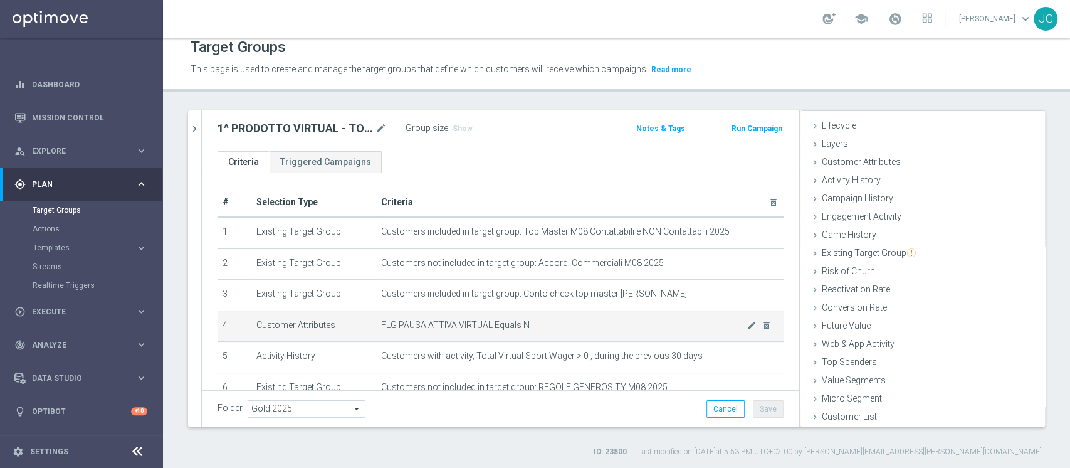
scroll to position [75, 0]
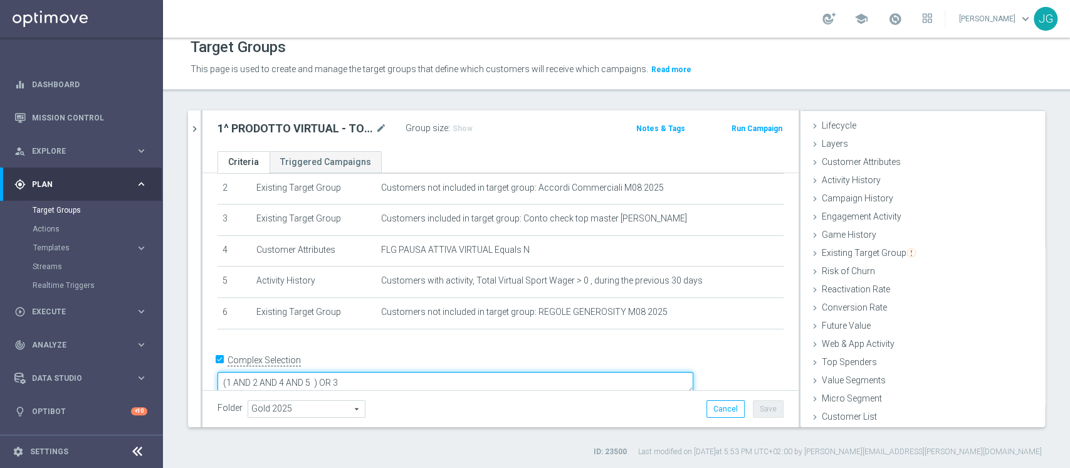
click at [402, 372] on textarea "(1 AND 2 AND 4 AND 5 ) OR 3" at bounding box center [456, 383] width 476 height 22
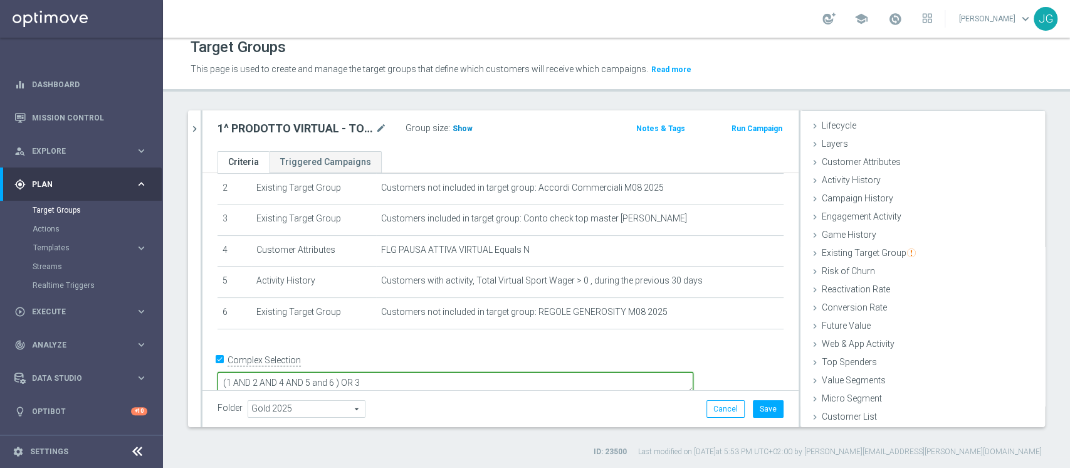
type textarea "(1 AND 2 AND 4 AND 5 and 6 ) OR 3"
click at [460, 130] on span "Show" at bounding box center [463, 128] width 20 height 9
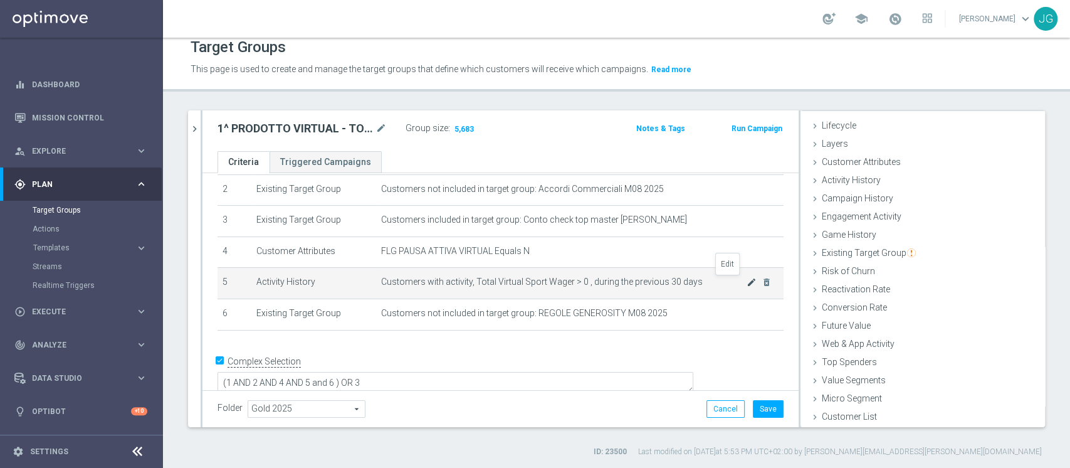
click at [747, 281] on icon "mode_edit" at bounding box center [752, 282] width 10 height 10
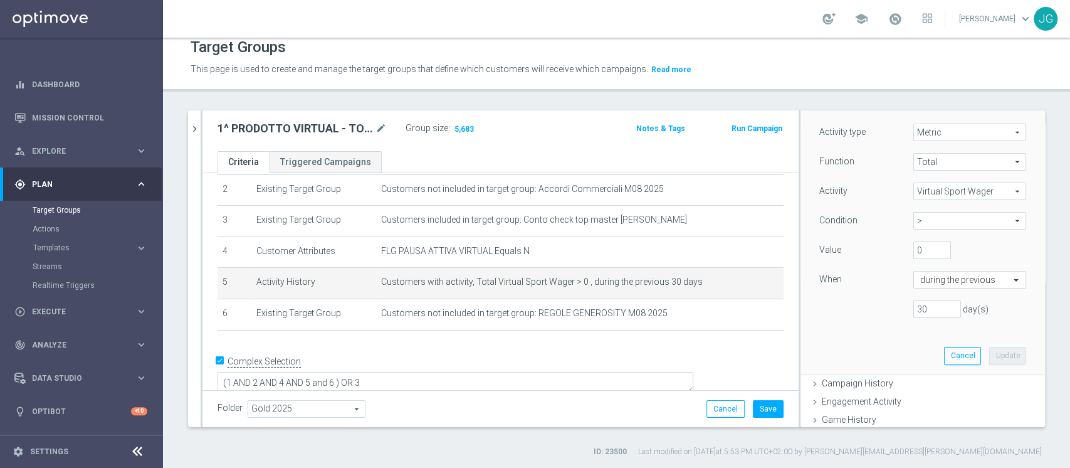
scroll to position [130, 0]
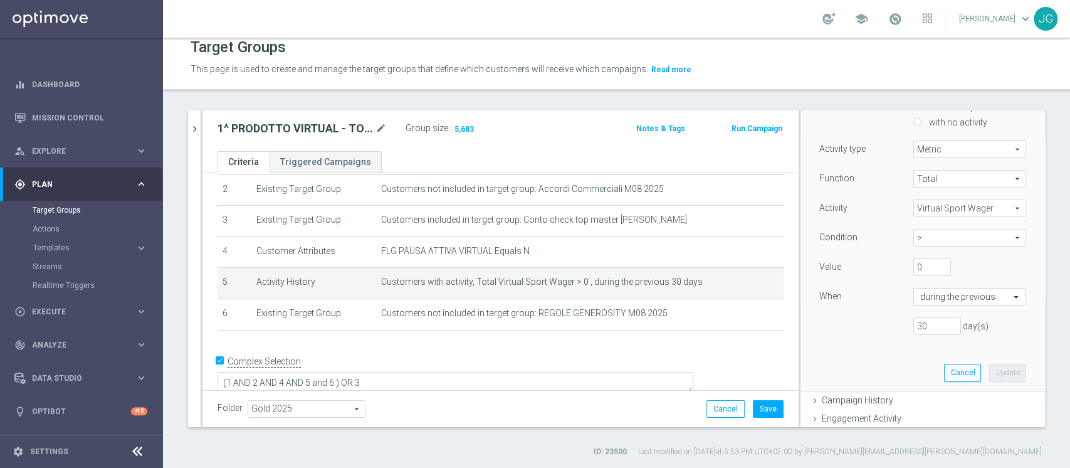
click at [943, 210] on span "Virtual Sport Wager" at bounding box center [970, 208] width 112 height 16
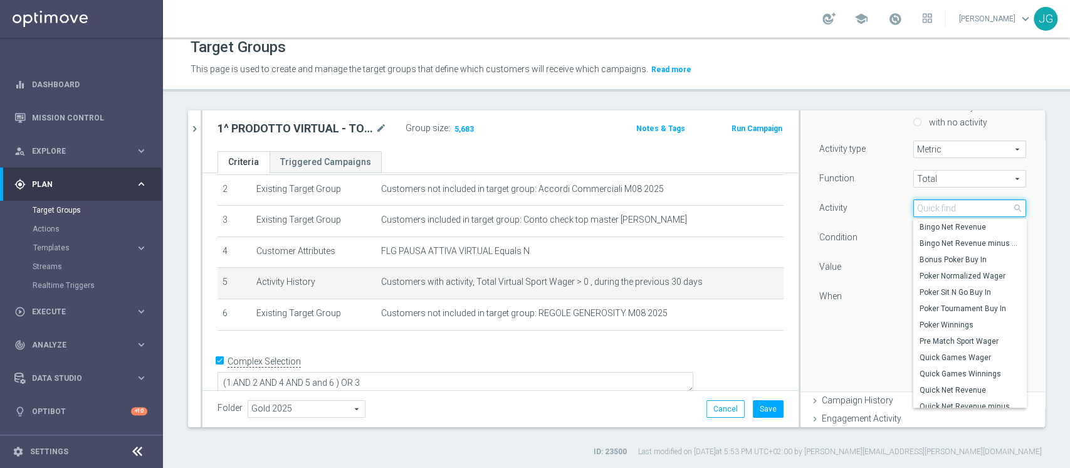
click at [943, 210] on input "search" at bounding box center [969, 208] width 113 height 18
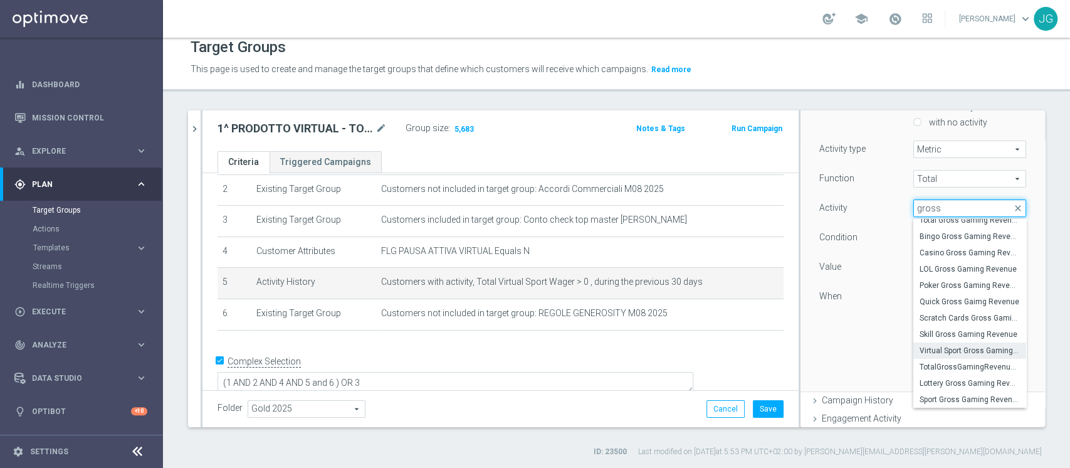
type input "gross"
click at [949, 349] on span "Virtual Sport Gross Gaming Revenue" at bounding box center [970, 350] width 100 height 10
type input "Virtual Sport Gross Gaming Revenue"
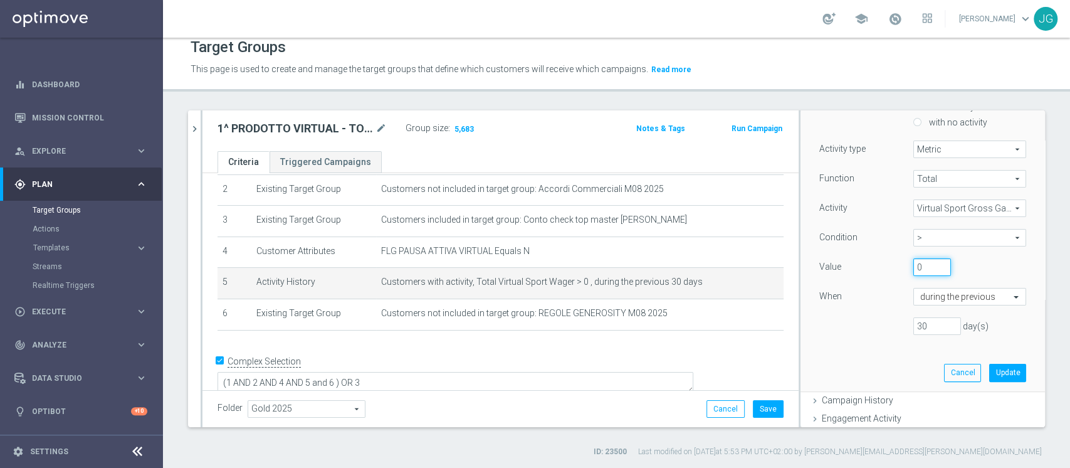
click at [913, 265] on input "0" at bounding box center [932, 267] width 38 height 18
type input "10"
click at [989, 371] on button "Update" at bounding box center [1007, 373] width 37 height 18
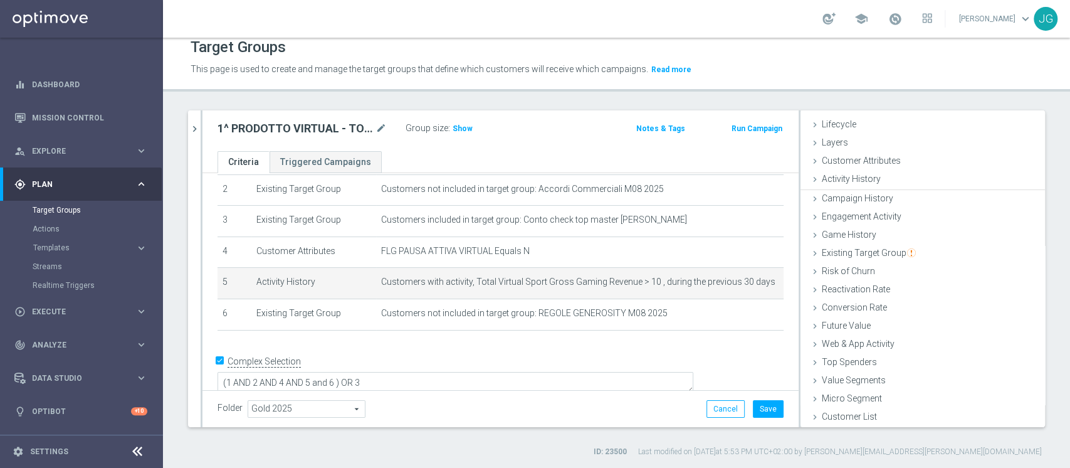
scroll to position [23, 0]
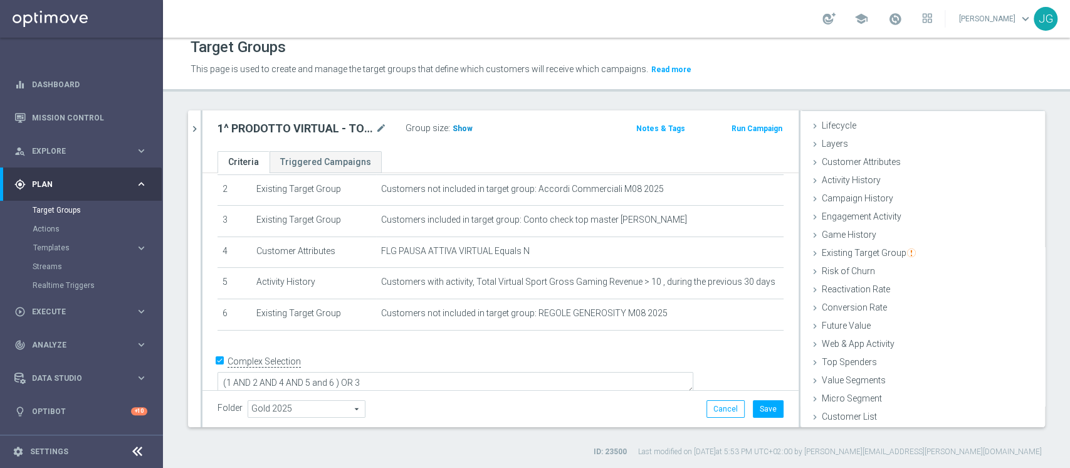
click at [459, 125] on span "Show" at bounding box center [463, 128] width 20 height 9
click at [755, 403] on button "Save" at bounding box center [768, 409] width 31 height 18
click at [382, 125] on icon "mode_edit" at bounding box center [381, 128] width 11 height 15
click at [288, 127] on input "1^ PRODOTTO VIRTUAL - TOP 1000 GGR NB VIRTUAL M08 27.08" at bounding box center [302, 130] width 169 height 18
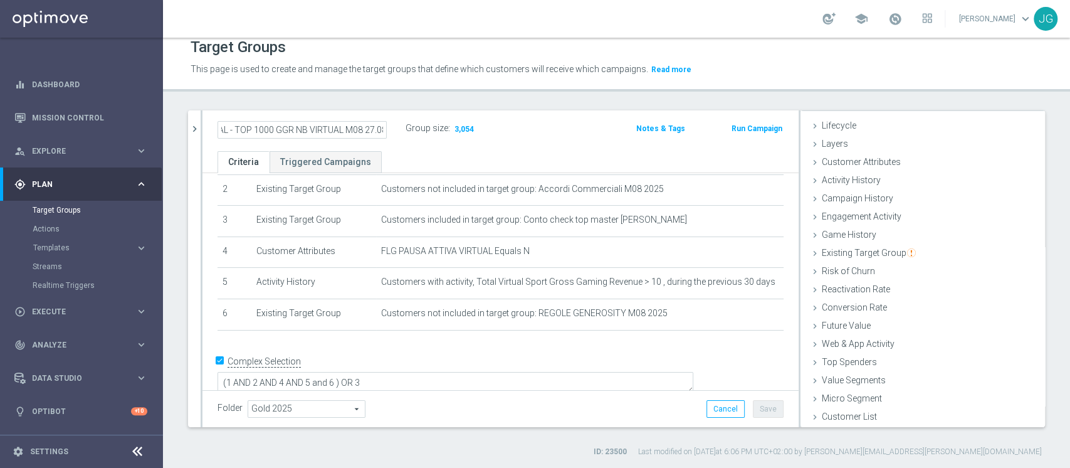
scroll to position [0, 0]
drag, startPoint x: 275, startPoint y: 126, endPoint x: 182, endPoint y: 127, distance: 92.2
click at [182, 127] on div "Virtual close more_vert Prioritize Customer Target Groups library_add create_ne…" at bounding box center [616, 283] width 907 height 347
type input "ACTIVE VIRTUAL - TEST M08 27.08"
click at [497, 160] on ul "Criteria Triggered Campaigns" at bounding box center [500, 162] width 596 height 22
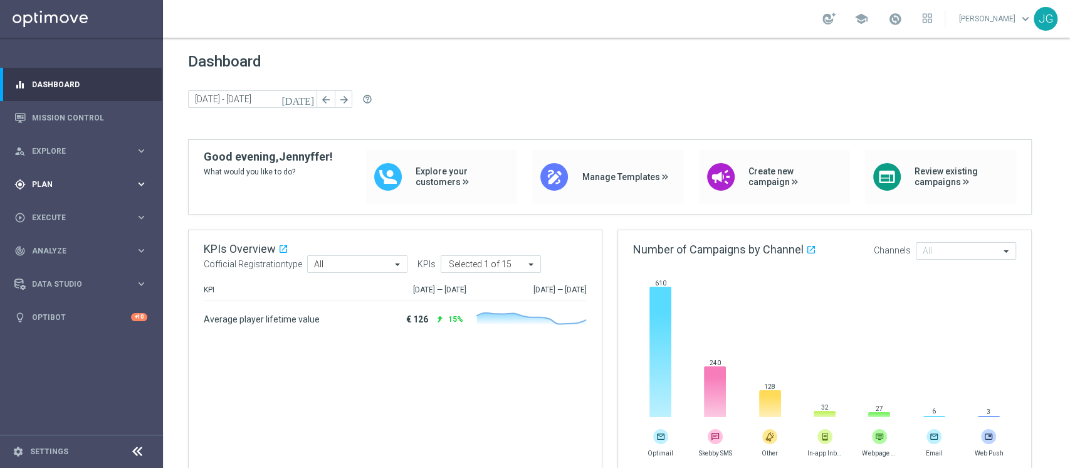
click at [83, 192] on div "gps_fixed Plan keyboard_arrow_right" at bounding box center [81, 183] width 162 height 33
click at [75, 204] on div "Target Groups" at bounding box center [97, 210] width 129 height 19
click at [57, 211] on link "Target Groups" at bounding box center [82, 210] width 98 height 10
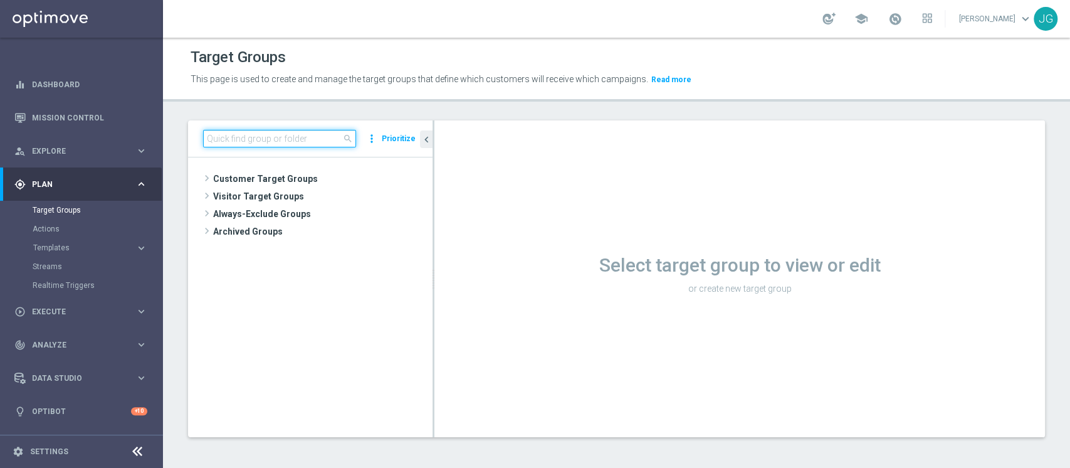
click at [283, 140] on input at bounding box center [279, 139] width 153 height 18
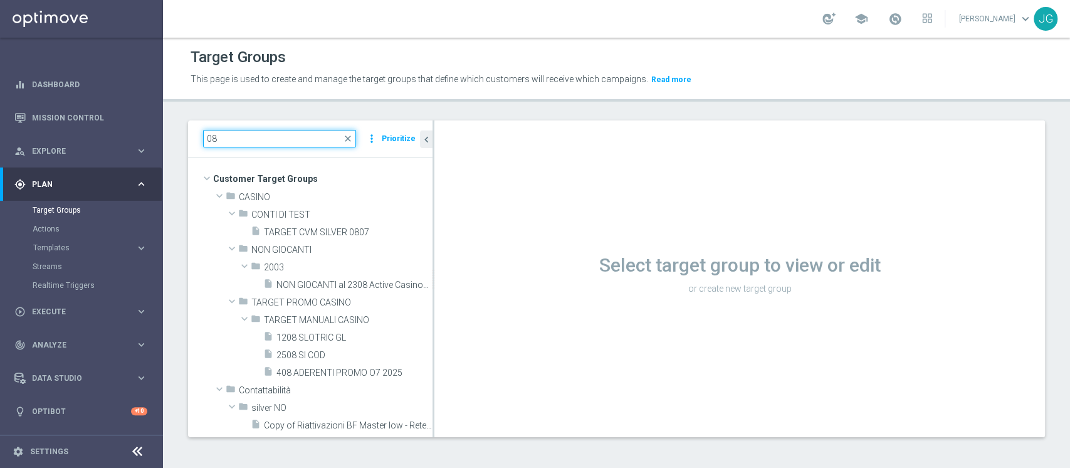
type input "0"
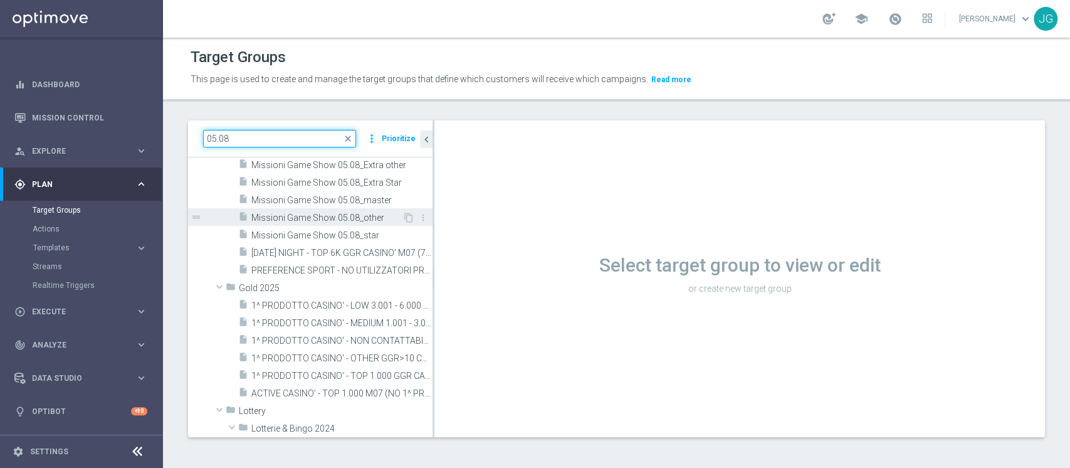
scroll to position [125, 0]
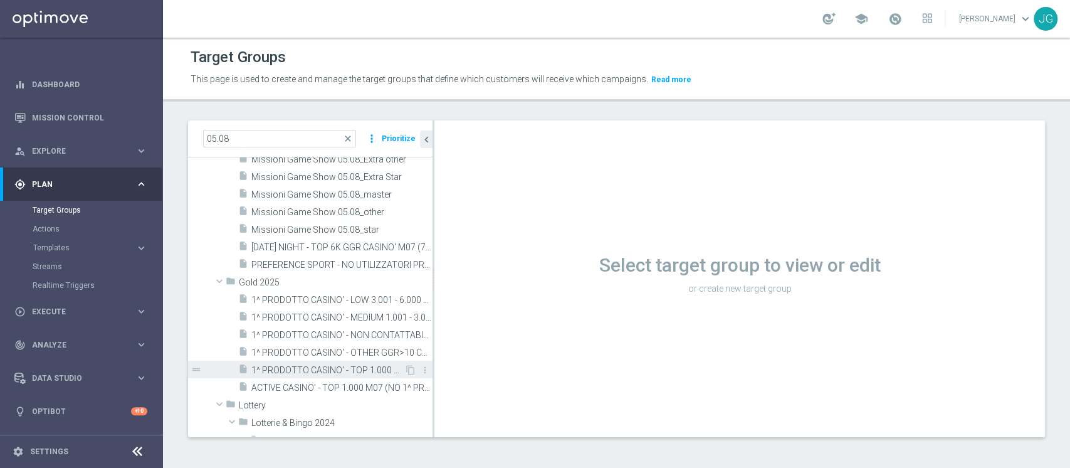
click at [336, 367] on span "1^ PRODOTTO CASINO' - TOP 1.000 GGR CASINO' M07 05.08" at bounding box center [327, 370] width 153 height 11
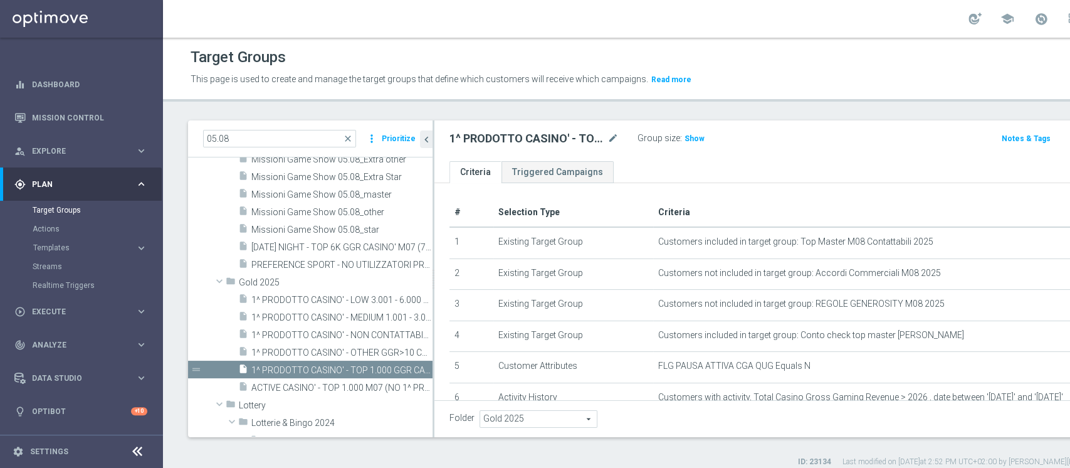
scroll to position [118, 0]
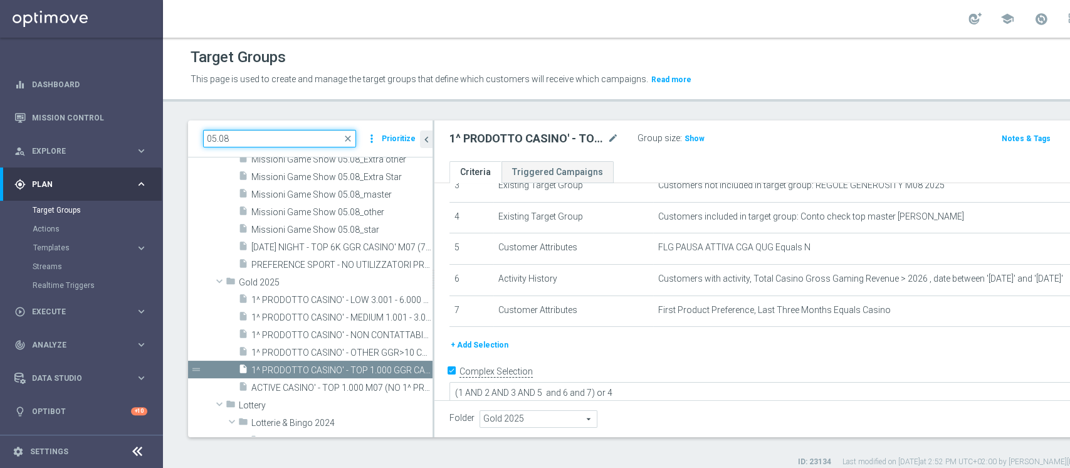
click at [221, 137] on input "05.08" at bounding box center [279, 139] width 153 height 18
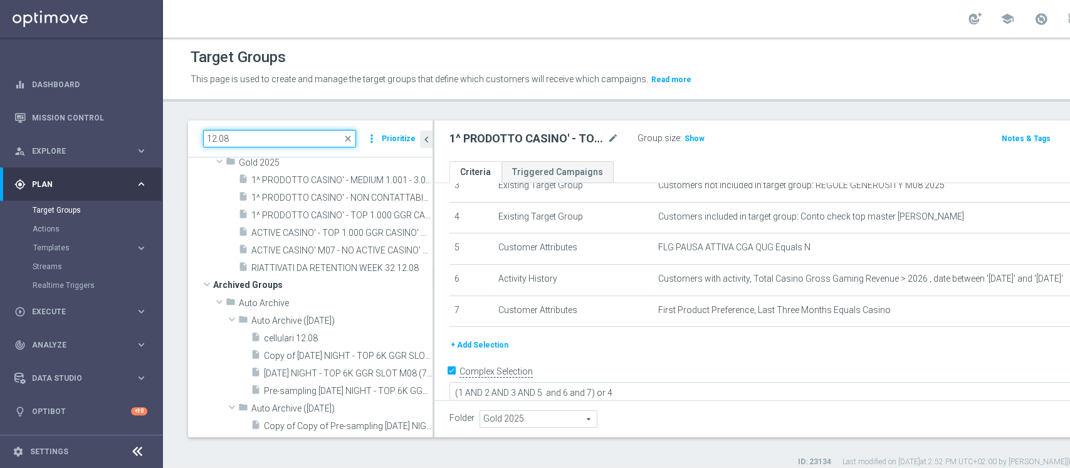
scroll to position [87, 0]
type input "12.08"
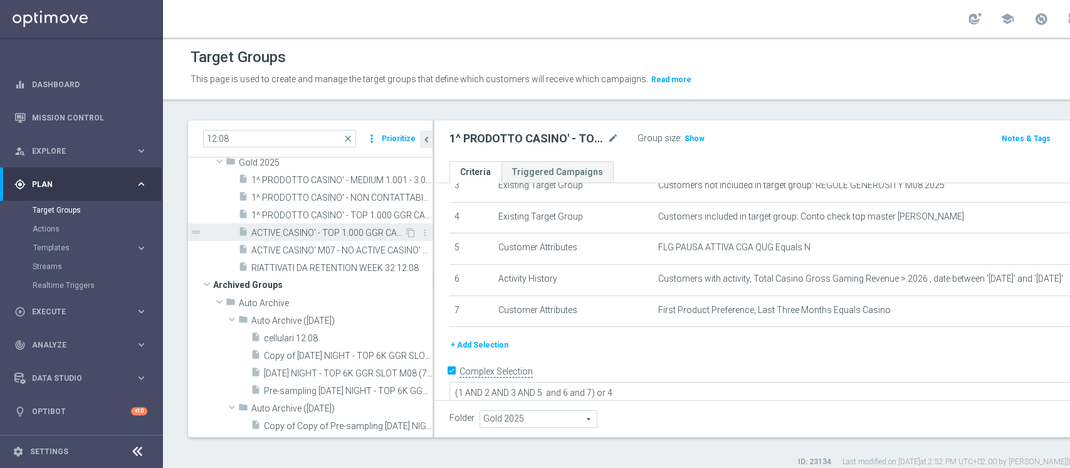
click at [349, 228] on span "ACTIVE CASINO' - TOP 1.000 GGR CASINO' M08 (NO 1^ PRODOTTO CASINO' PER GGR M08)…" at bounding box center [327, 233] width 153 height 11
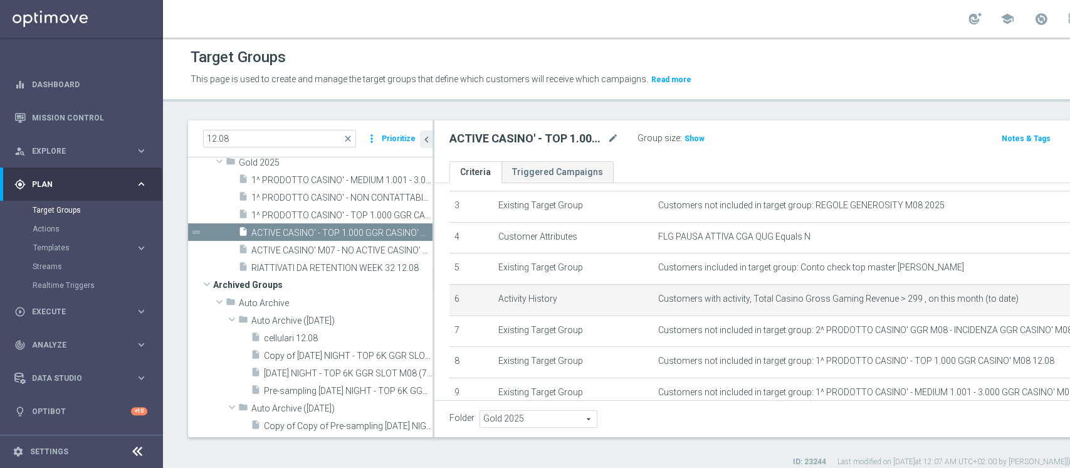
scroll to position [100, 0]
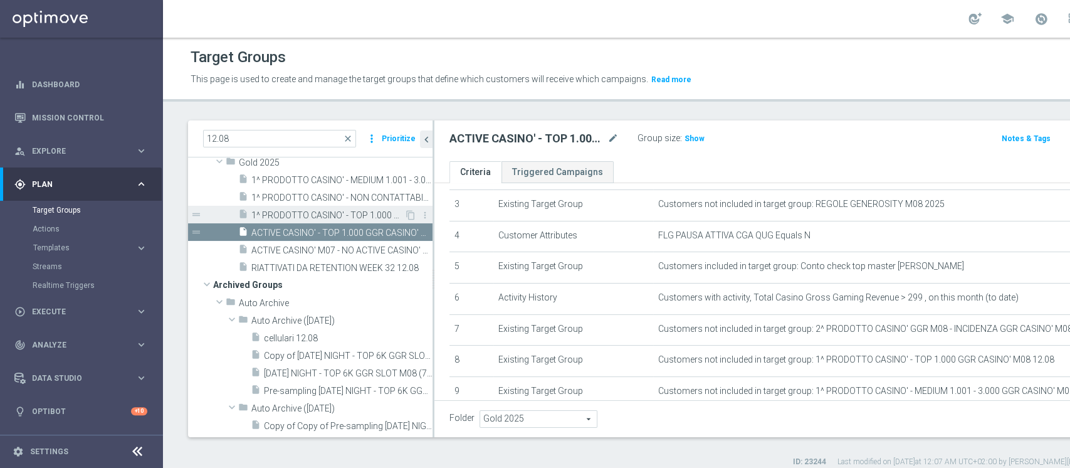
click at [325, 213] on span "1^ PRODOTTO CASINO' - TOP 1.000 GGR CASINO' M08 12.08" at bounding box center [327, 215] width 153 height 11
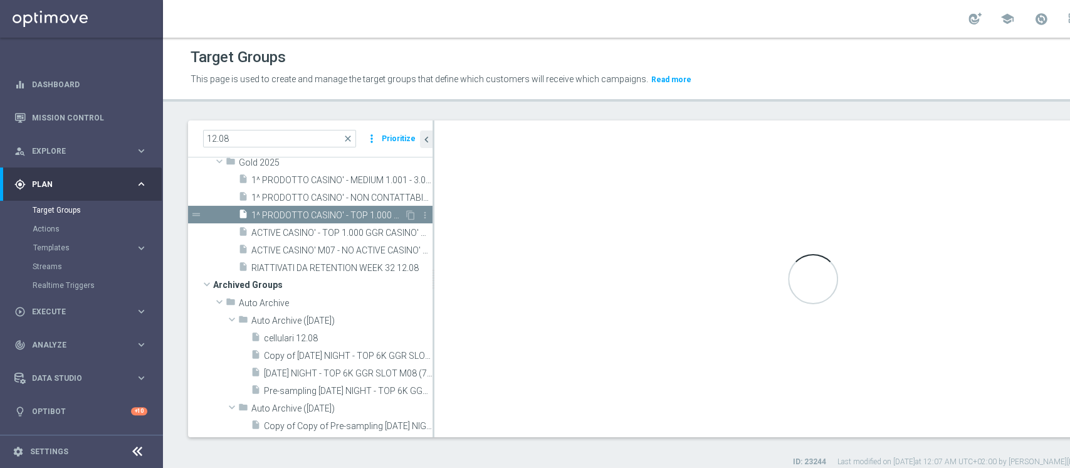
type textarea "(1 AND 2 AND 3 AND 4 and 6 and 7) OR 5"
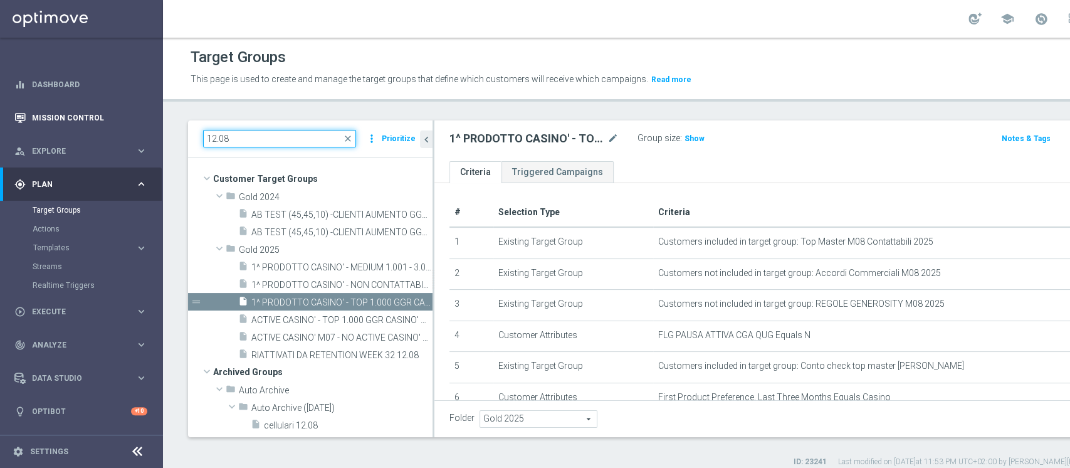
drag, startPoint x: 275, startPoint y: 135, endPoint x: 159, endPoint y: 122, distance: 116.7
click at [159, 122] on main "equalizer Dashboard Mission Control" at bounding box center [535, 234] width 1070 height 468
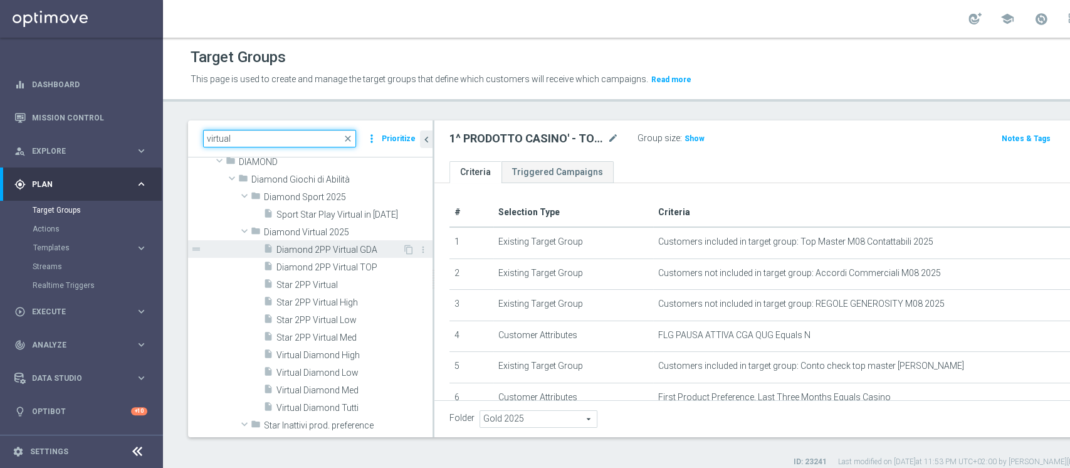
scroll to position [166, 0]
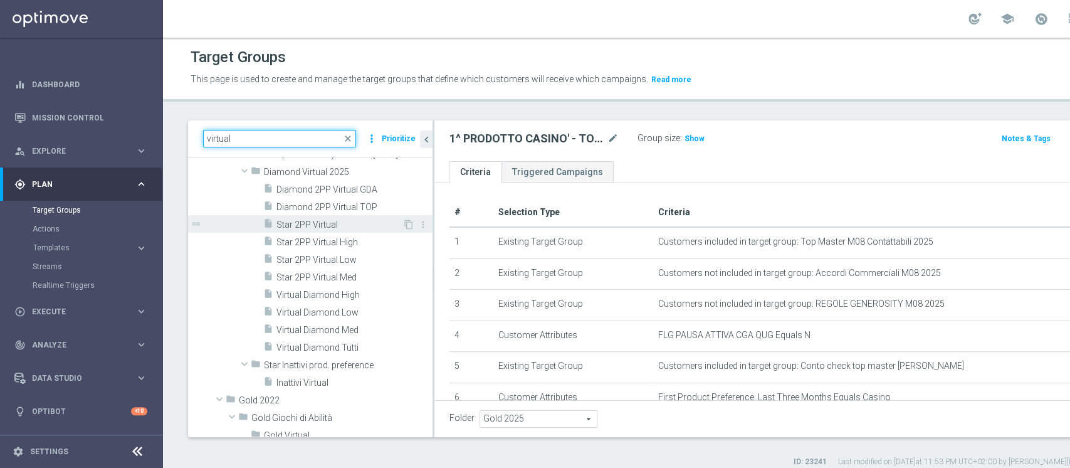
type input "virtual"
click at [319, 222] on span "Star 2PP Virtual" at bounding box center [339, 224] width 126 height 11
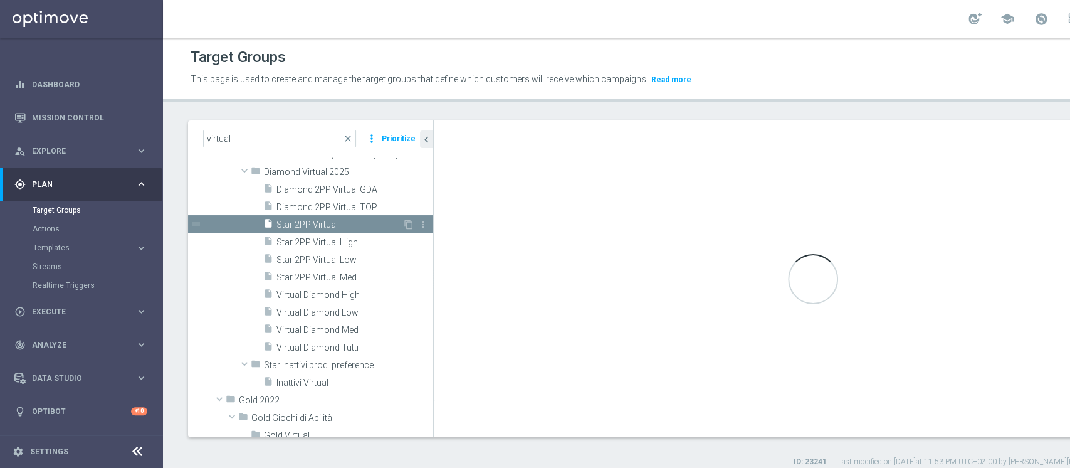
checkbox input "false"
type input "Diamond Virtual 2025"
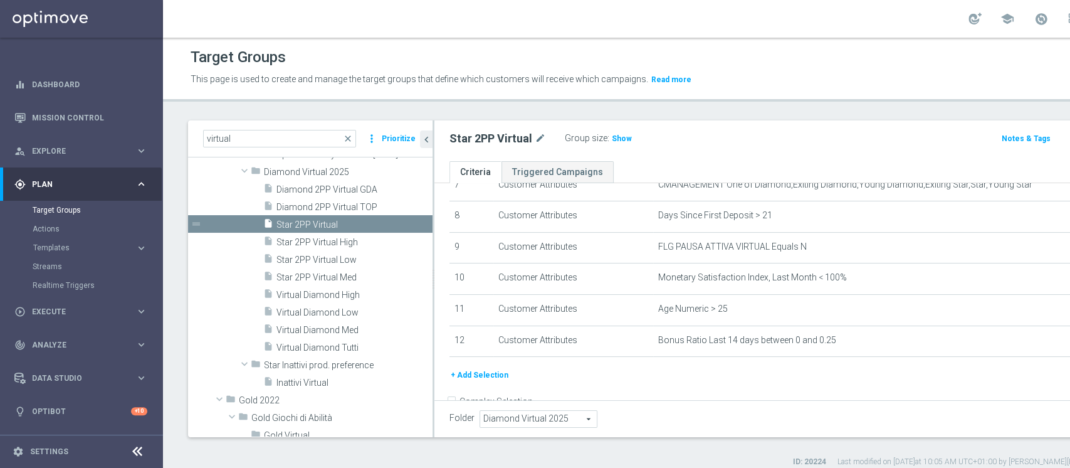
scroll to position [249, 0]
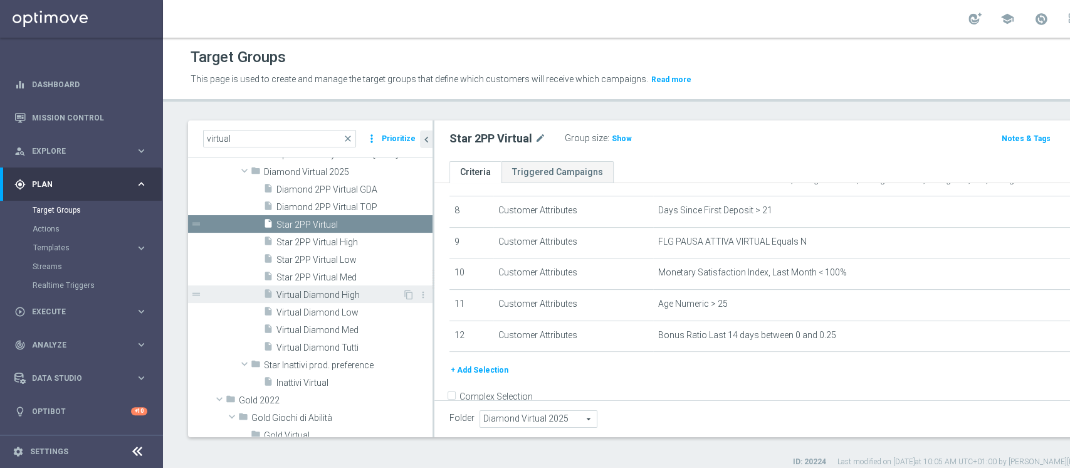
click at [328, 293] on span "Virtual Diamond High" at bounding box center [339, 295] width 126 height 11
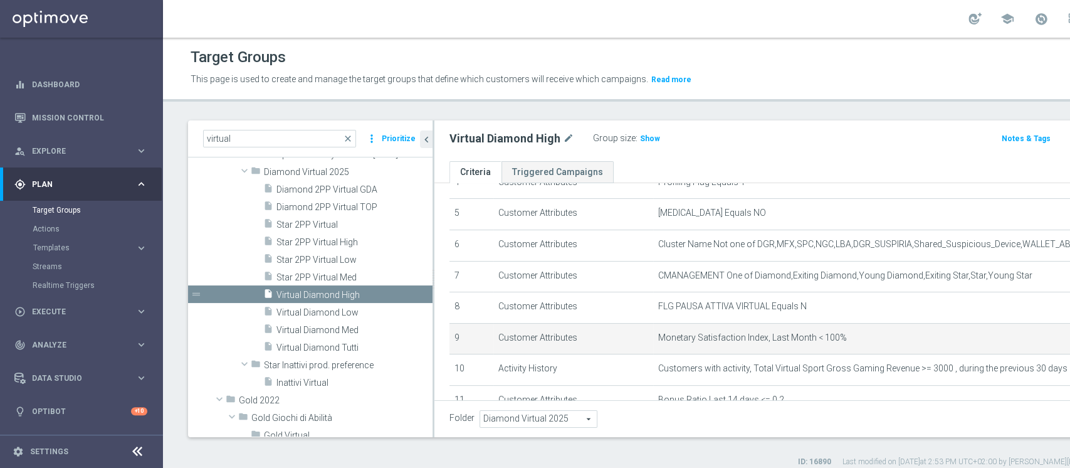
scroll to position [243, 0]
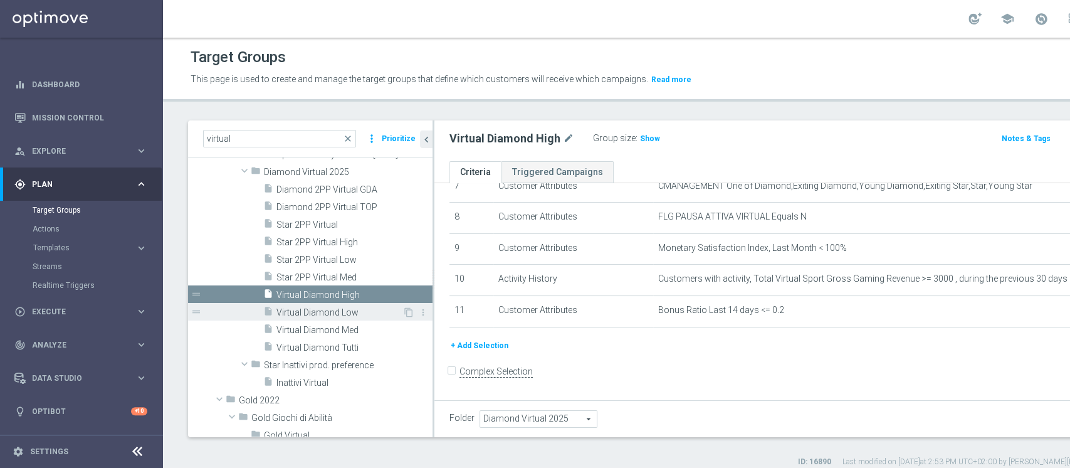
click at [309, 313] on span "Virtual Diamond Low" at bounding box center [339, 312] width 126 height 11
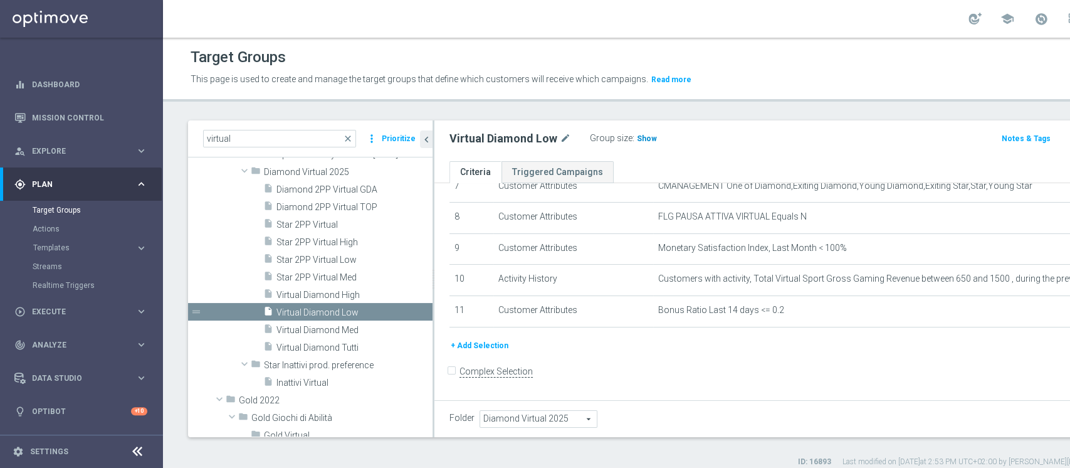
click at [646, 139] on span "Show" at bounding box center [647, 138] width 20 height 9
click at [332, 329] on span "Virtual Diamond Med" at bounding box center [339, 330] width 126 height 11
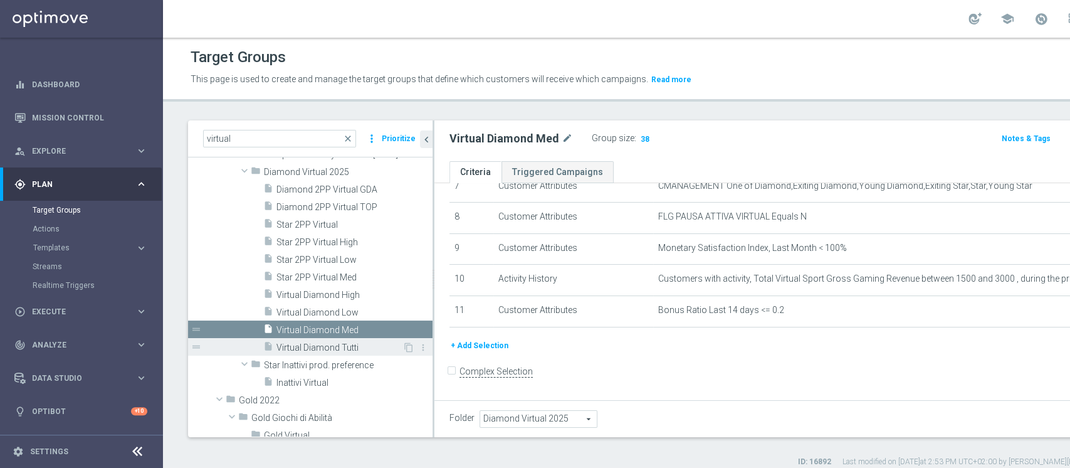
click at [301, 349] on span "Virtual Diamond Tutti" at bounding box center [339, 347] width 126 height 11
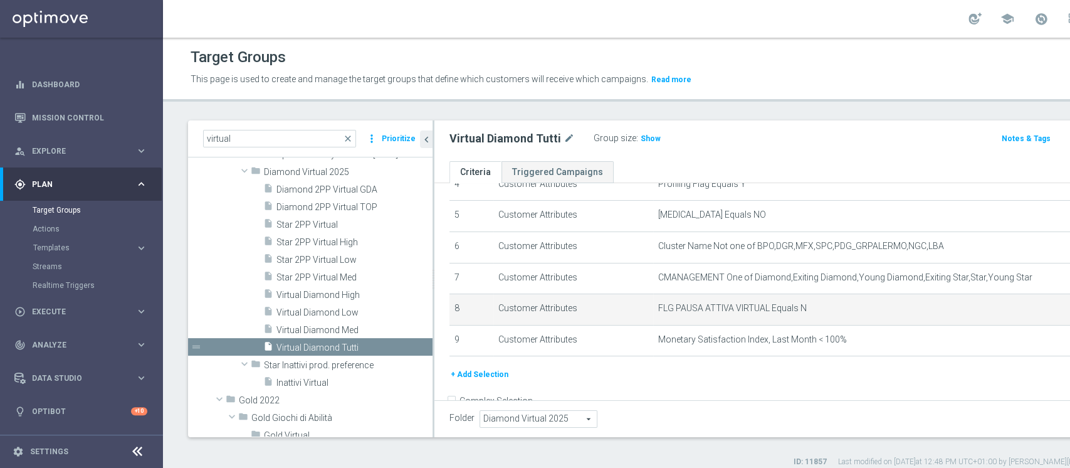
scroll to position [152, 0]
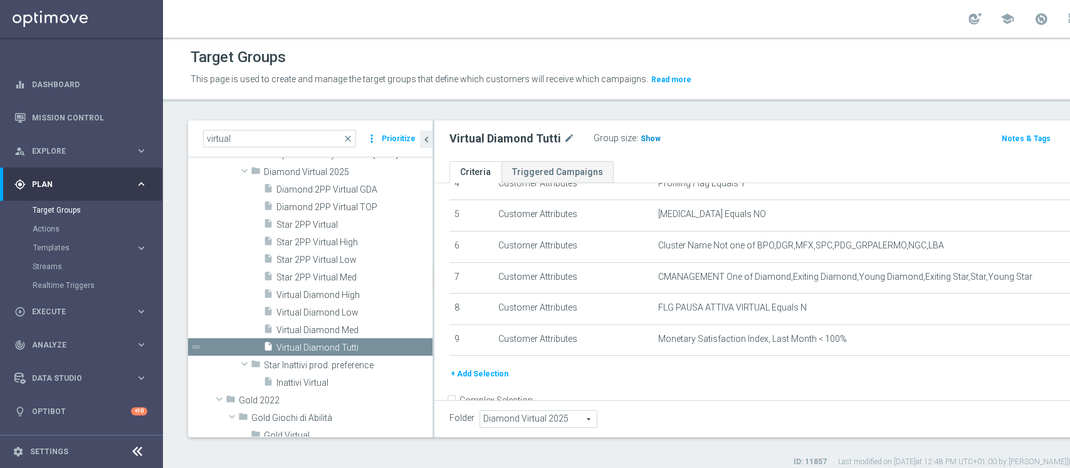
click at [647, 138] on span "Show" at bounding box center [651, 138] width 20 height 9
click at [350, 291] on span "Virtual Diamond High" at bounding box center [339, 295] width 126 height 11
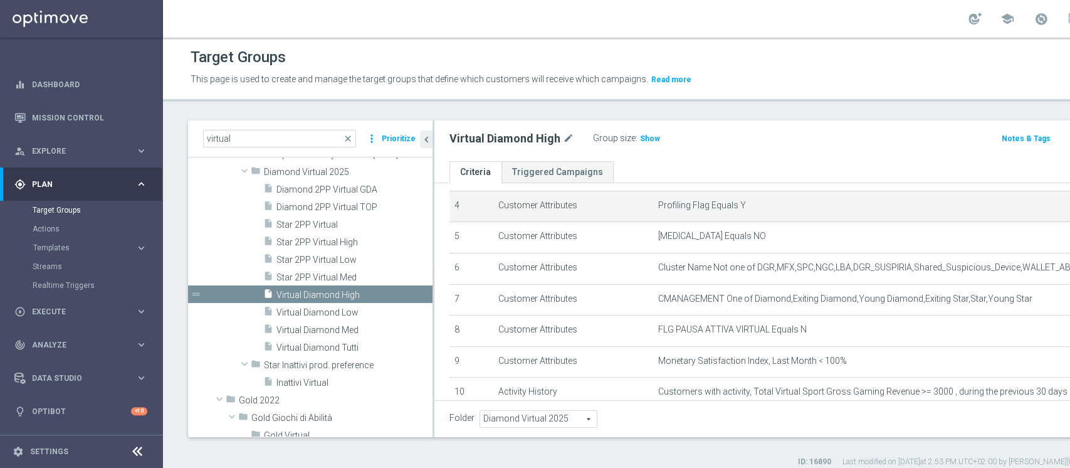
scroll to position [130, 0]
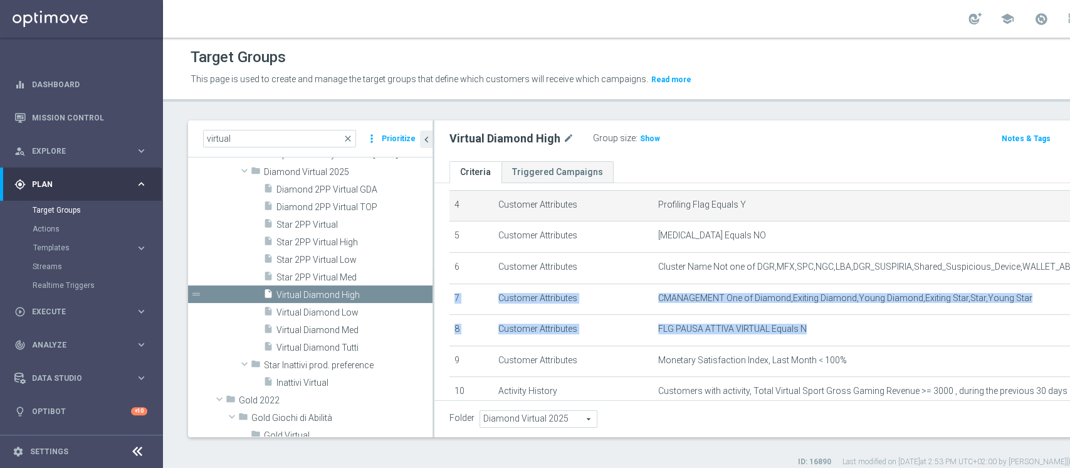
drag, startPoint x: 643, startPoint y: 345, endPoint x: 672, endPoint y: 209, distance: 139.1
click at [672, 209] on tbody "1 Customer Attributes First Product Preference, Last Month Equals Virtual Sport…" at bounding box center [812, 268] width 727 height 342
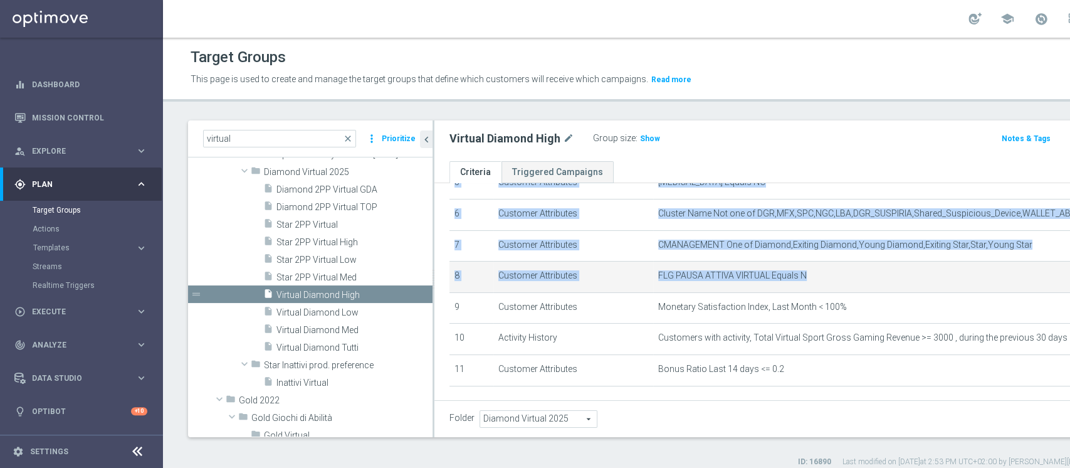
scroll to position [185, 0]
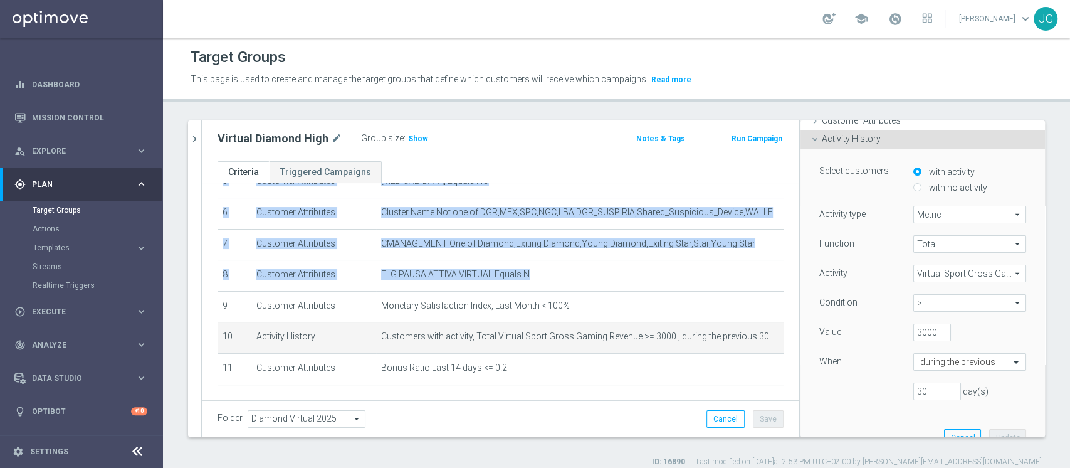
scroll to position [85, 0]
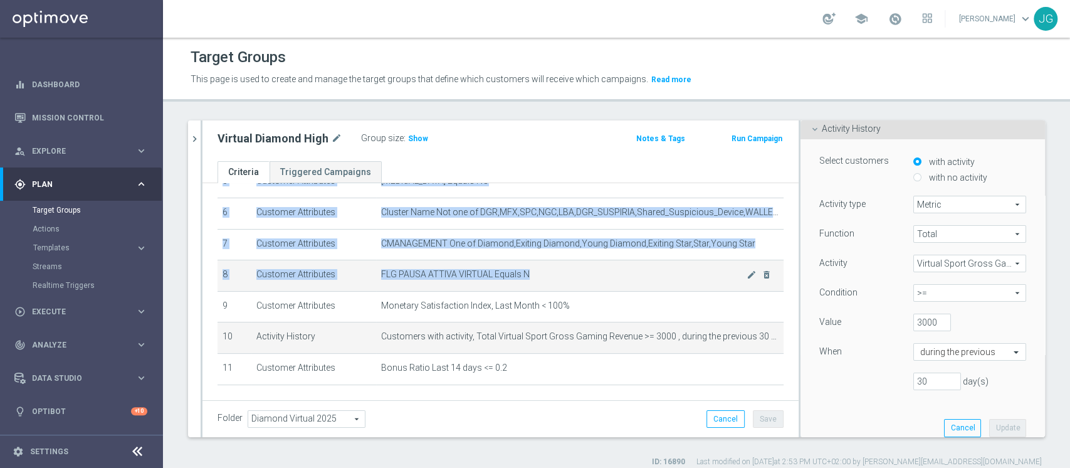
click at [547, 265] on td "FLG PAUSA ATTIVA VIRTUAL Equals N mode_edit delete_forever" at bounding box center [579, 275] width 407 height 31
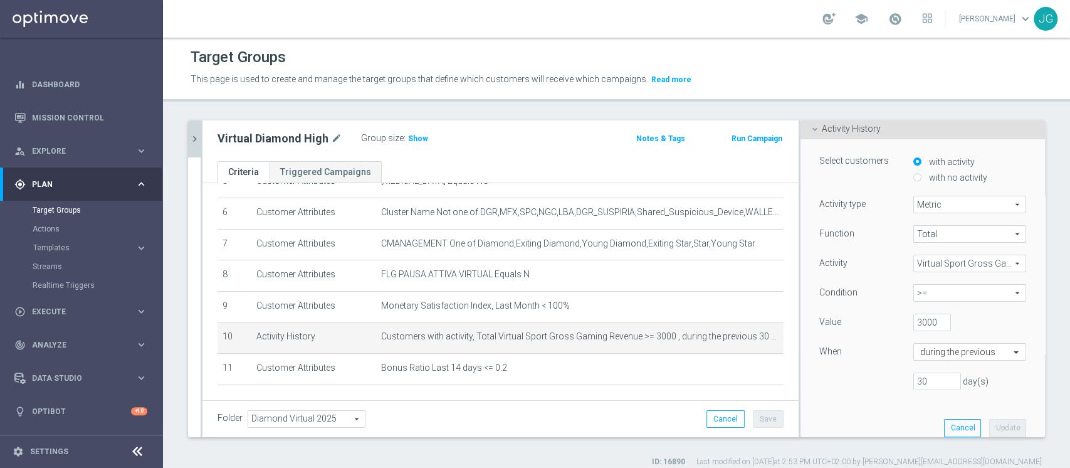
click at [192, 140] on icon "chevron_right" at bounding box center [195, 139] width 12 height 12
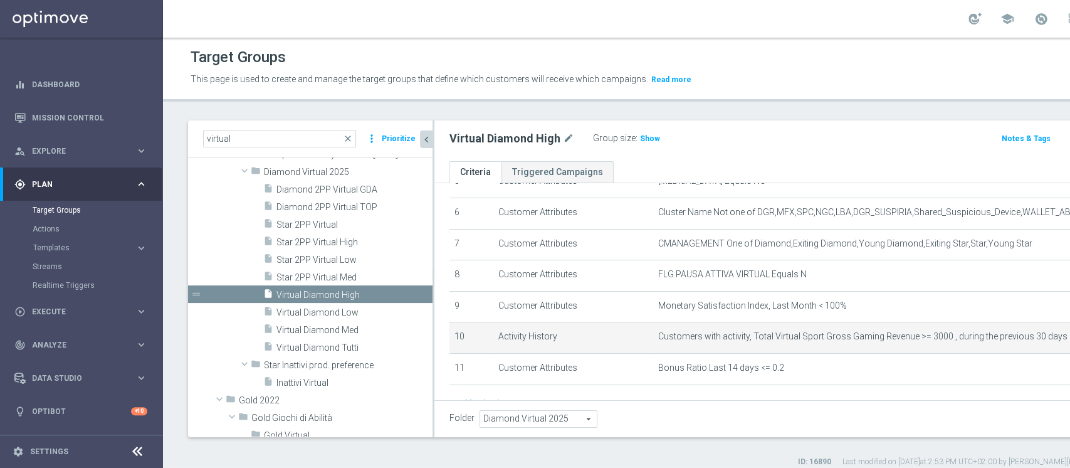
scroll to position [47, 0]
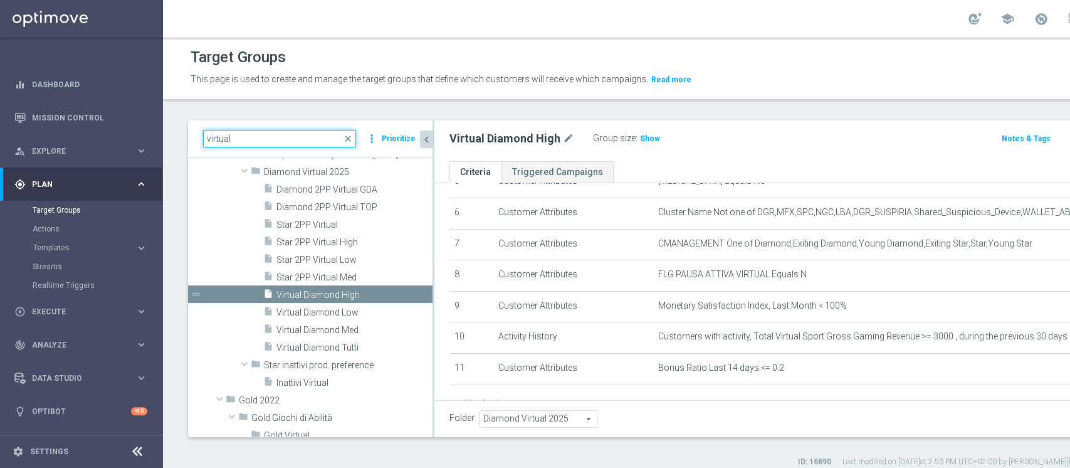
click at [267, 139] on input "virtual" at bounding box center [279, 139] width 153 height 18
type input "v"
paste input "1^ PRODOTTO VIRTUAL L3M - OTHER 11.06"
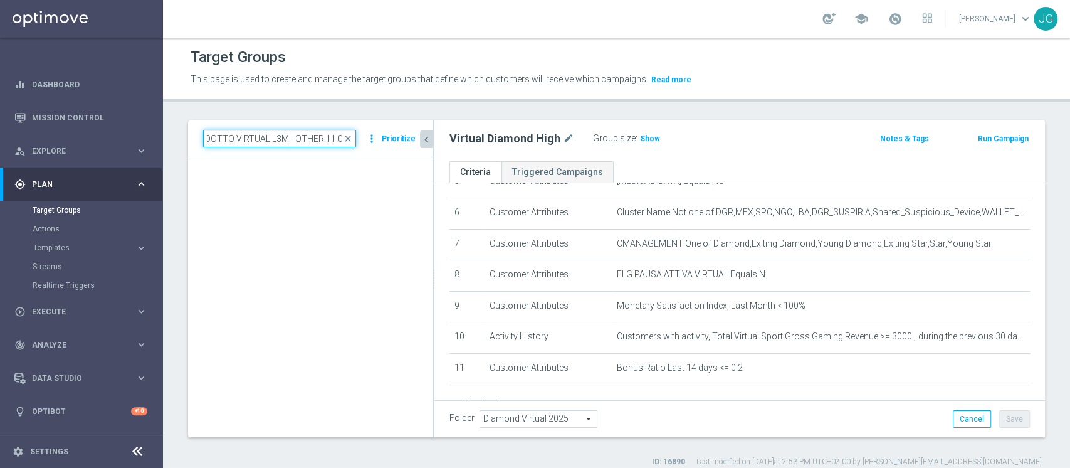
scroll to position [0, 0]
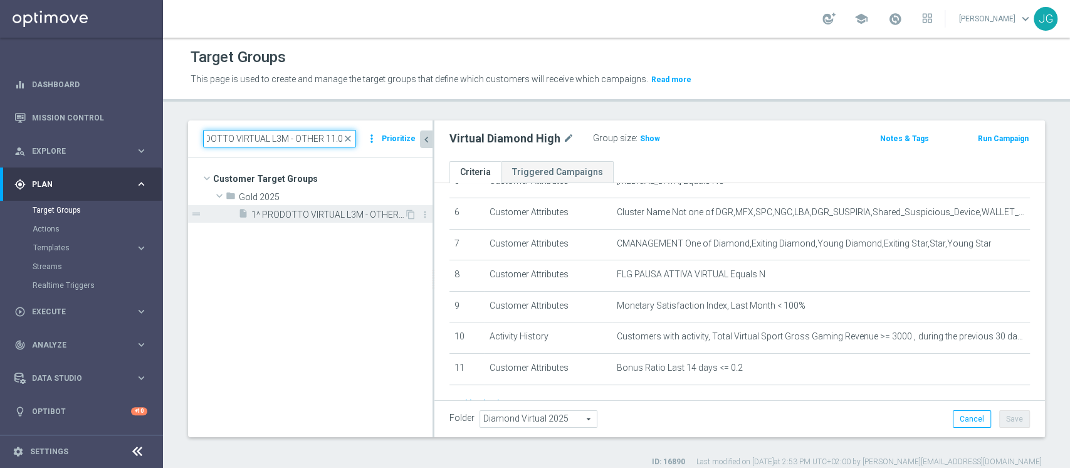
type input "1^ PRODOTTO VIRTUAL L3M - OTHER 11.06"
click at [342, 208] on div "insert_drive_file 1^ PRODOTTO VIRTUAL L3M - OTHER 11.06" at bounding box center [321, 214] width 166 height 18
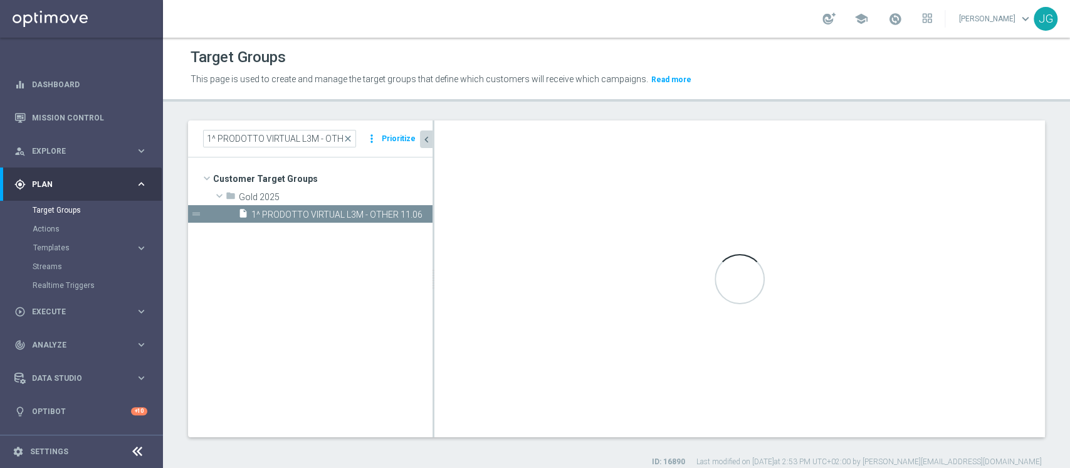
checkbox input "true"
type input "Gold 2025"
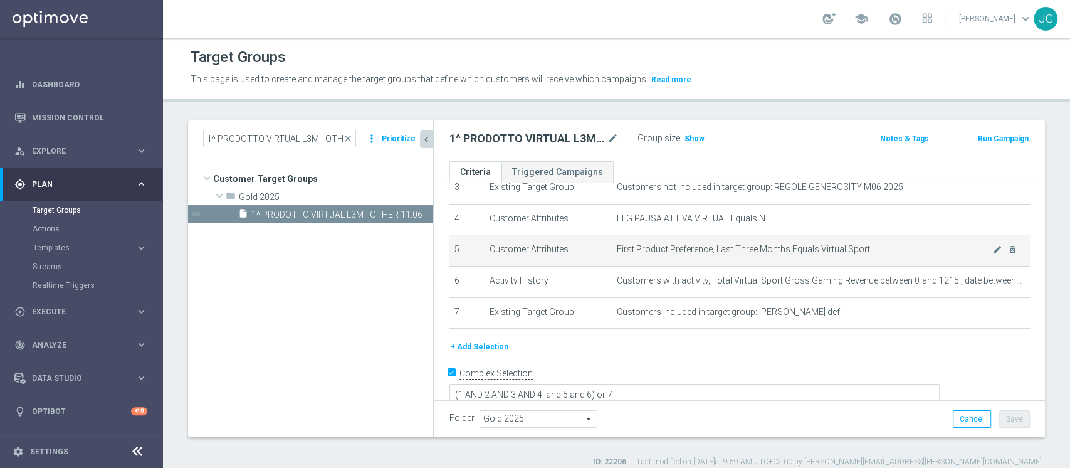
scroll to position [118, 0]
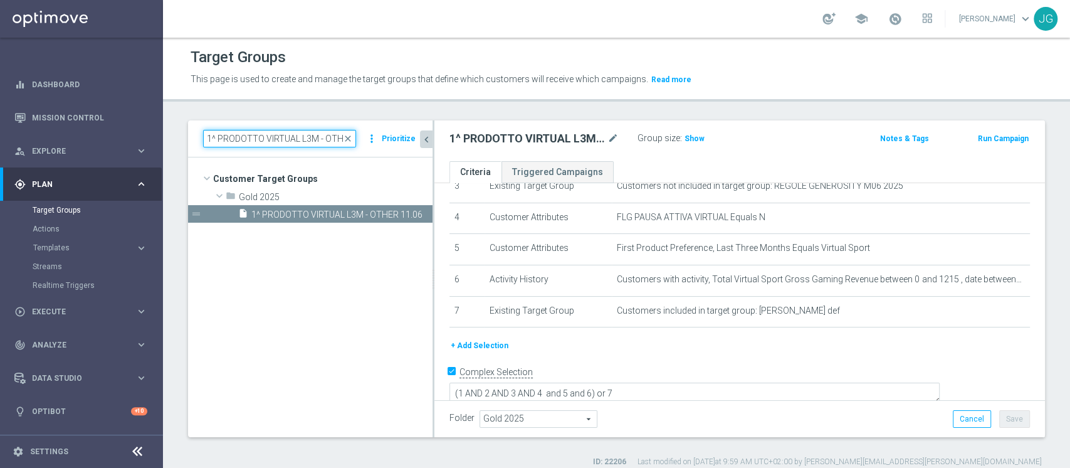
click at [295, 142] on input "1^ PRODOTTO VIRTUAL L3M - OTHER 11.06" at bounding box center [279, 139] width 153 height 18
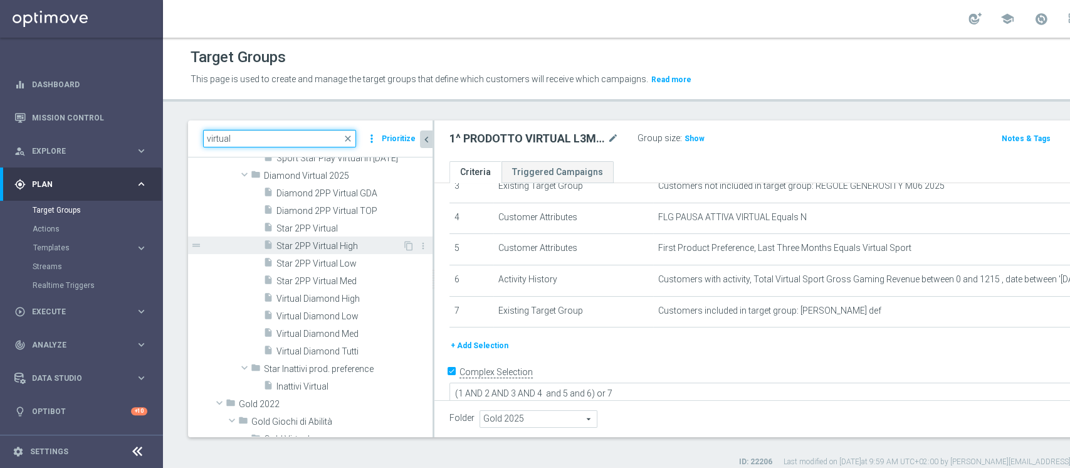
scroll to position [200, 0]
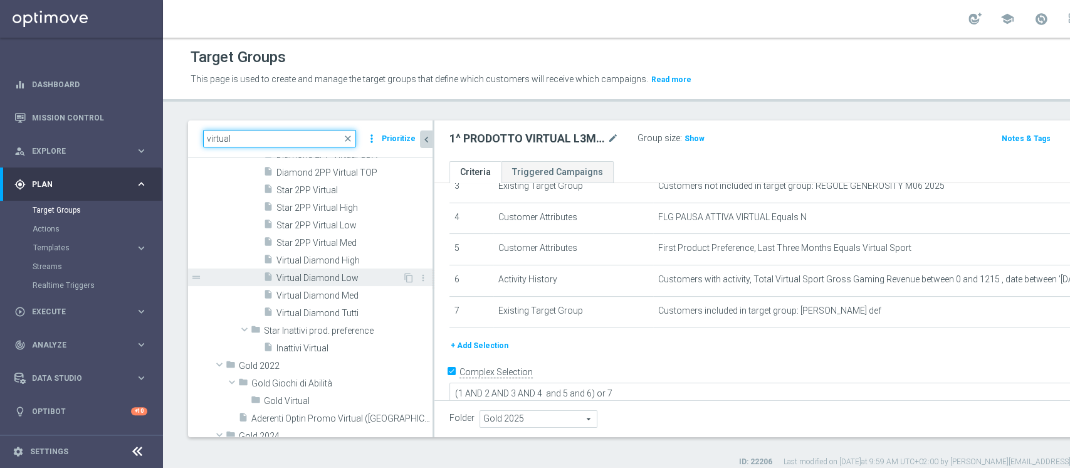
type input "virtual"
click at [324, 275] on span "Virtual Diamond Low" at bounding box center [339, 278] width 126 height 11
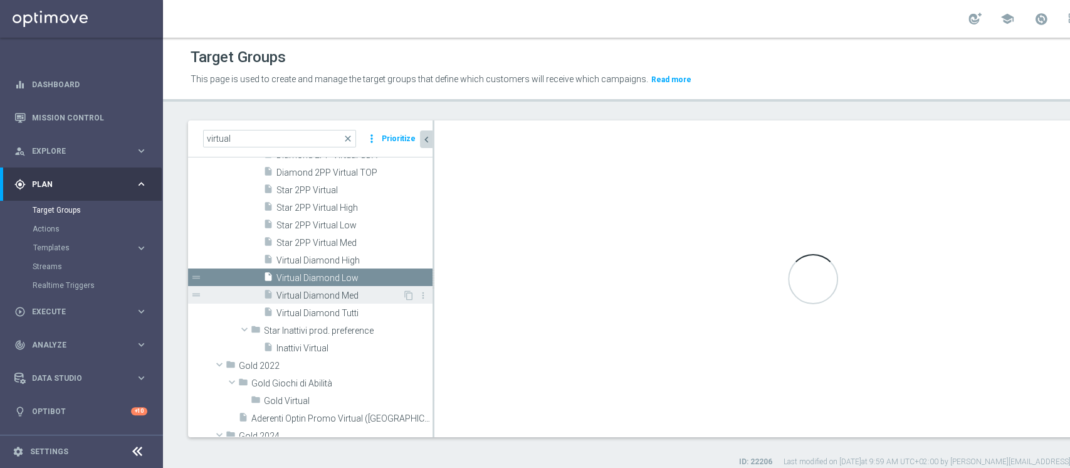
checkbox input "false"
type input "Diamond Virtual 2025"
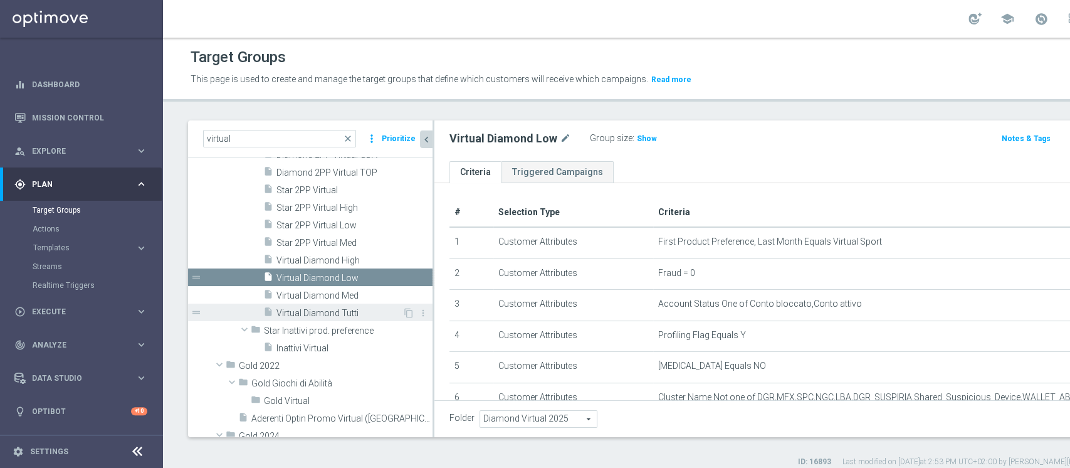
click at [326, 313] on span "Virtual Diamond Tutti" at bounding box center [339, 313] width 126 height 11
